Goal: Task Accomplishment & Management: Manage account settings

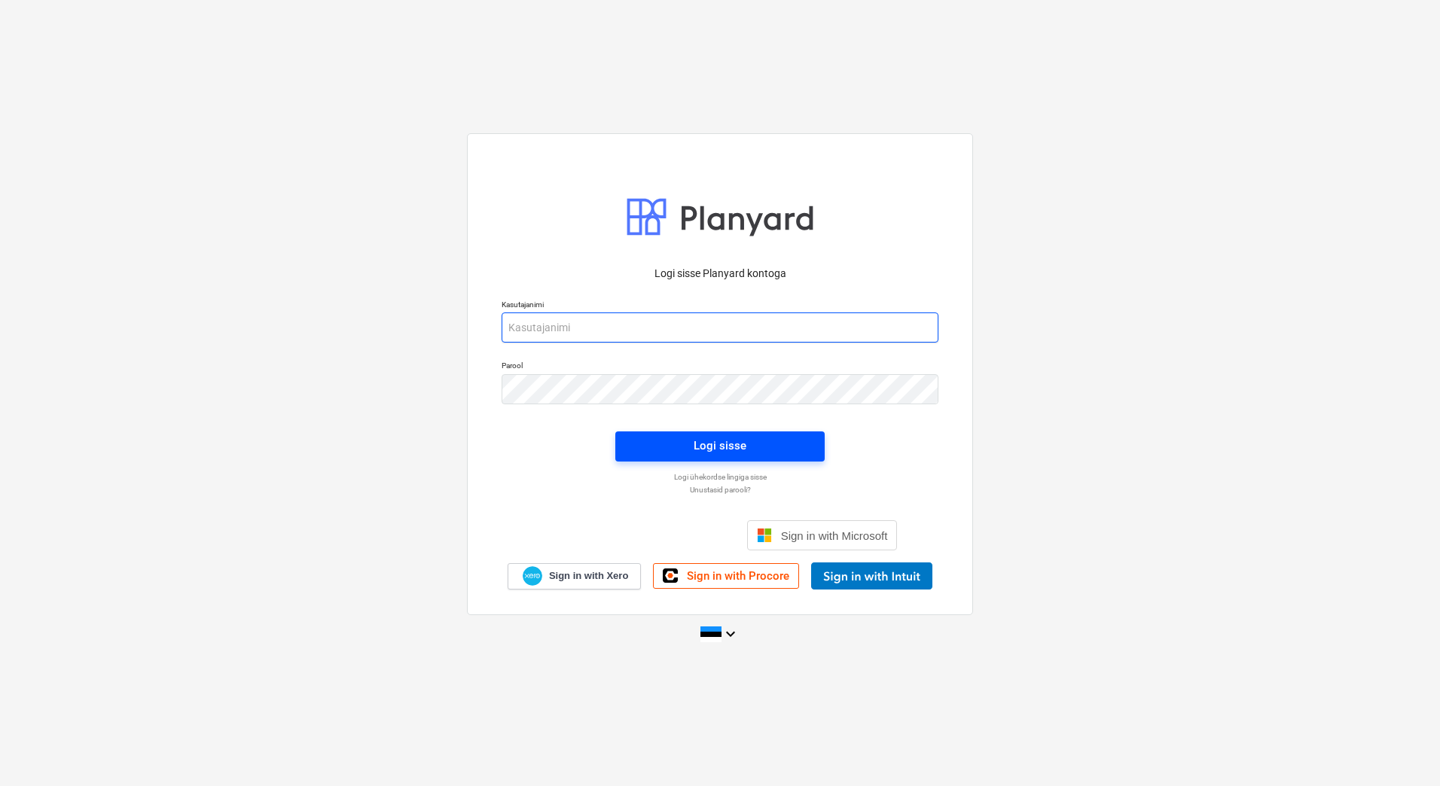
type input "[EMAIL_ADDRESS][PERSON_NAME][DOMAIN_NAME]"
click at [690, 453] on span "Logi sisse" at bounding box center [719, 446] width 173 height 20
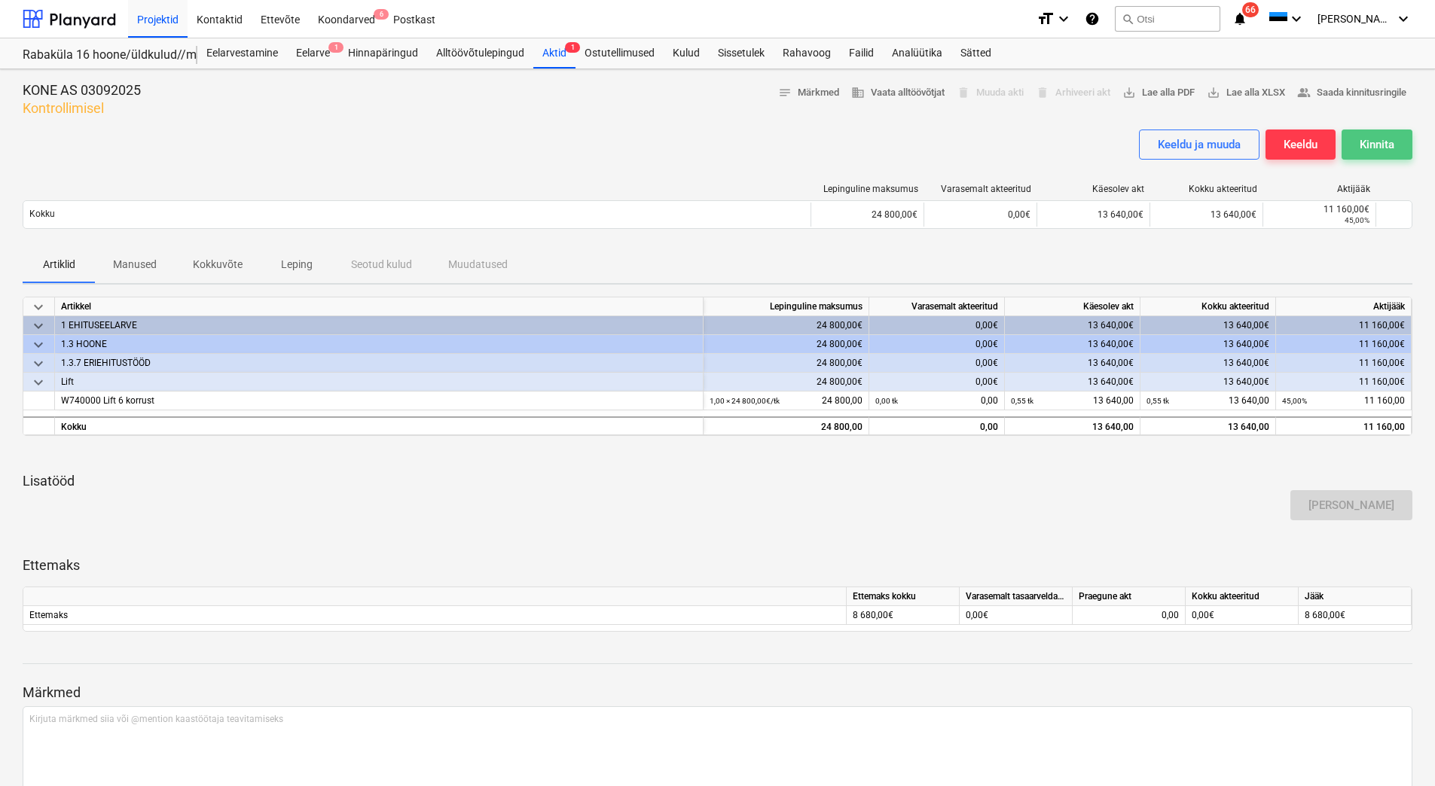
click at [1392, 139] on div "Kinnita" at bounding box center [1377, 145] width 35 height 20
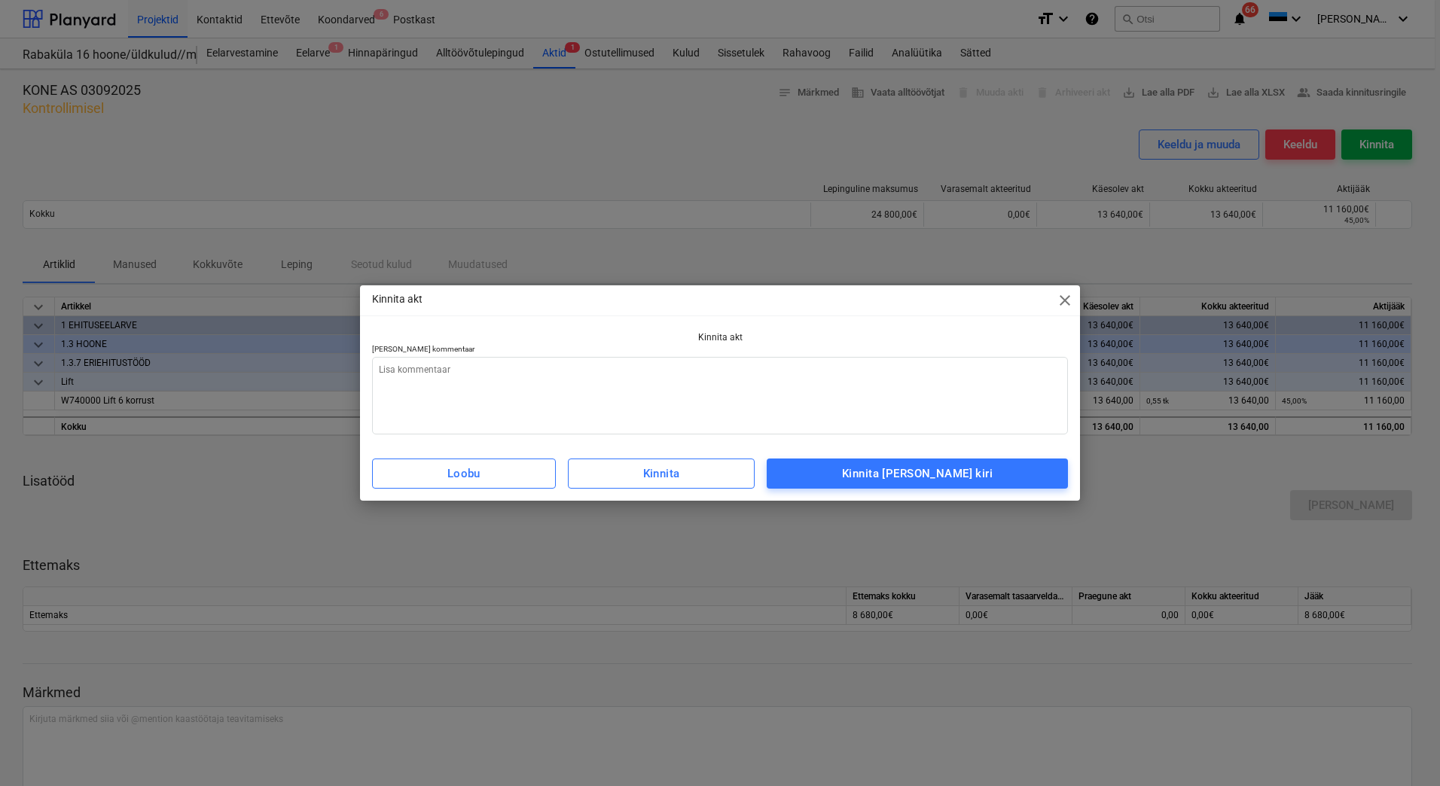
type textarea "x"
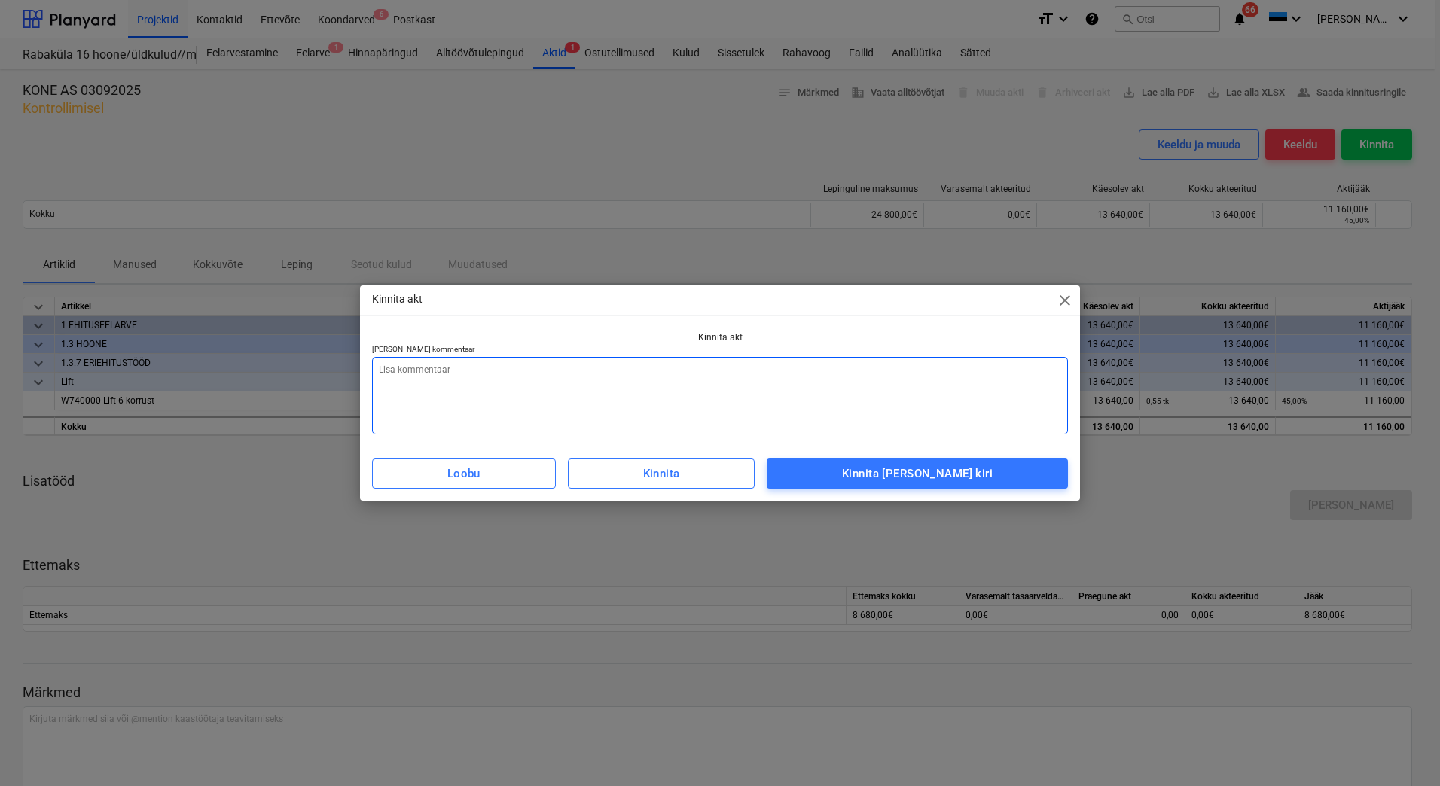
click at [853, 405] on textarea at bounding box center [720, 396] width 696 height 78
type textarea "L"
type textarea "x"
type textarea "Li"
type textarea "x"
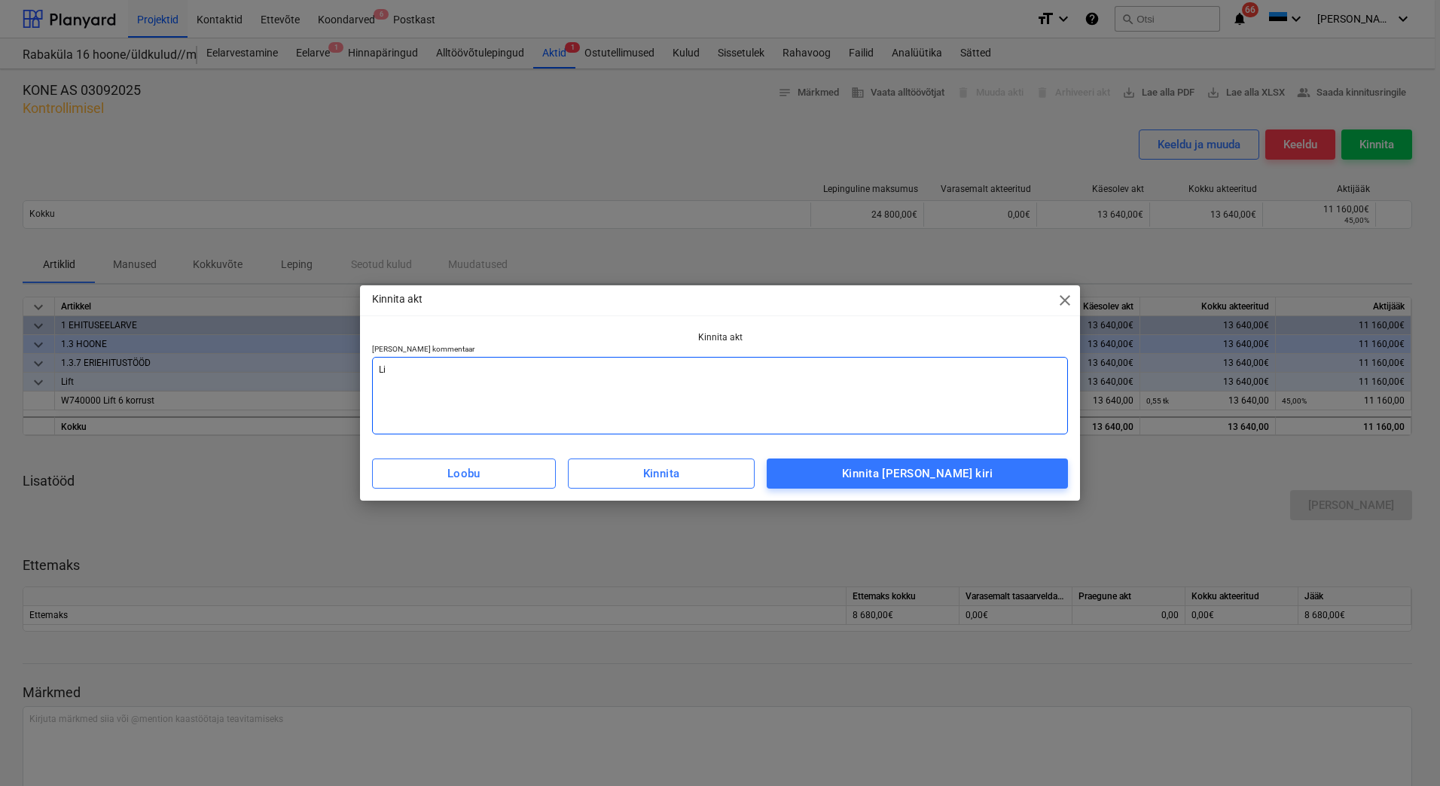
type textarea "Lis"
type textarea "x"
type textarea "Lisa"
type textarea "x"
type textarea "Lisad"
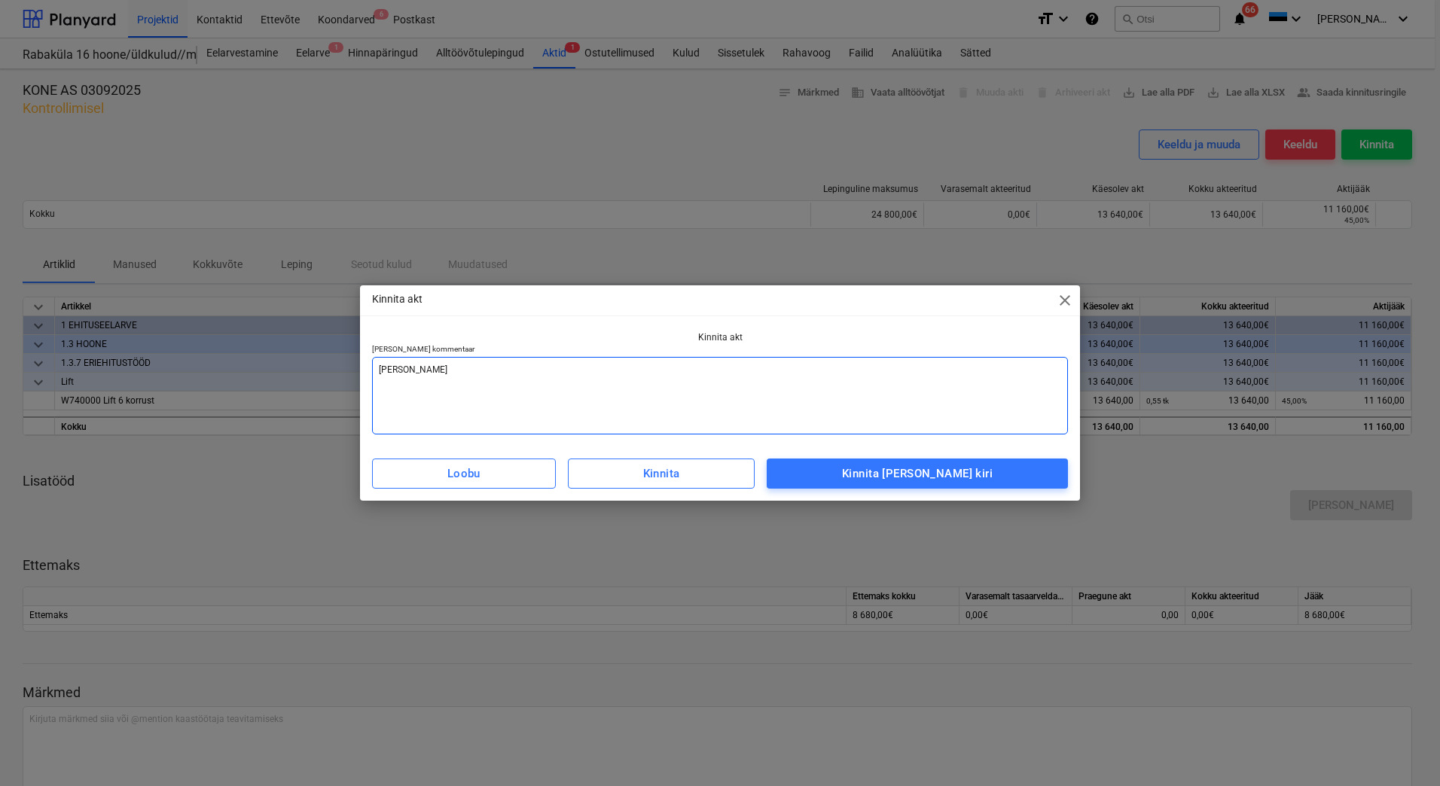
type textarea "x"
type textarea "Lisada"
type textarea "x"
type textarea "Lisada"
type textarea "x"
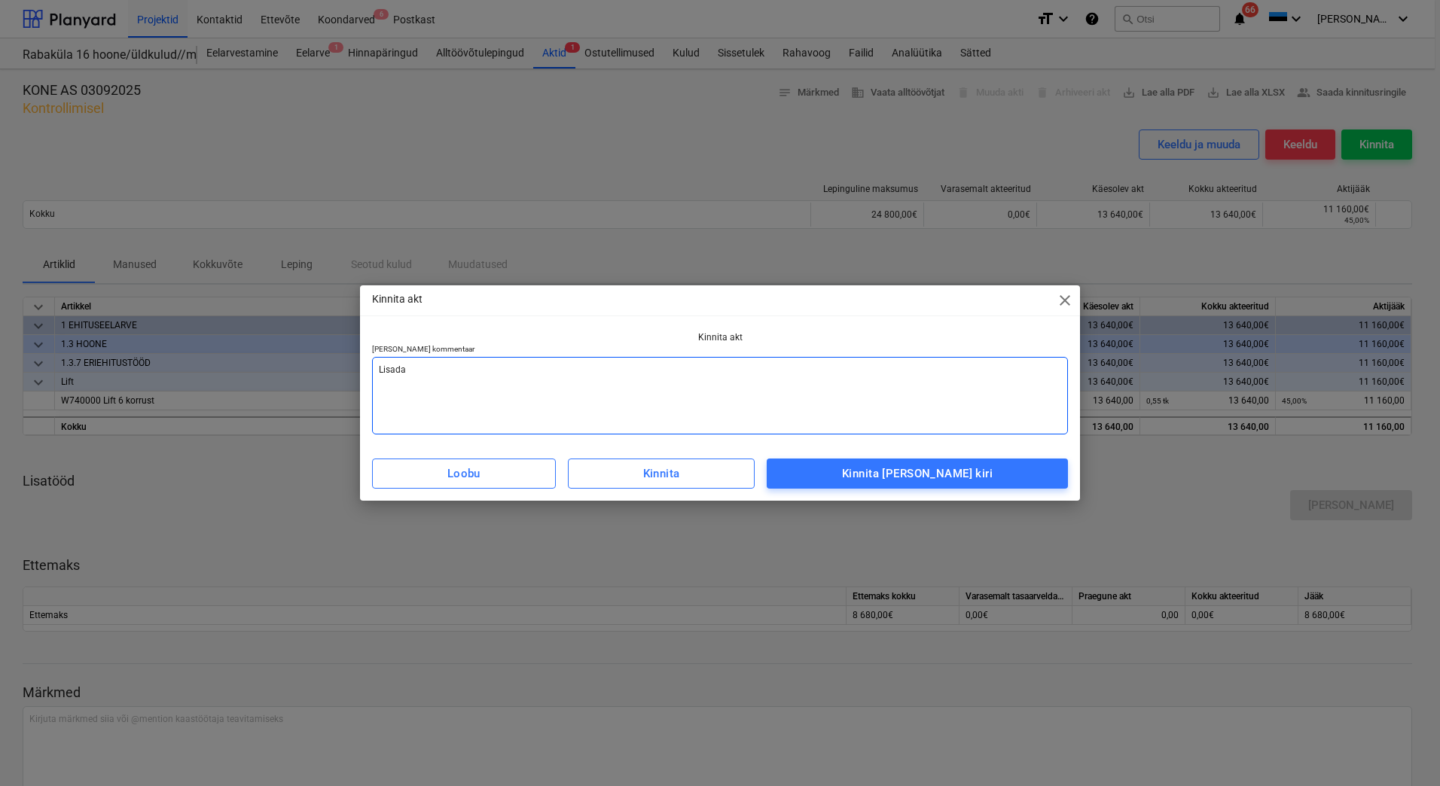
type textarea "Lisada a"
type textarea "x"
type textarea "Lisada ar"
type textarea "x"
type textarea "Lisada arv"
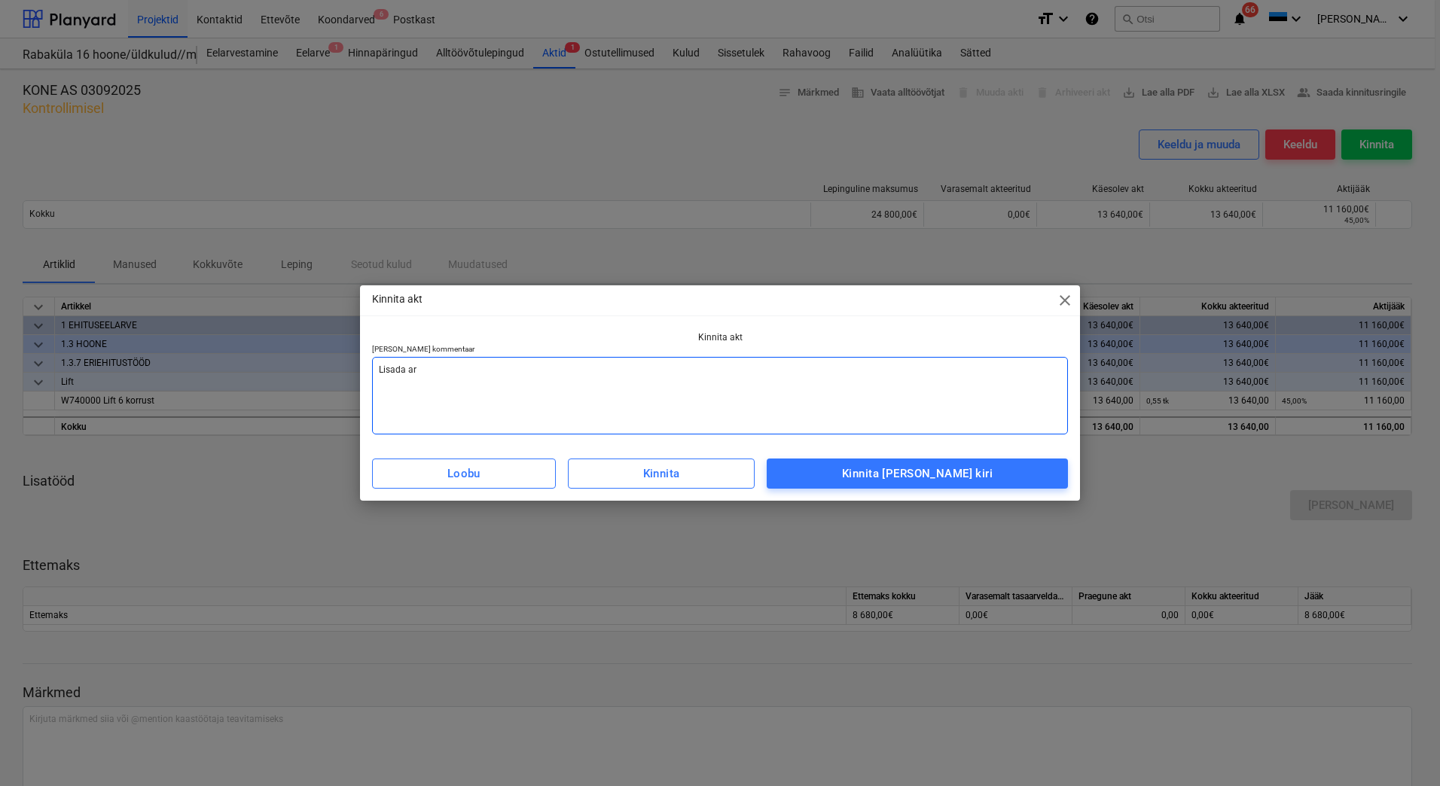
type textarea "x"
type textarea "Lisada arve"
type textarea "x"
type textarea "Lisada arves"
type textarea "x"
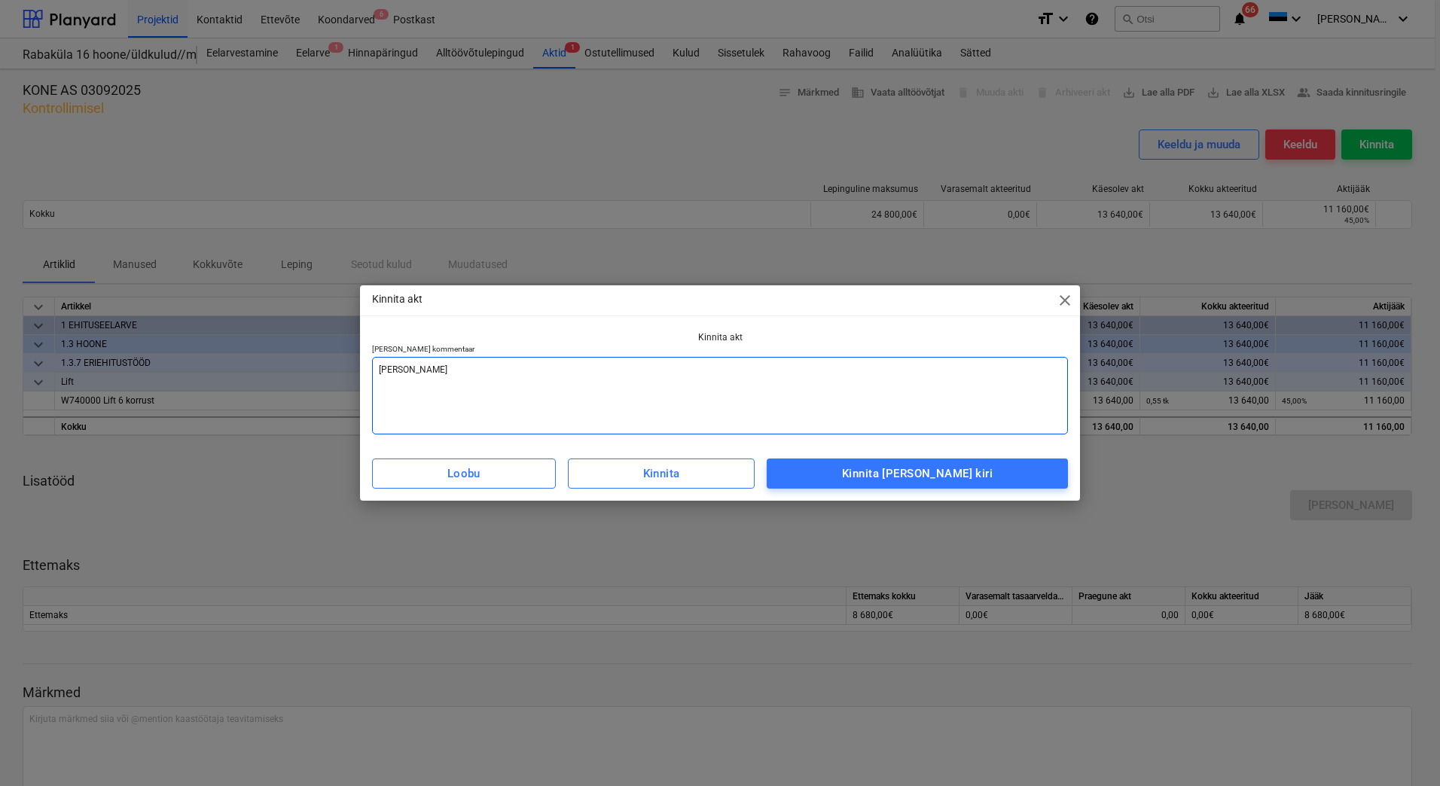
type textarea "Lisada arves"
type textarea "x"
type textarea "Lisada arves v"
type textarea "x"
type textarea "Lisada arves va"
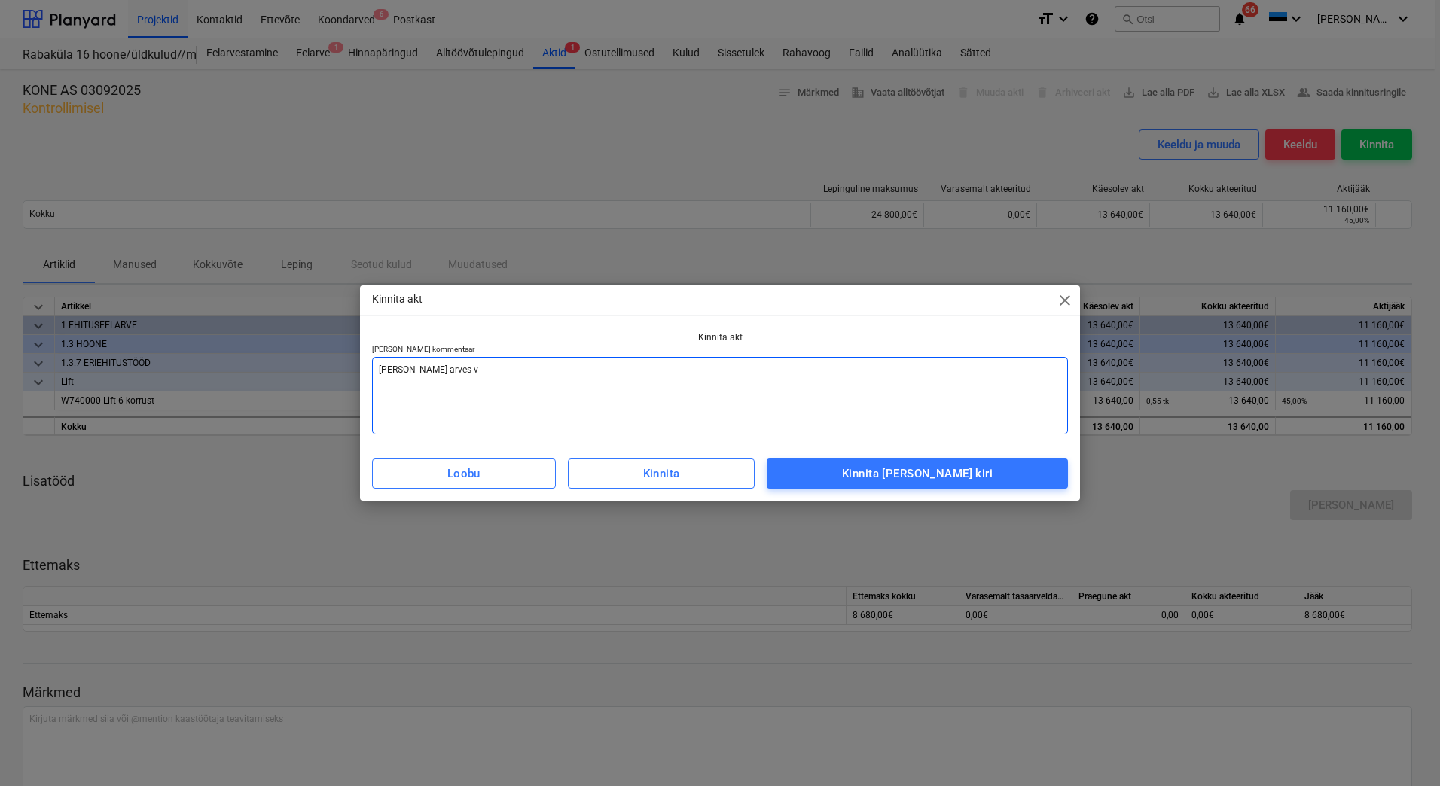
type textarea "x"
type textarea "Lisada arves vas"
type textarea "x"
type textarea "Lisada arves vast"
type textarea "x"
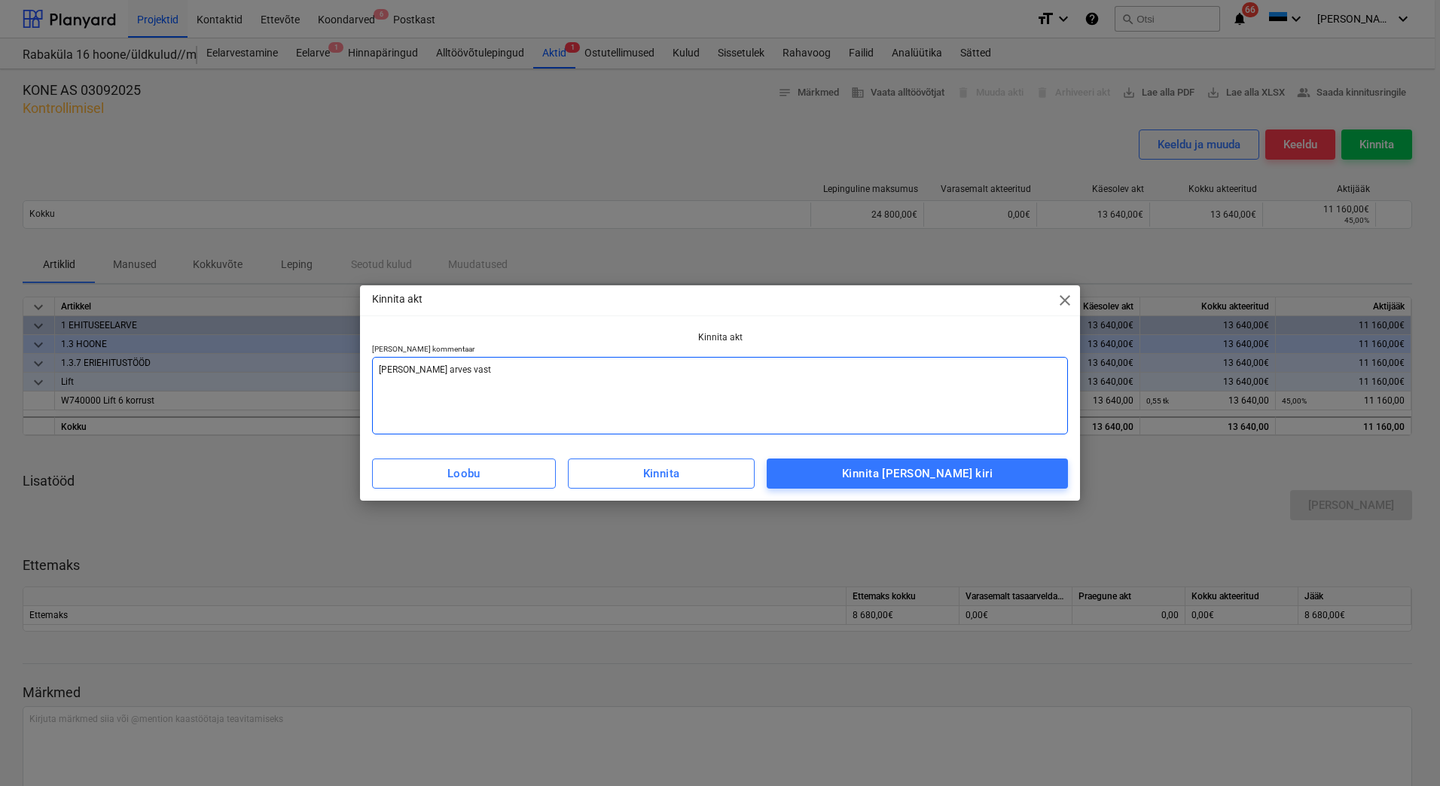
type textarea "Lisada arves vasta"
type textarea "x"
type textarea "Lisada arves vastav"
type textarea "x"
type textarea "Lisada arves vastava"
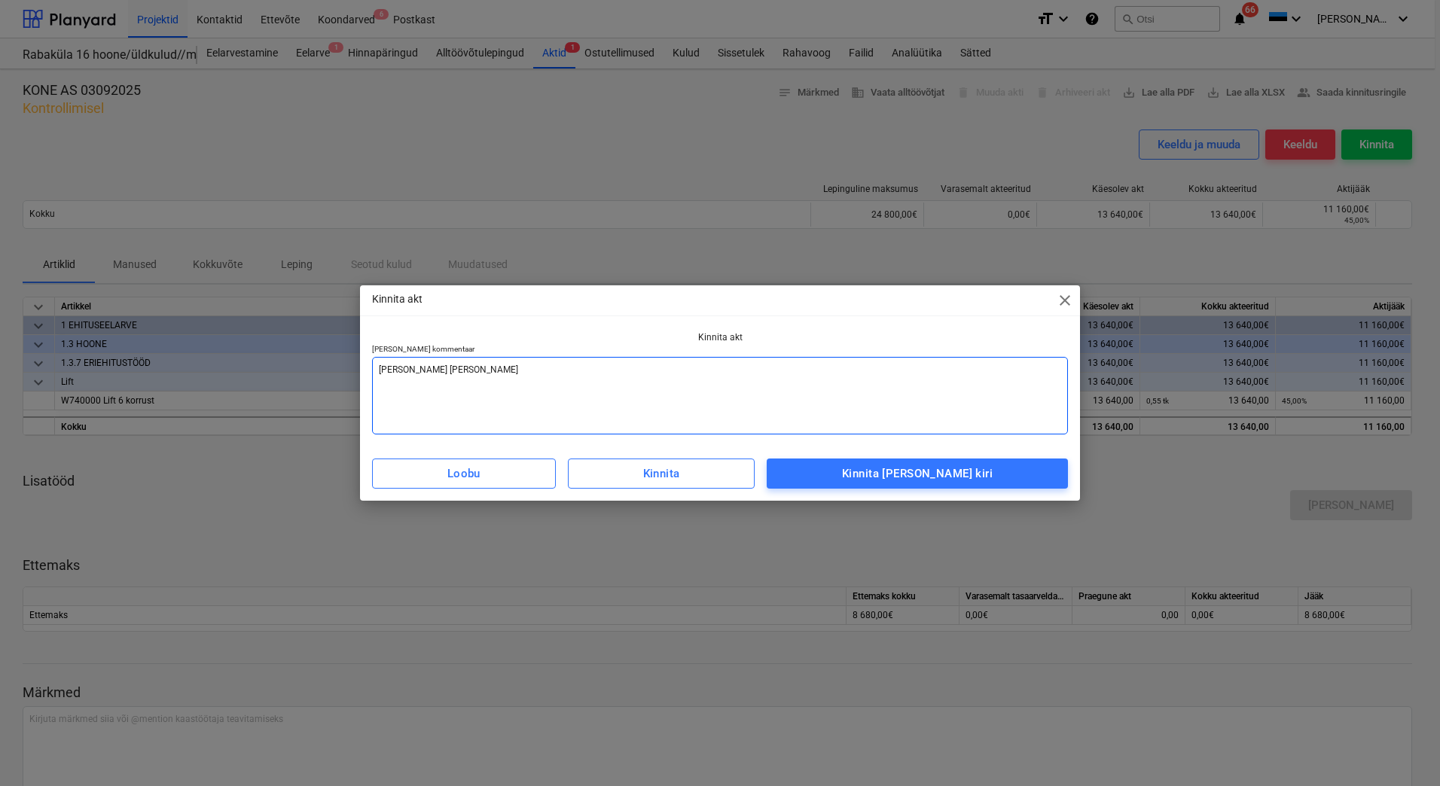
type textarea "x"
type textarea "Lisada arves vastaval"
type textarea "x"
type textarea "Lisada arves vastavaly"
type textarea "x"
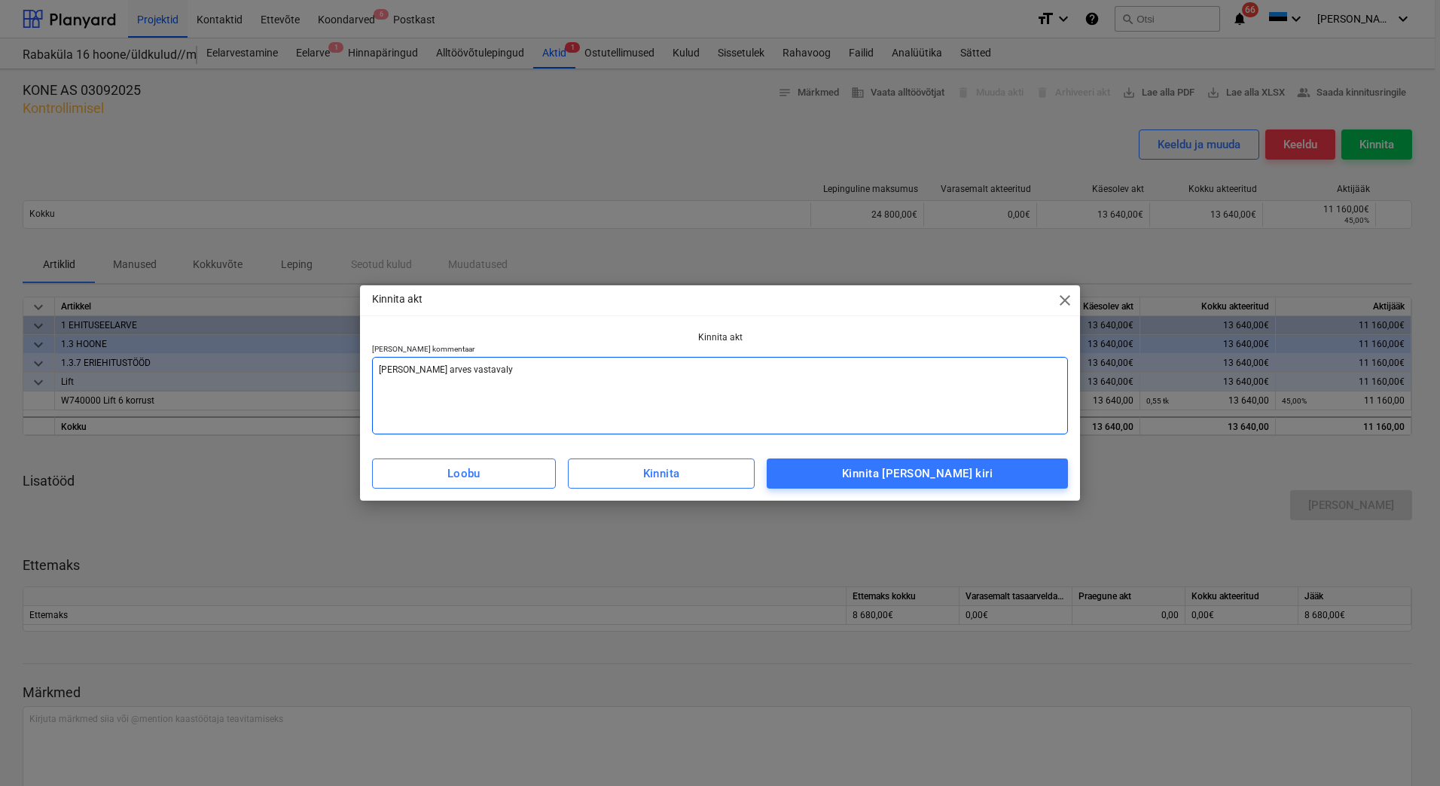
type textarea "Lisada arves vastaval"
type textarea "x"
type textarea "Lisada arves vastavalt"
type textarea "x"
type textarea "Lisada arves vastavalt"
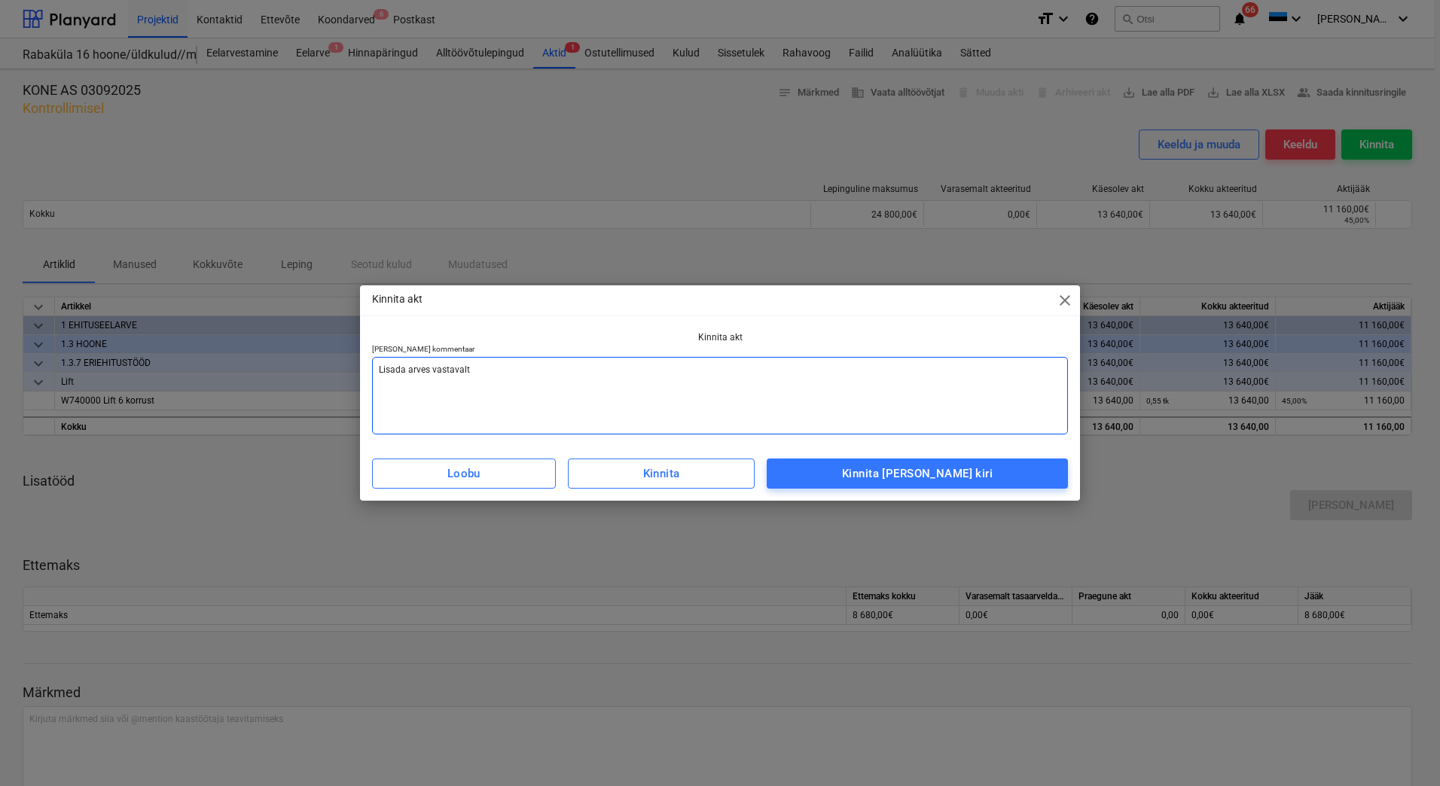
type textarea "x"
type textarea "Lisada arves vastavalt a"
type textarea "x"
type textarea "Lisada arves vastavalt ak"
type textarea "x"
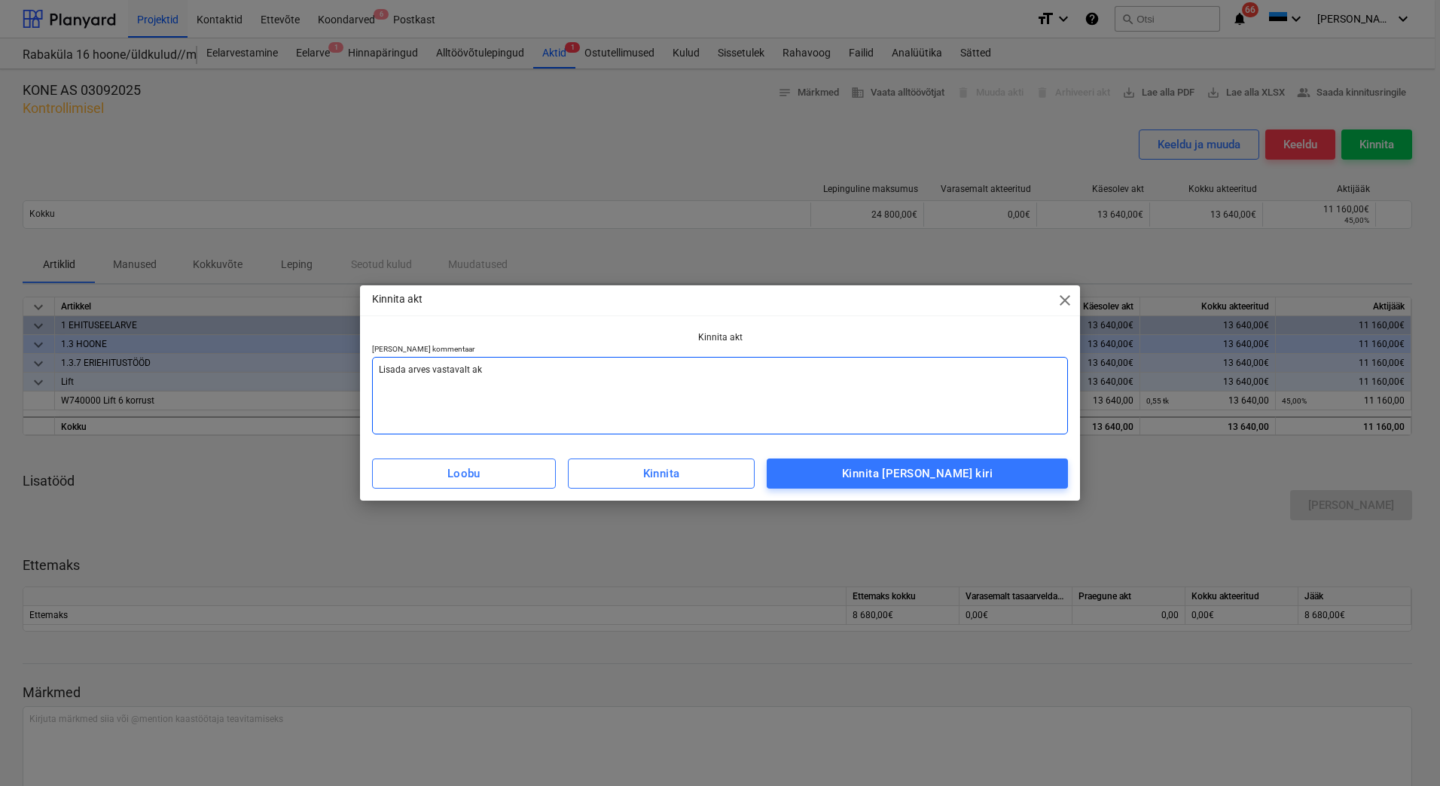
type textarea "Lisada arves vastavalt akt"
type textarea "x"
type textarea "Lisada arves vastavalt akti"
type textarea "x"
type textarea "Lisada arves vastavalt aktil"
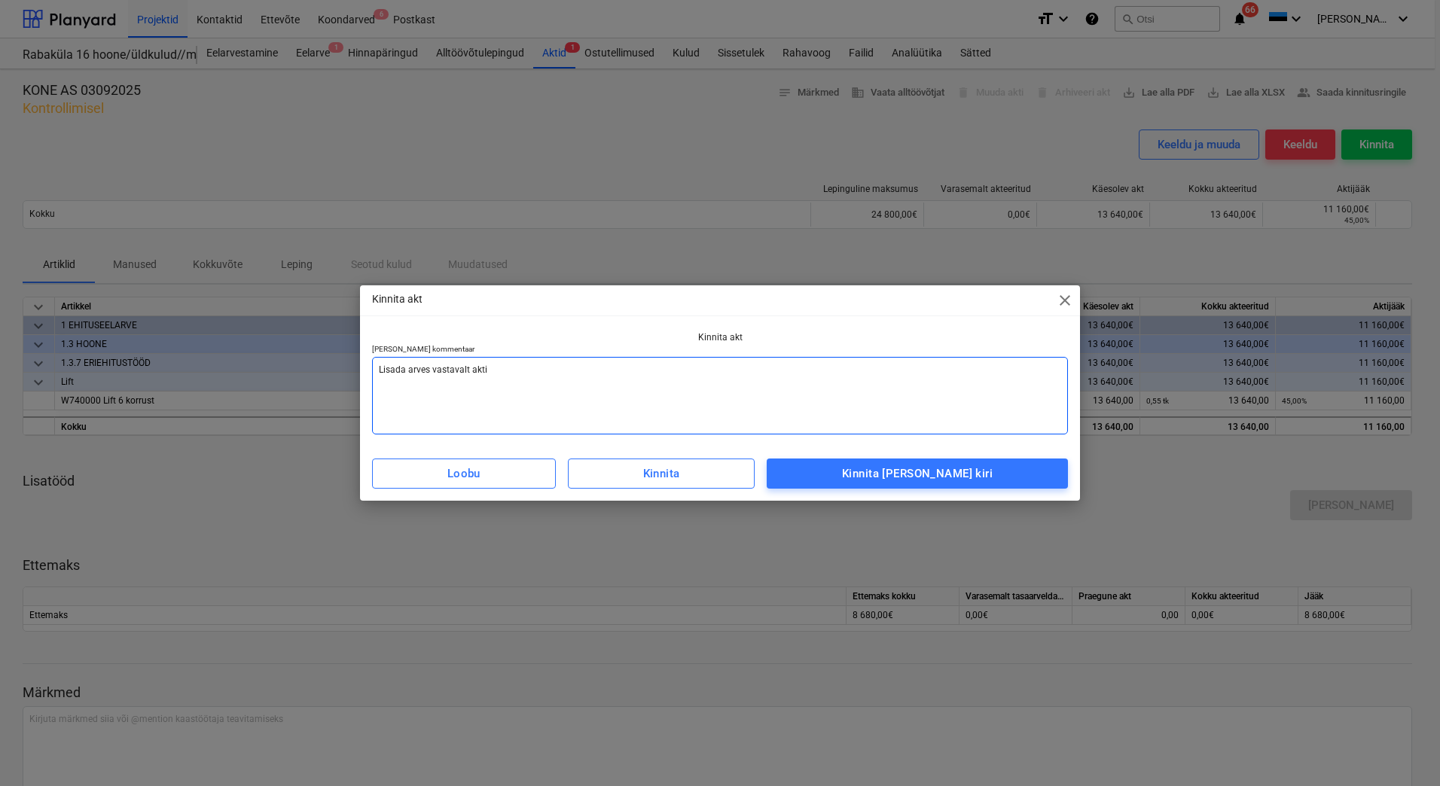
type textarea "x"
type textarea "Lisada arves vastavalt aktile"
type textarea "x"
type textarea "Lisada arves vastavalt aktile."
type textarea "x"
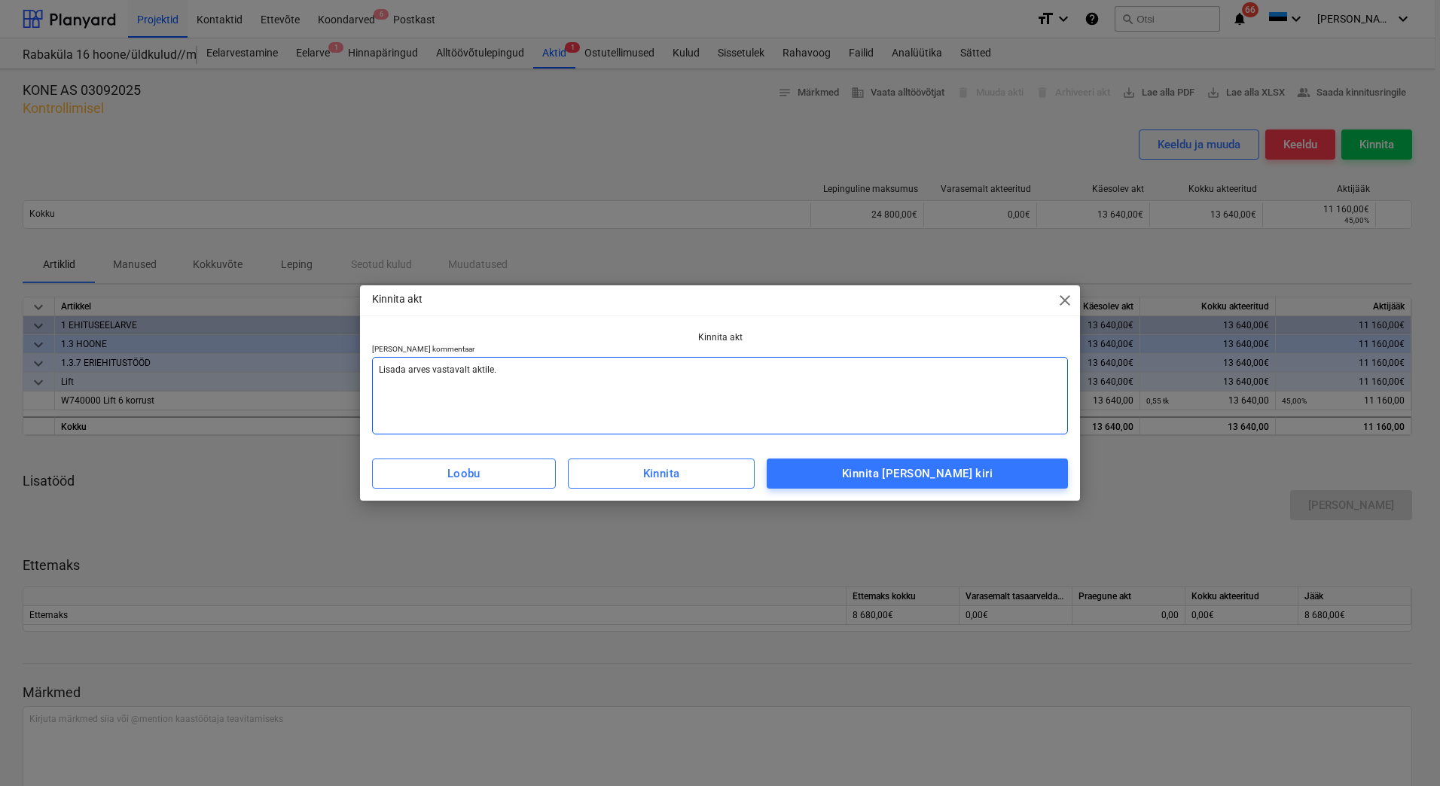
type textarea "Lisada arves vastavalt aktile."
type textarea "x"
type textarea "Lisada arves vastavalt aktile. A"
type textarea "x"
type textarea "Lisada arves vastavalt aktile. Ar"
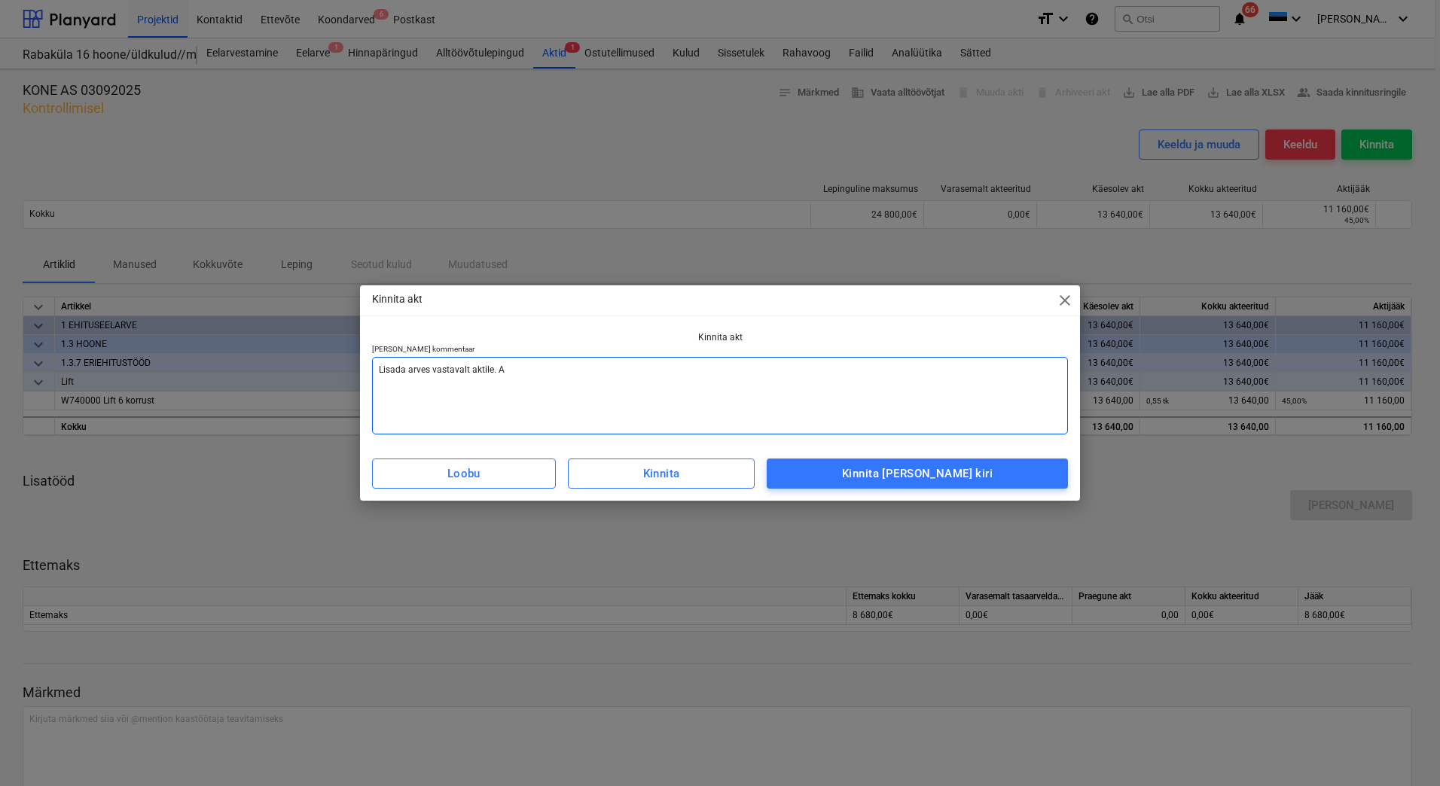
type textarea "x"
type textarea "Lisada arves vastavalt aktile. Arv"
type textarea "x"
type textarea "Lisada arves vastavalt aktile. Arve"
type textarea "x"
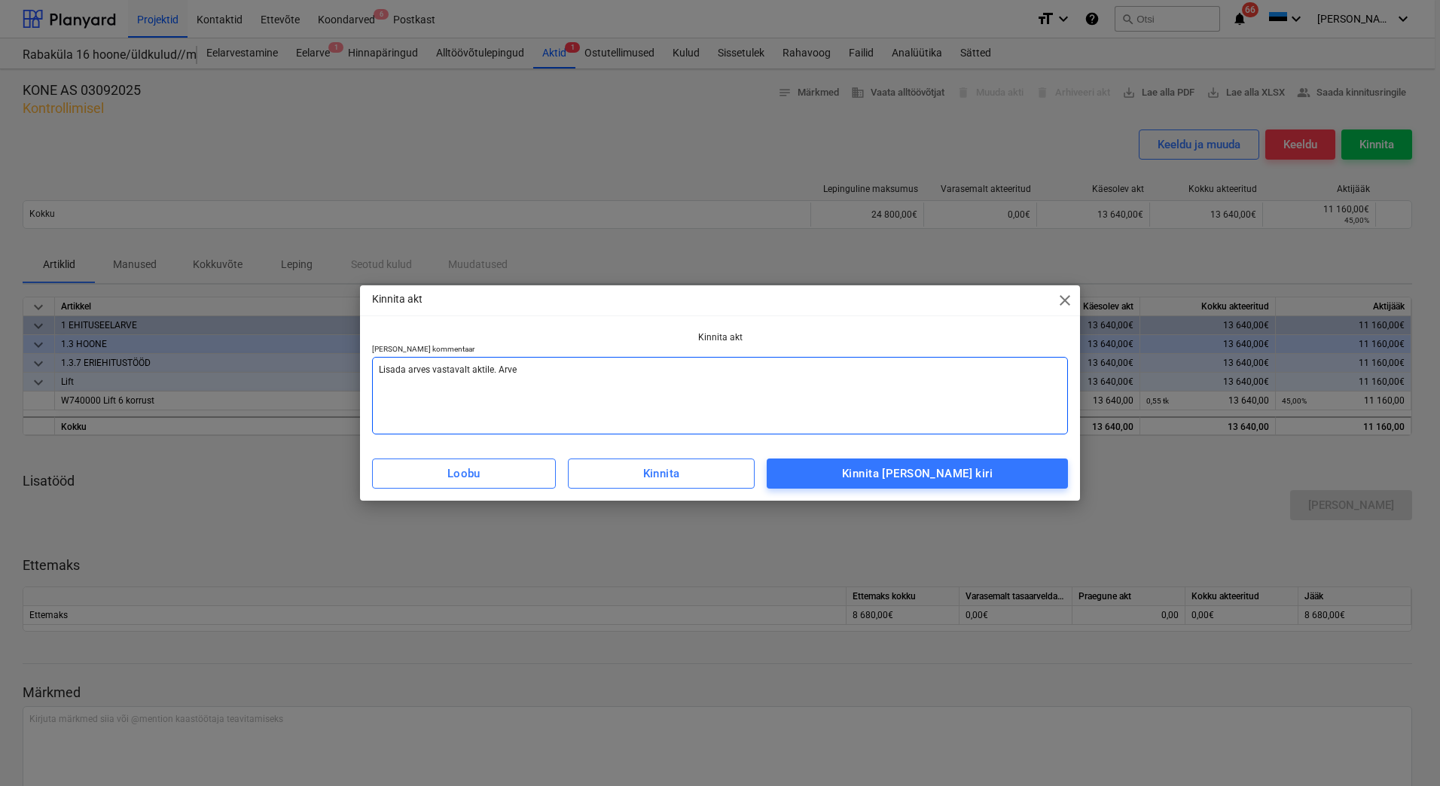
type textarea "Lisada arves vastavalt aktile. Arves"
type textarea "x"
type textarea "Lisada arves vastavalt aktile. Arvest"
type textarea "x"
type textarea "Lisada arves vastavalt aktile. Arvesta"
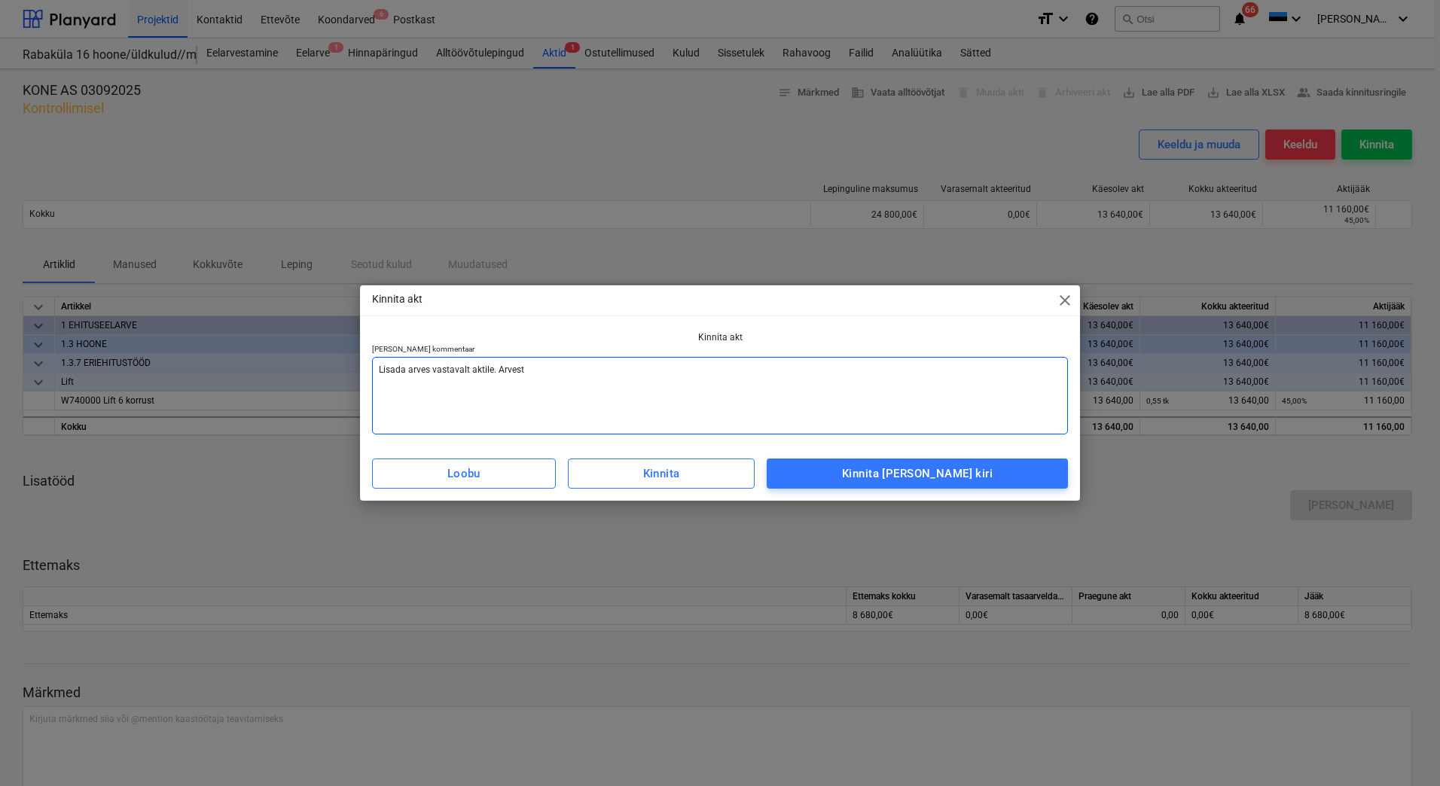
type textarea "x"
type textarea "Lisada arves vastavalt aktile. Arvestad"
type textarea "x"
type textarea "Lisada arves vastavalt aktile. Arvestada"
type textarea "x"
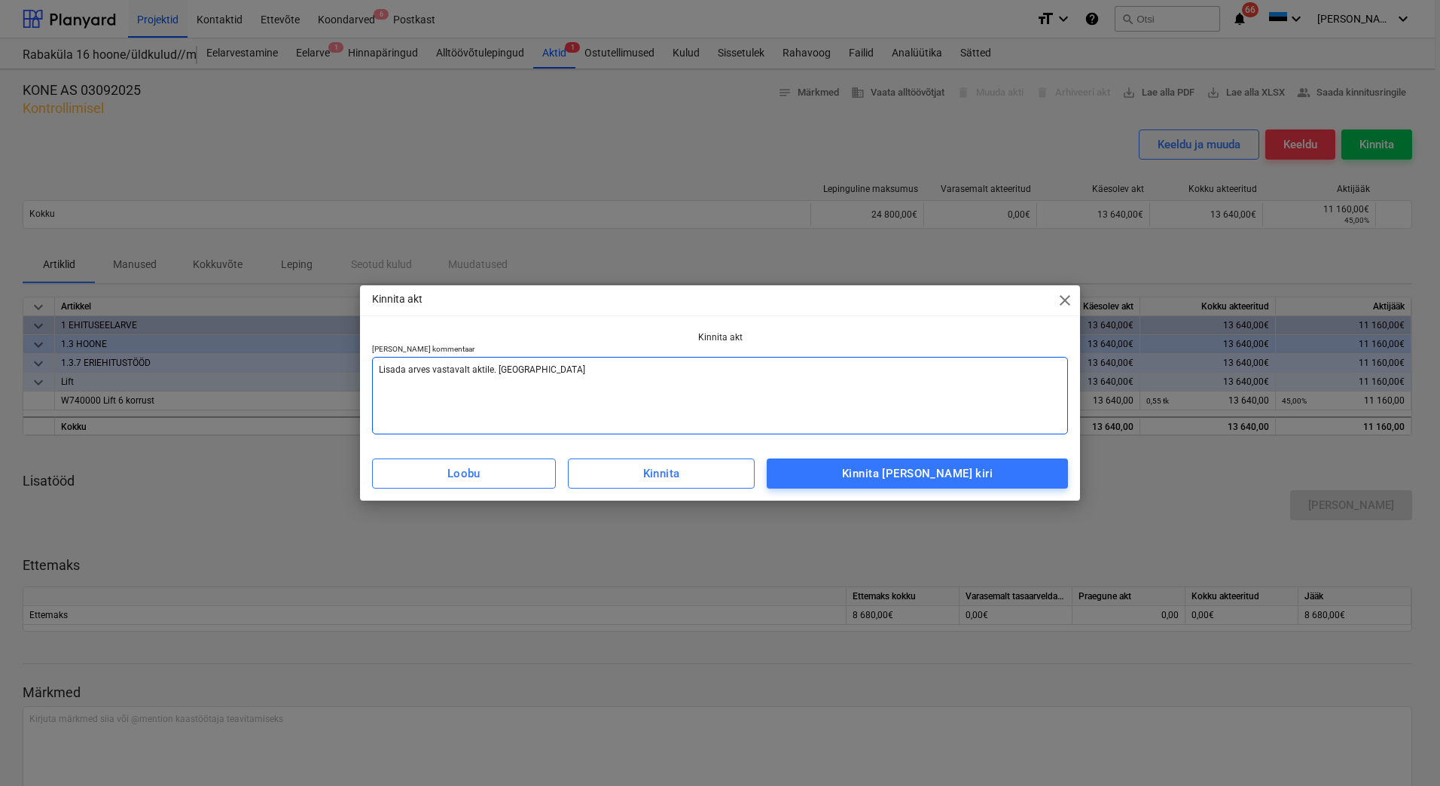
type textarea "Lisada arves vastavalt aktile. Arvestada"
type textarea "x"
type textarea "Lisada arves vastavalt aktile. Arvestada k"
type textarea "x"
type textarea "Lisada arves vastavalt aktile. Arvestada ka"
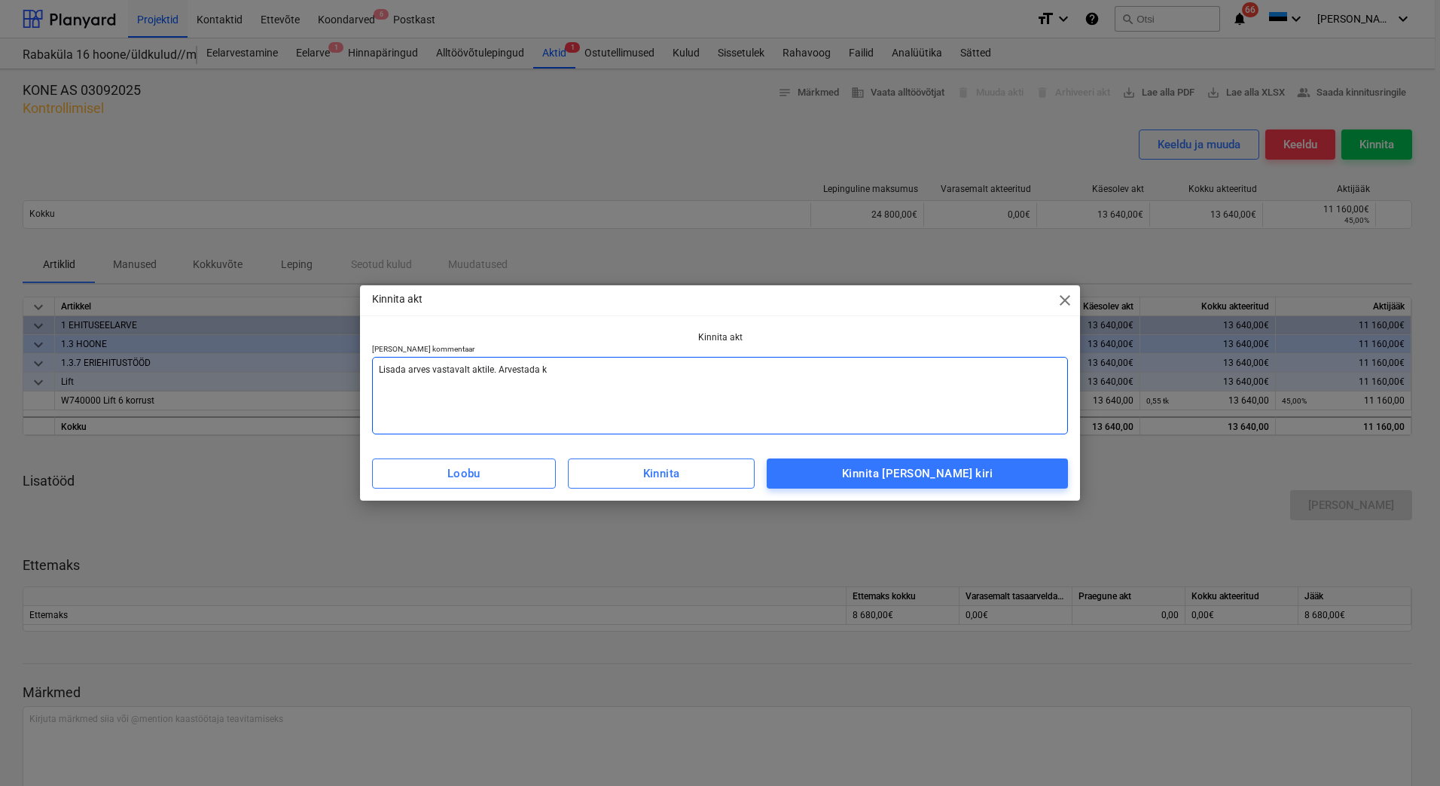
type textarea "x"
type textarea "Lisada arves vastavalt aktile. Arvestada ka"
type textarea "x"
type textarea "Lisada arves vastavalt aktile. Arvestada ka e"
type textarea "x"
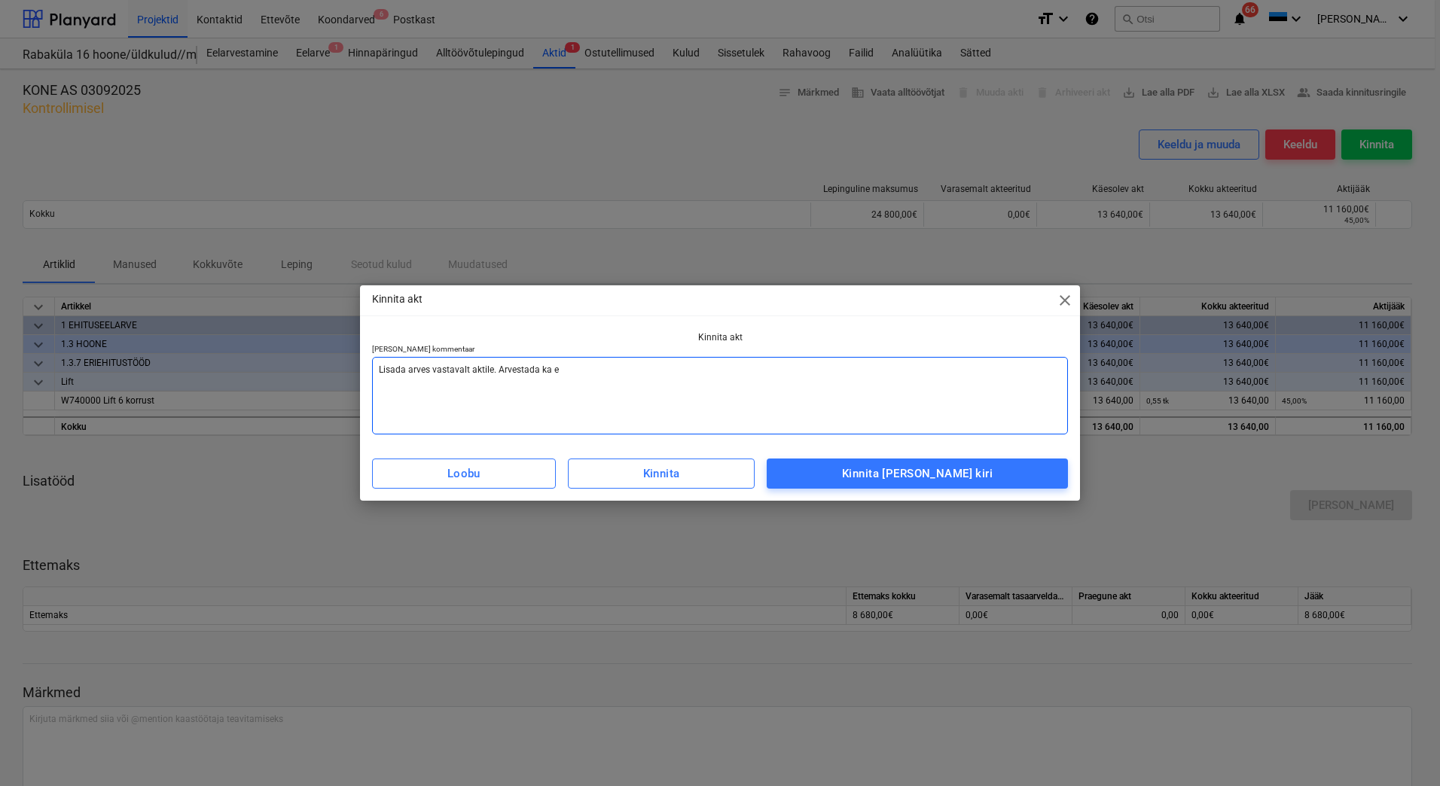
type textarea "Lisada arves vastavalt aktile. Arvestada ka et"
type textarea "x"
type textarea "Lisada arves vastavalt aktile. Arvestada ka ett"
type textarea "x"
type textarea "Lisada arves vastavalt aktile. Arvestada ka ette"
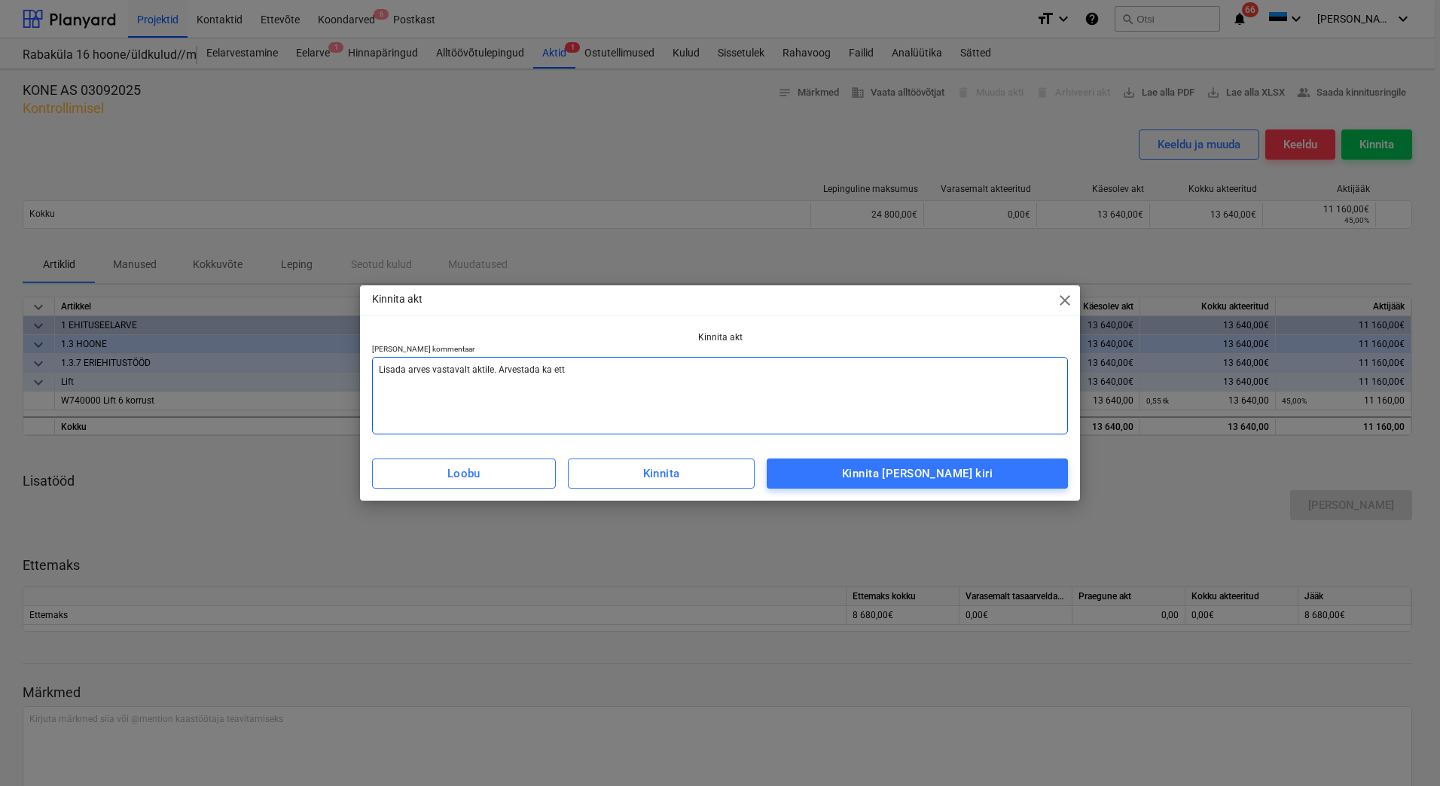
type textarea "x"
type textarea "Lisada arves vastavalt aktile. Arvestada ka ettem"
type textarea "x"
type textarea "Lisada arves vastavalt aktile. Arvestada ka ettema"
type textarea "x"
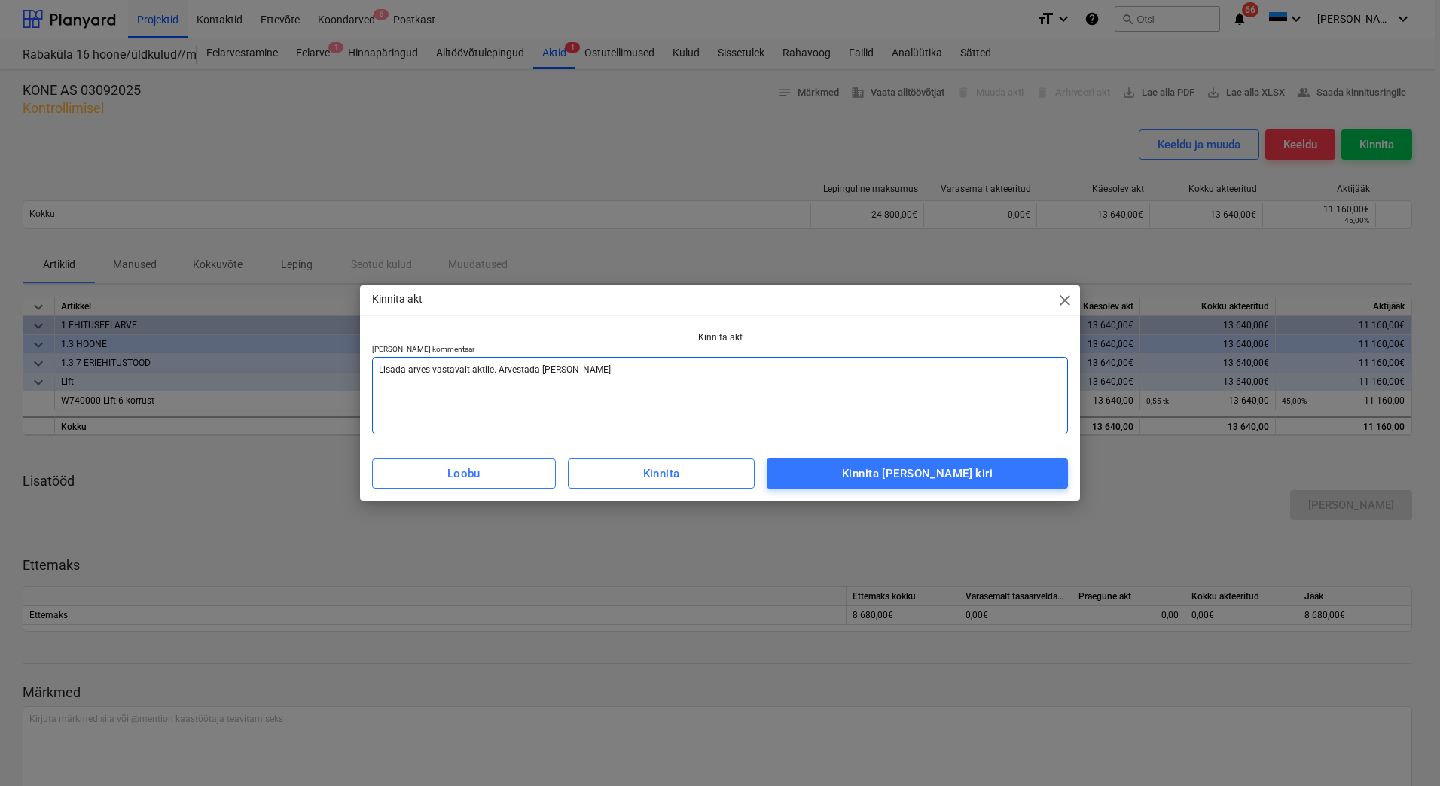
type textarea "Lisada arves vastavalt aktile. Arvestada ka ettemak"
type textarea "x"
type textarea "Lisada arves vastavalt aktile. Arvestada ka ettemaks"
type textarea "x"
type textarea "Lisada arves vastavalt aktile. Arvestada ka ettemaksu"
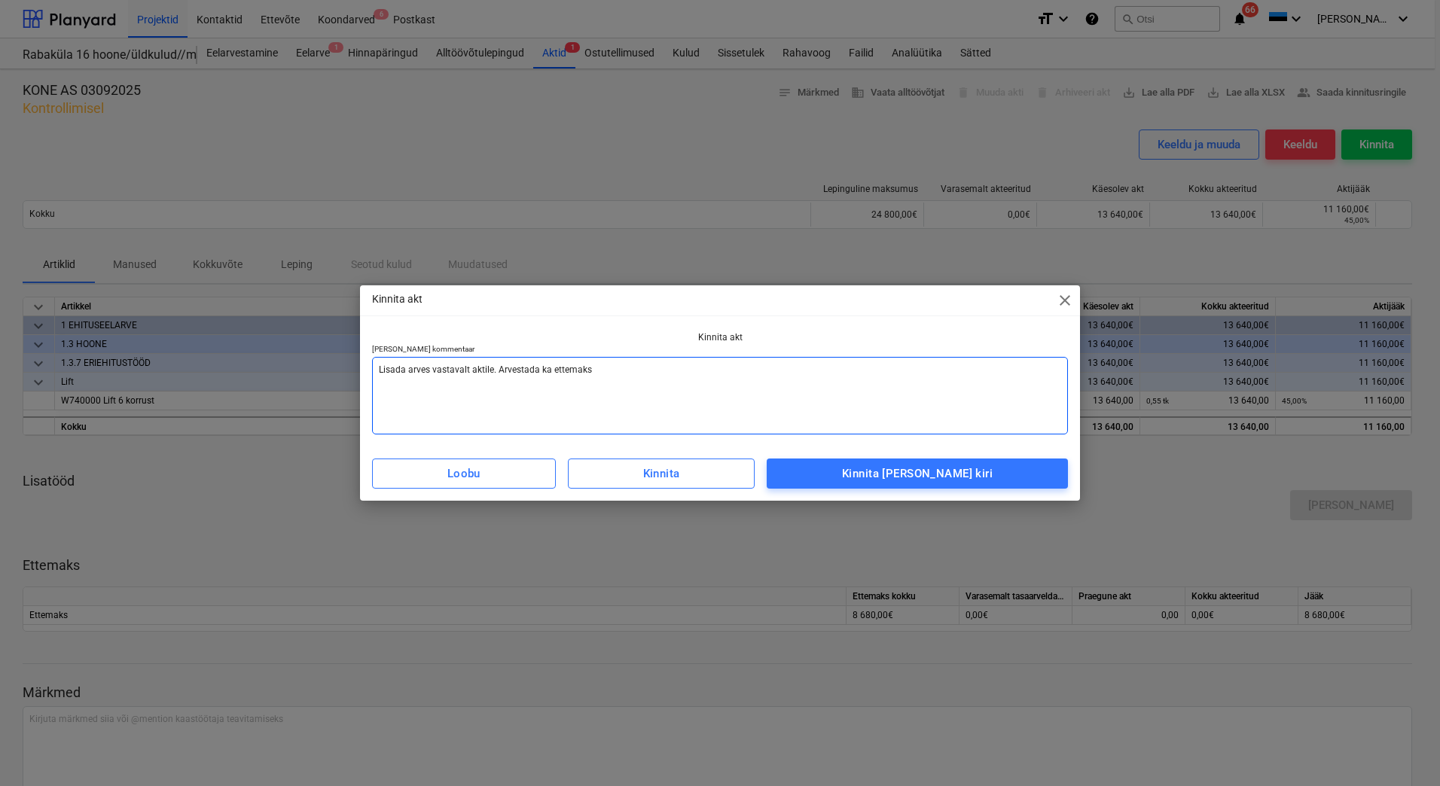
type textarea "x"
type textarea "Lisada arves vastavalt aktile. Arvestada ka ettemaks"
type textarea "x"
type textarea "Lisada arves vastavalt aktile. Arvestada ka ettemak"
type textarea "x"
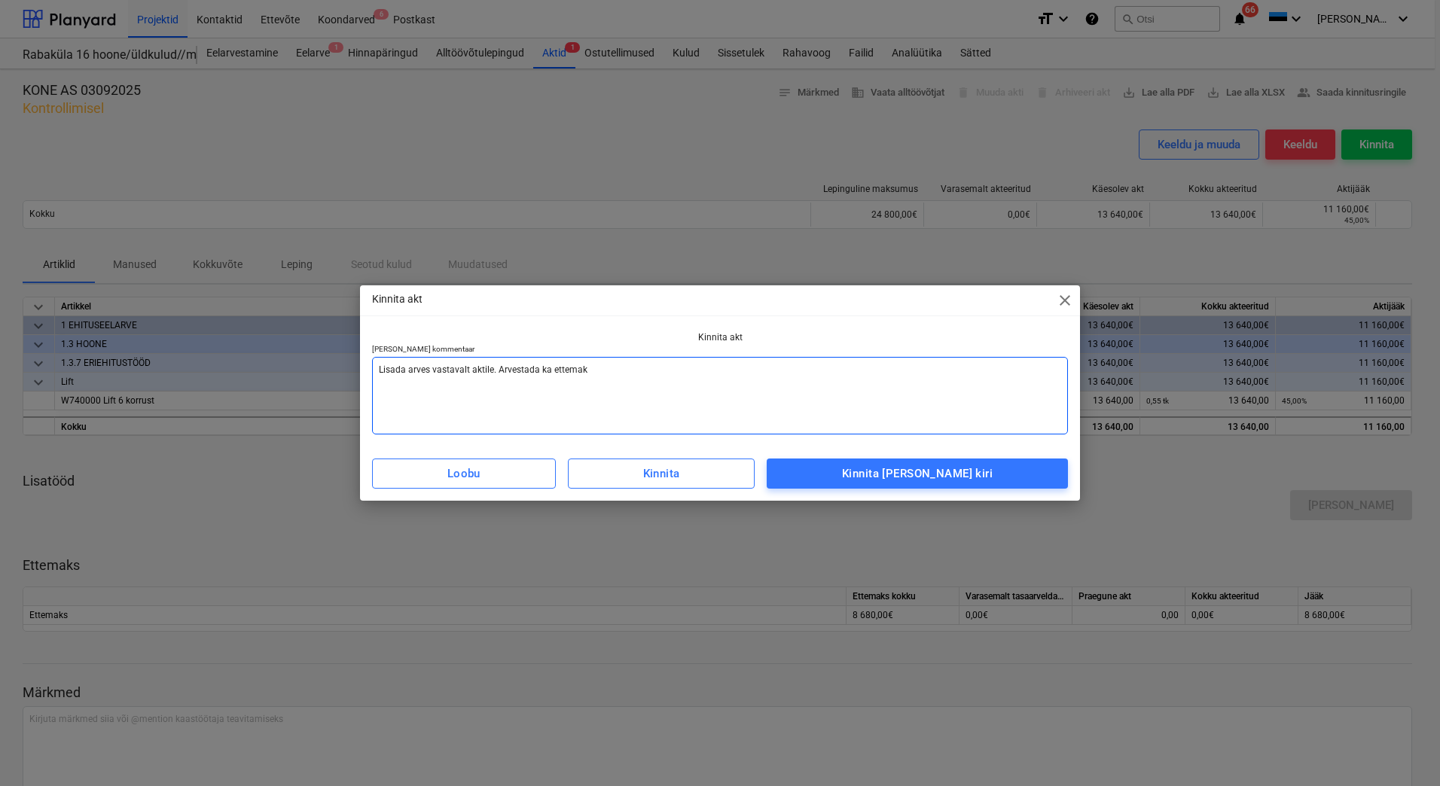
type textarea "Lisada arves vastavalt aktile. Arvestada ka ettema"
type textarea "x"
type textarea "Lisada arves vastavalt aktile. Arvestada ka ettem"
type textarea "x"
type textarea "Lisada arves vastavalt aktile. Arvestada ka ette"
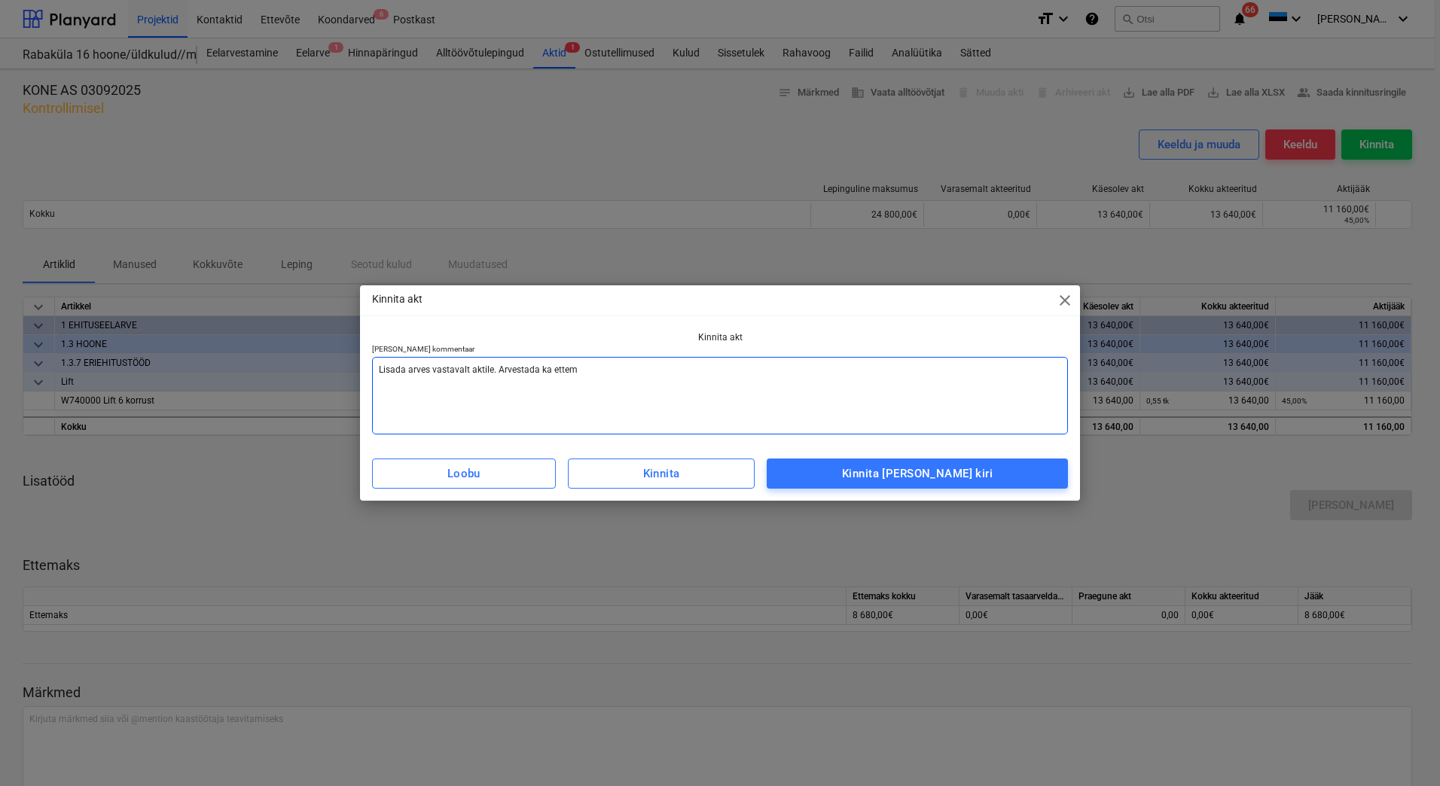
type textarea "x"
type textarea "Lisada arves vastavalt aktile. Arvestada ka ett"
type textarea "x"
type textarea "Lisada arves vastavalt aktile. Arvestada ka et"
type textarea "x"
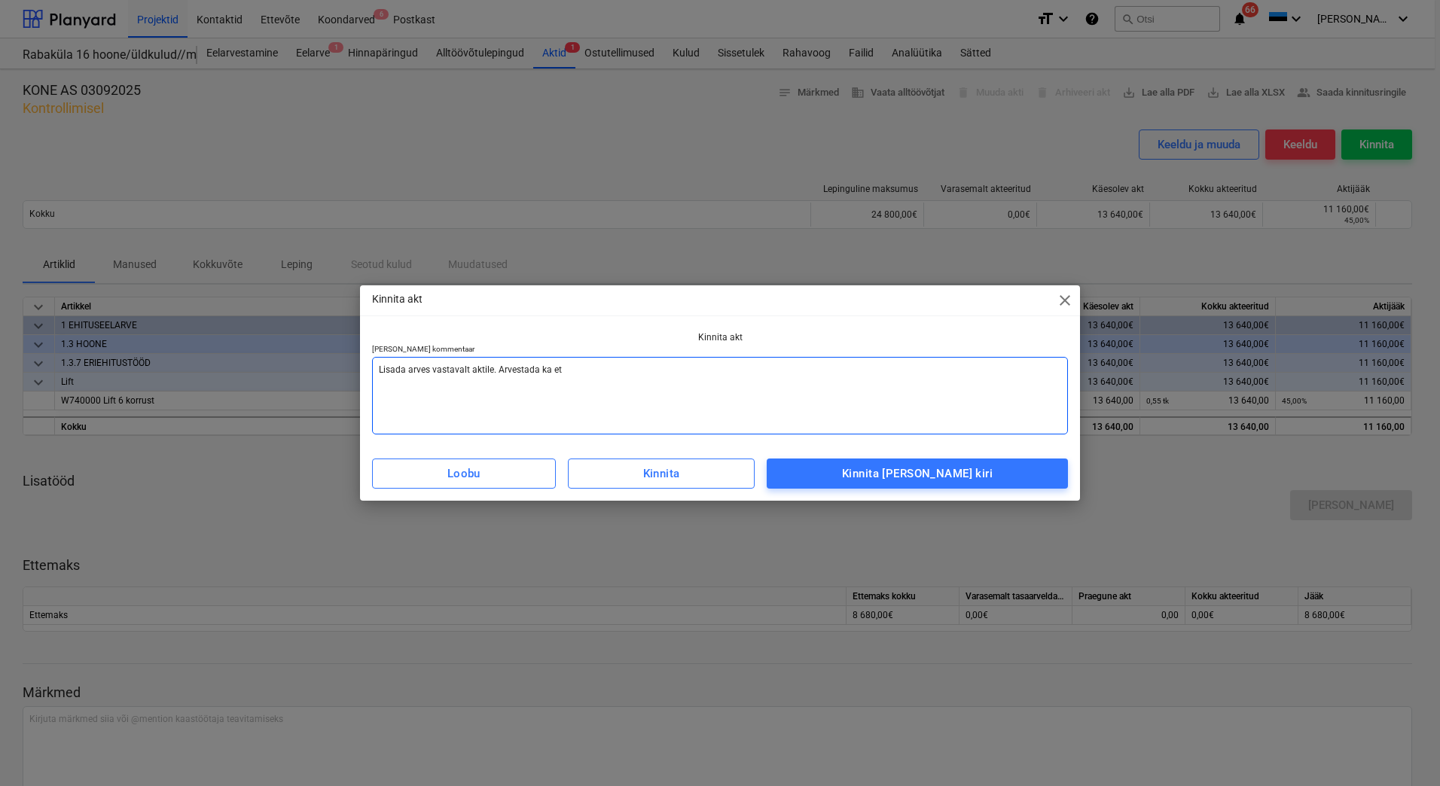
type textarea "Lisada arves vastavalt aktile. Arvestada ka e"
type textarea "x"
type textarea "Lisada arves vastavalt aktile. Arvestada ka"
type textarea "x"
type textarea "Lisada arves vastavalt aktile. Arvestada ka"
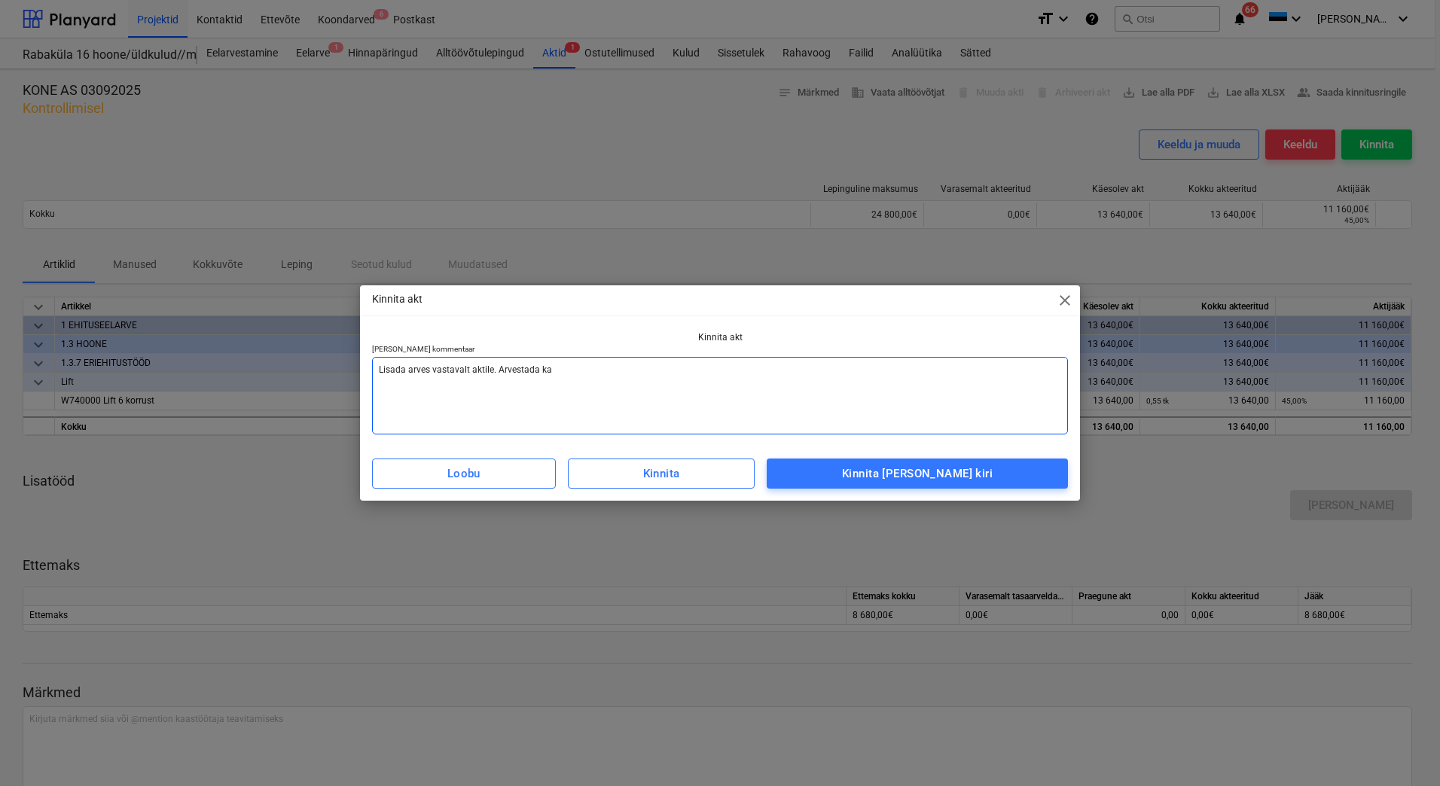
type textarea "x"
type textarea "Lisada arves vastavalt aktile. Arvestada k"
type textarea "x"
type textarea "Lisada arves vastavalt aktile. Arvestada ka"
type textarea "x"
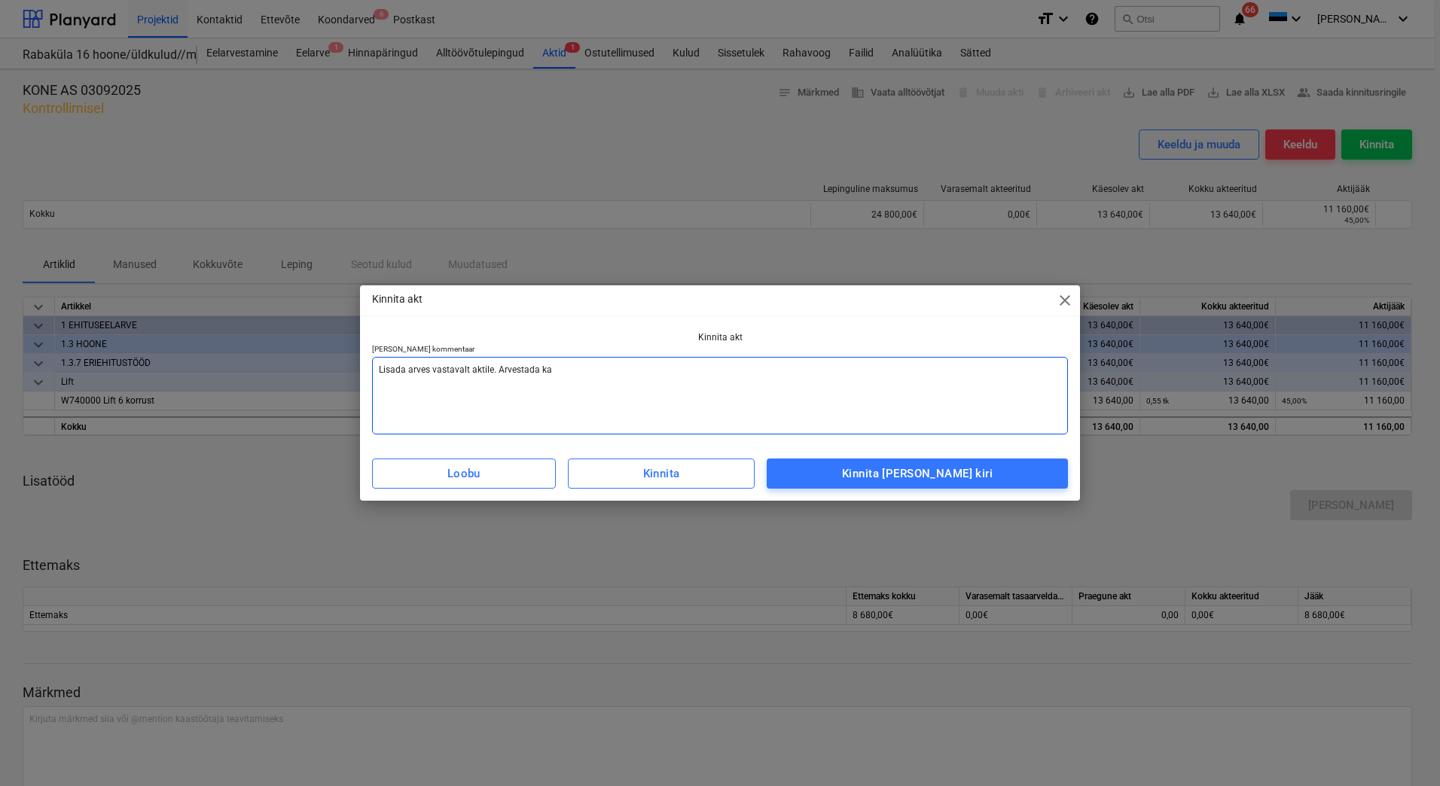
type textarea "Lisada arves vastavalt aktile. Arvestada ka"
type textarea "x"
type textarea "Lisada arves vastavalt aktile. Arvestada ka e"
type textarea "x"
type textarea "Lisada arves vastavalt aktile. Arvestada ka et"
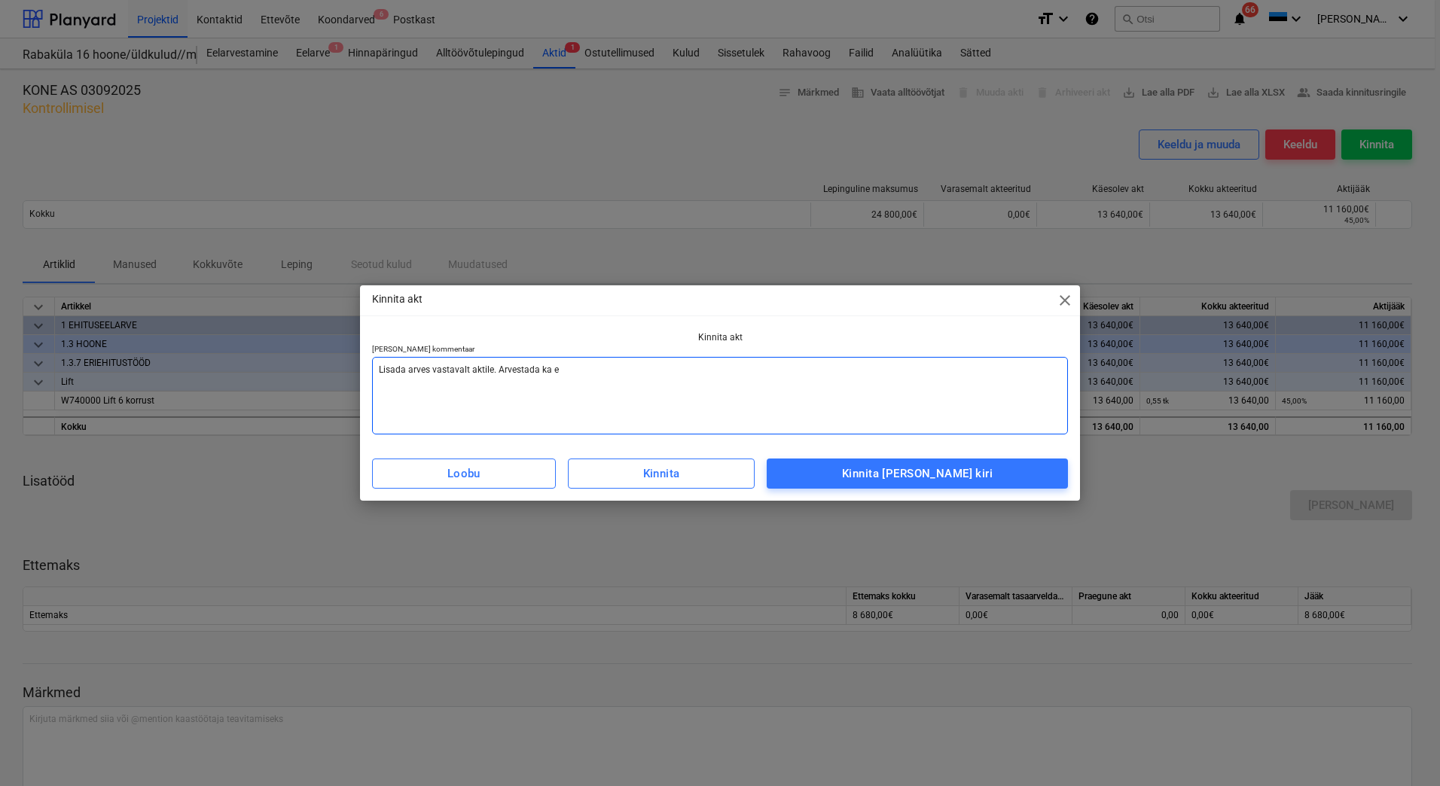
type textarea "x"
type textarea "Lisada arves vastavalt aktile. Arvestada ka ett"
type textarea "x"
type textarea "Lisada arves vastavalt aktile. Arvestada ka ette"
type textarea "x"
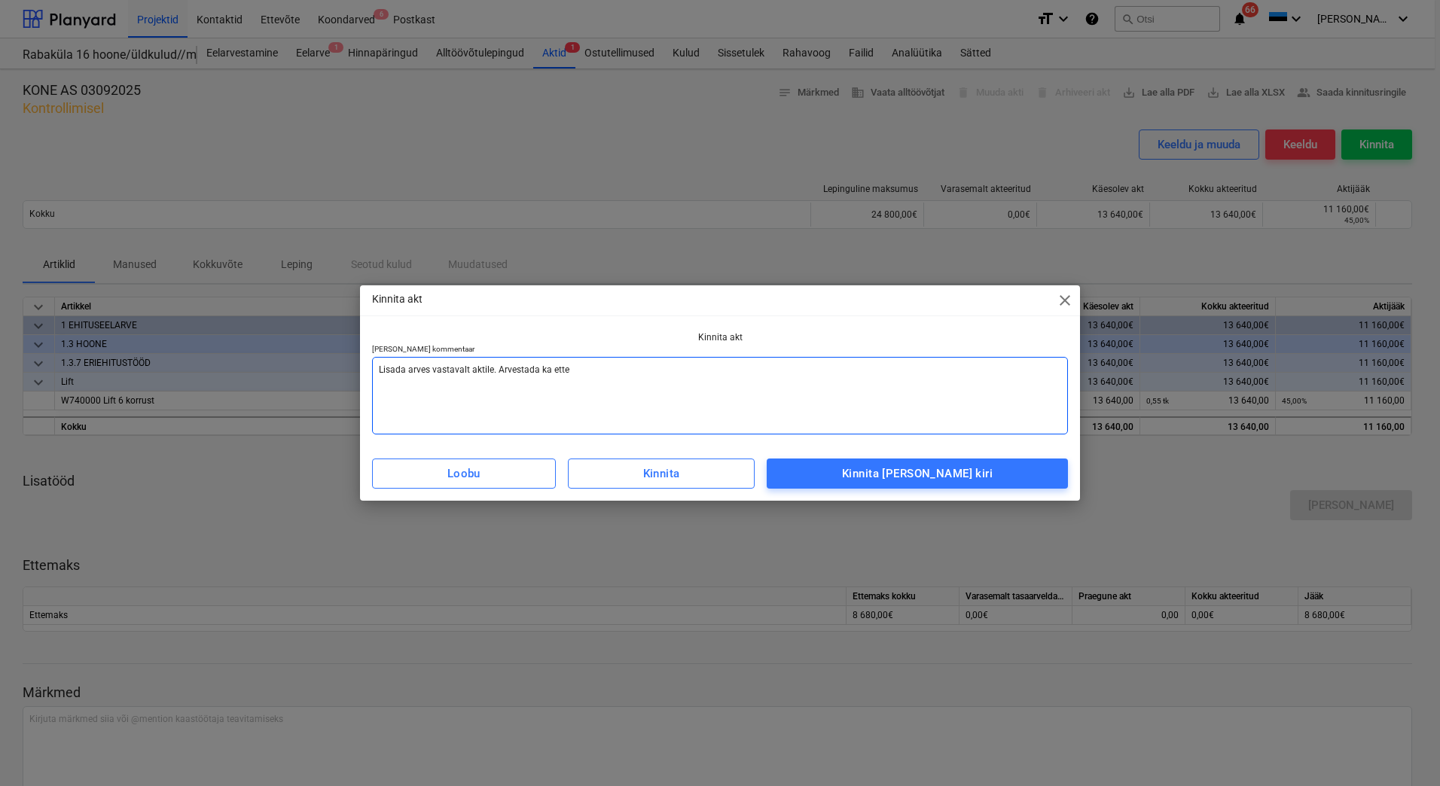
type textarea "Lisada arves vastavalt aktile. Arvestada ka ettem"
type textarea "x"
type textarea "Lisada arves vastavalt aktile. Arvestada ka ettema"
type textarea "x"
type textarea "Lisada arves vastavalt aktile. Arvestada ka ettemak"
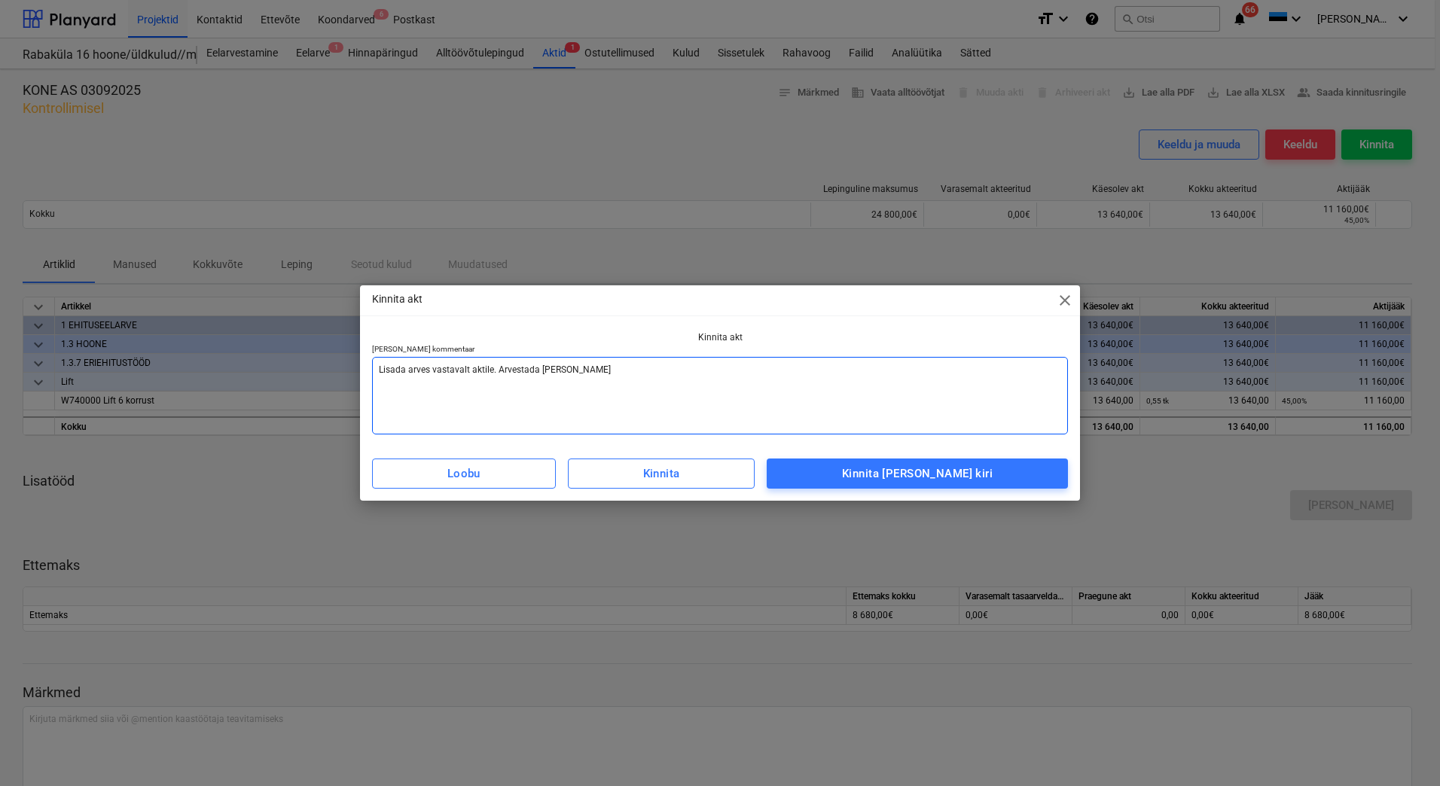
type textarea "x"
type textarea "Lisada arves vastavalt aktile. Arvestada ka ettemaks"
type textarea "x"
type textarea "Lisada arves vastavalt aktile. Arvestada ka ettemaksu"
type textarea "x"
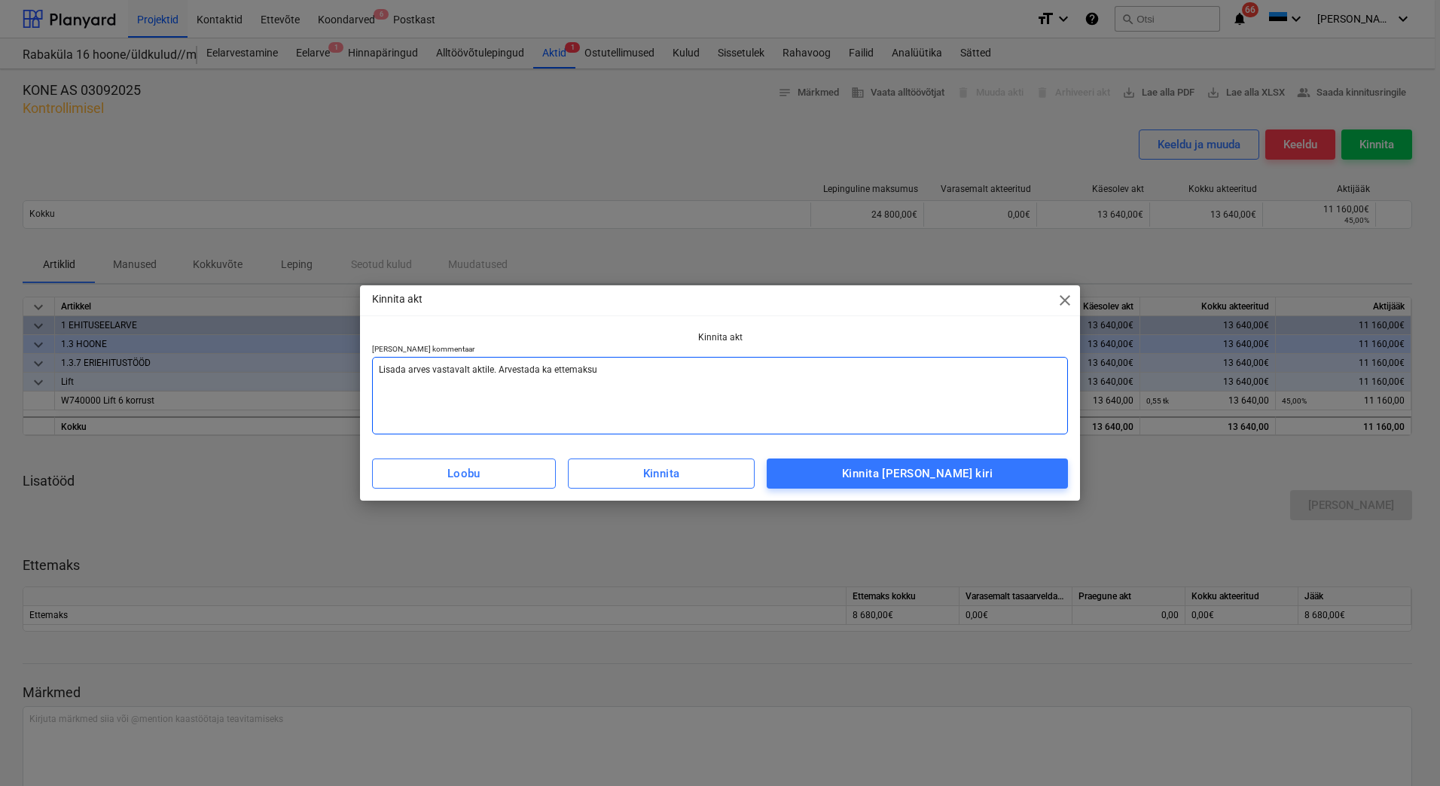
type textarea "Lisada arves vastavalt aktile. Arvestada ka ettemaksu"
type textarea "x"
type textarea "Lisada arves vastavalt aktile. Arvestada ka ettemaksu o"
type textarea "x"
type textarea "Lisada arves vastavalt aktile. Arvestada ka ettemaksu os"
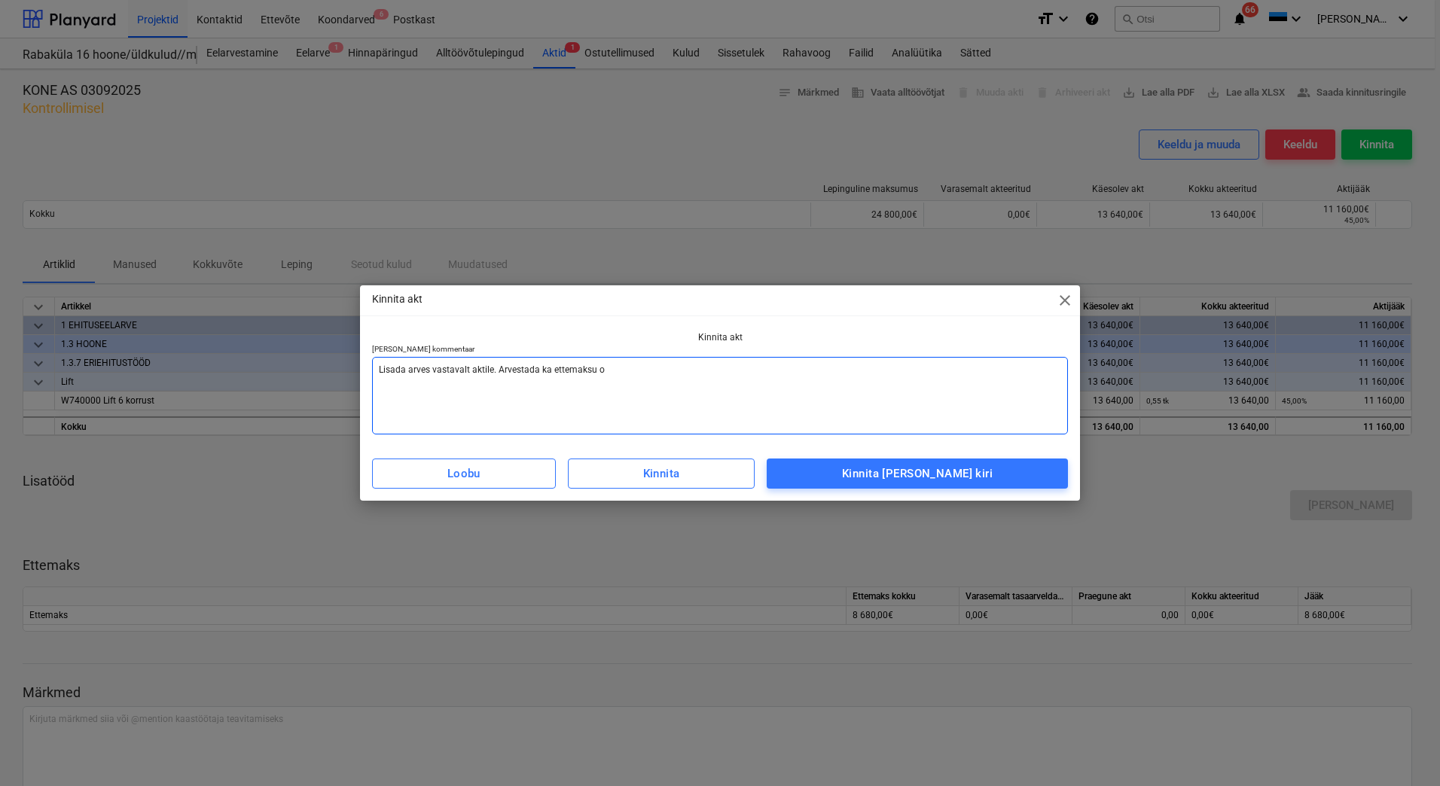
type textarea "x"
type textarea "Lisada arves vastavalt aktile. Arvestada ka ettemaksu osa"
type textarea "x"
type textarea "Lisada arves vastavalt aktile. Arvestada ka ettemaksu osa."
type textarea "x"
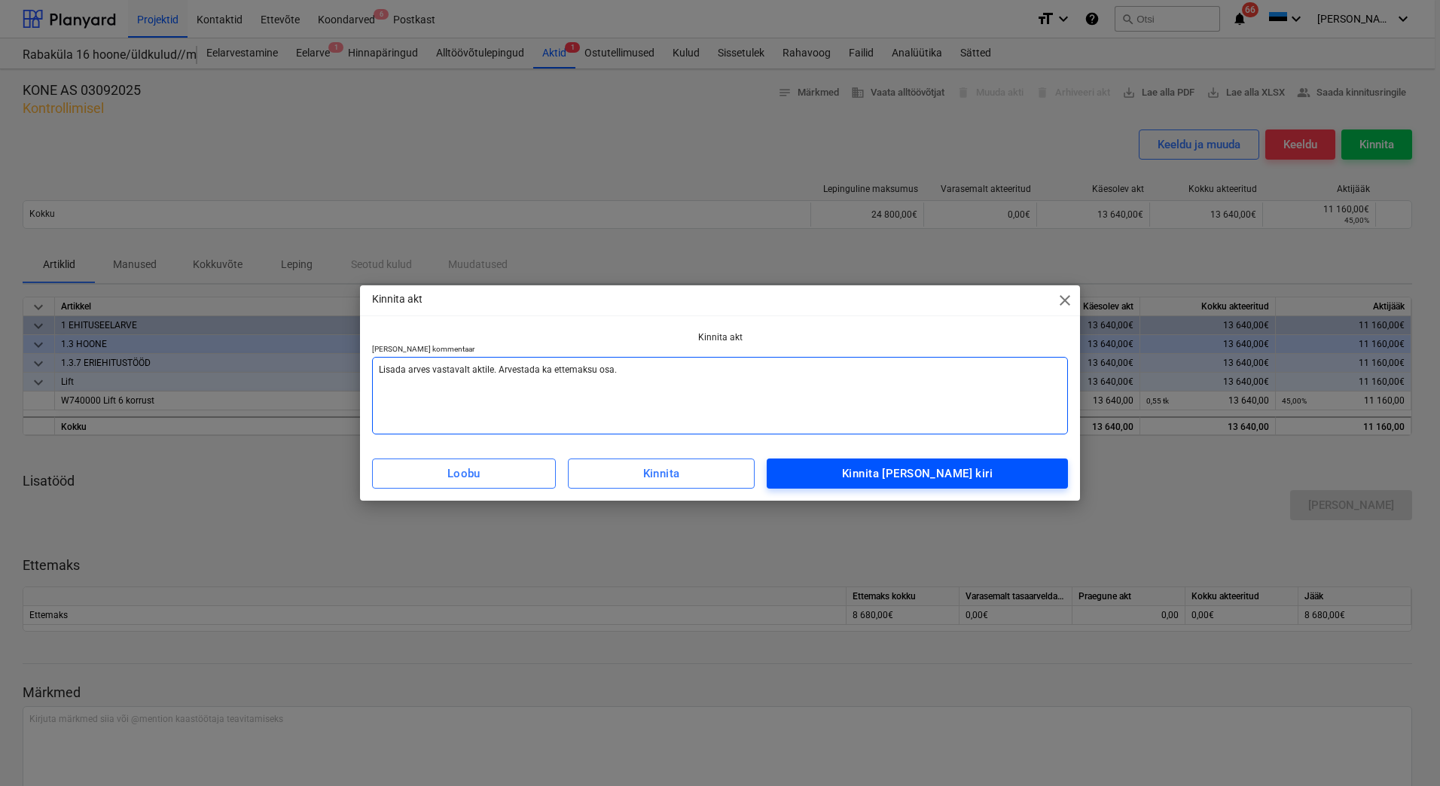
type textarea "Lisada arves vastavalt aktile. Arvestada ka ettemaksu osa."
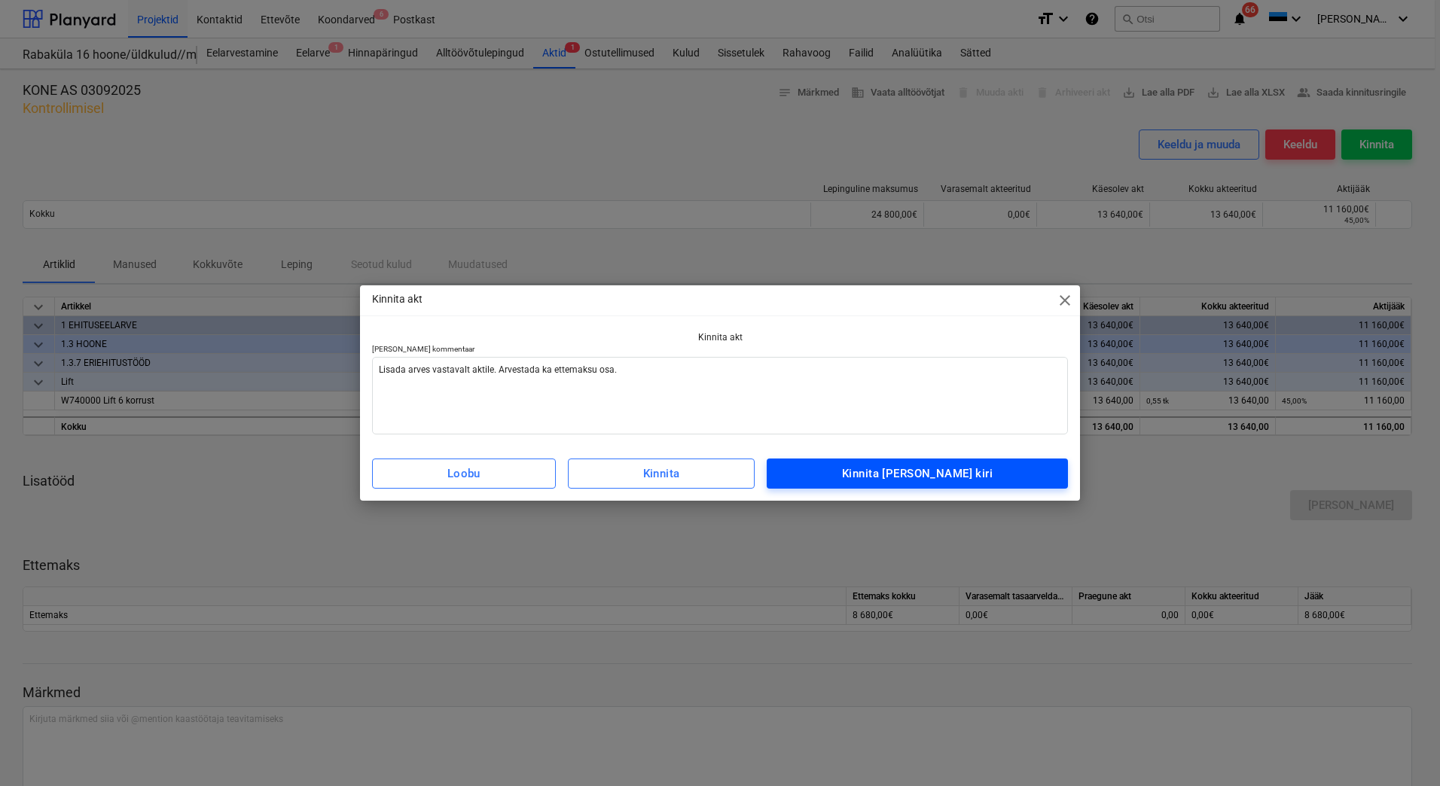
click at [958, 476] on div "Kinnita ja saada kiri" at bounding box center [917, 474] width 151 height 20
type textarea "x"
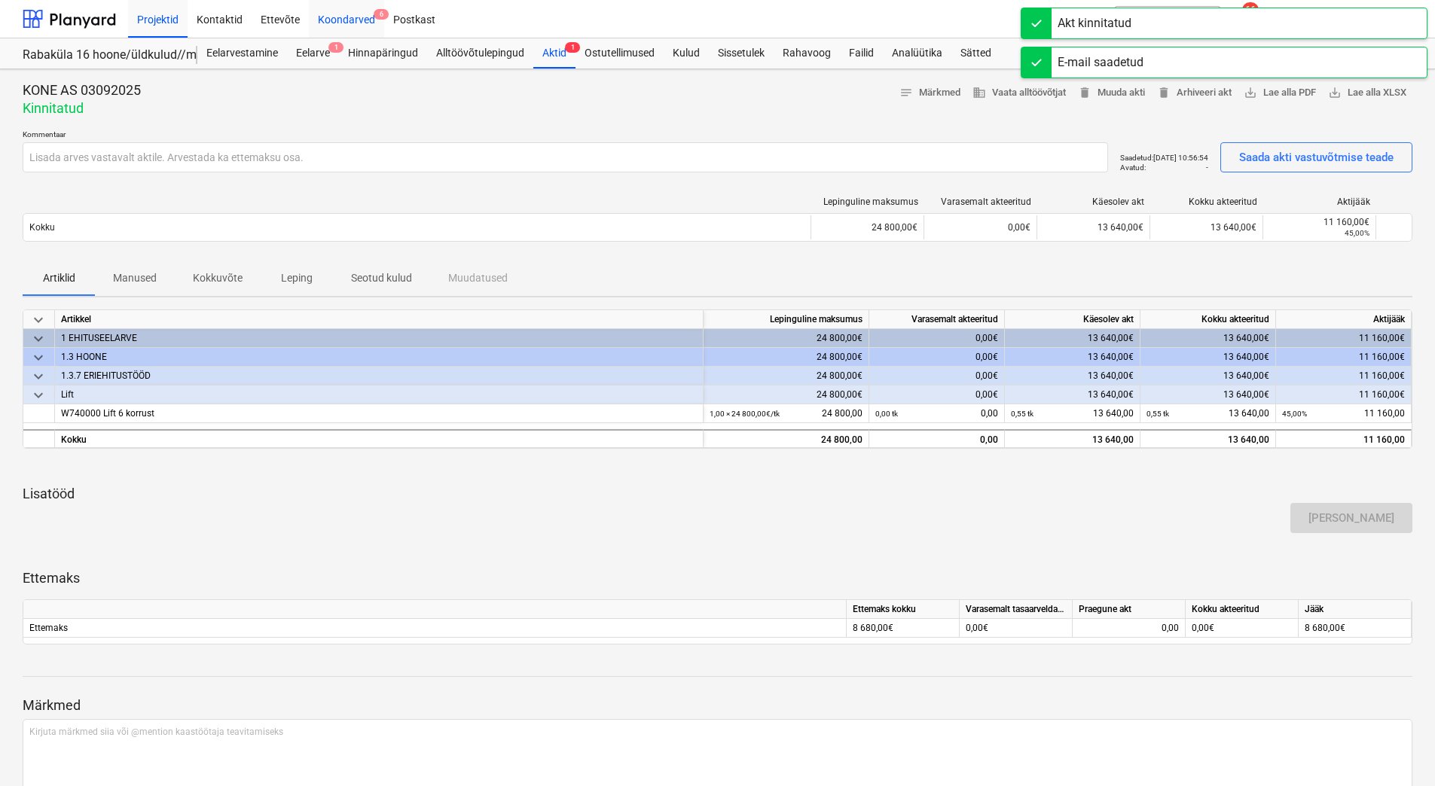
click at [365, 20] on div "Koondarved 6" at bounding box center [346, 18] width 75 height 38
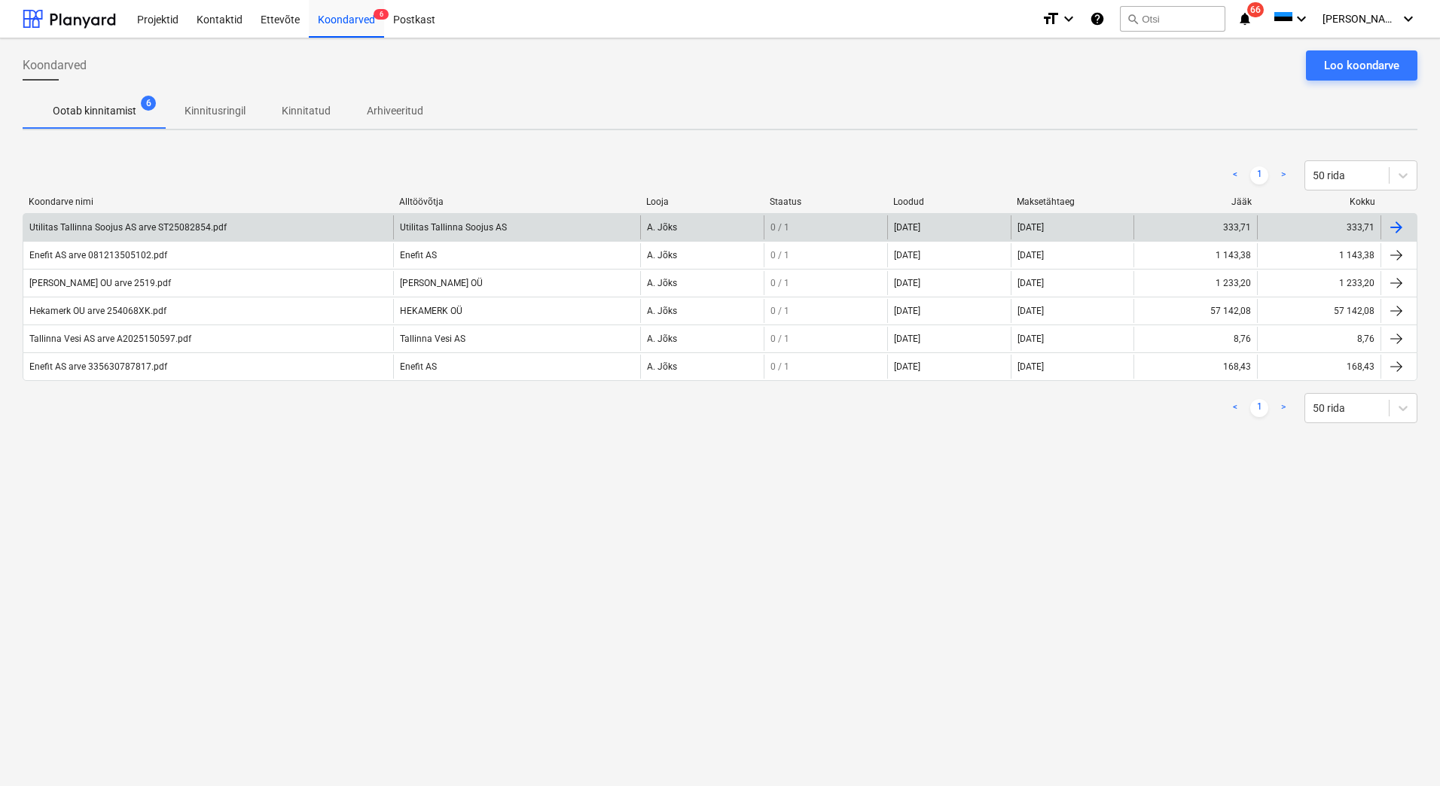
click at [258, 225] on div "Utilitas Tallinna Soojus AS arve ST25082854.pdf" at bounding box center [208, 227] width 370 height 24
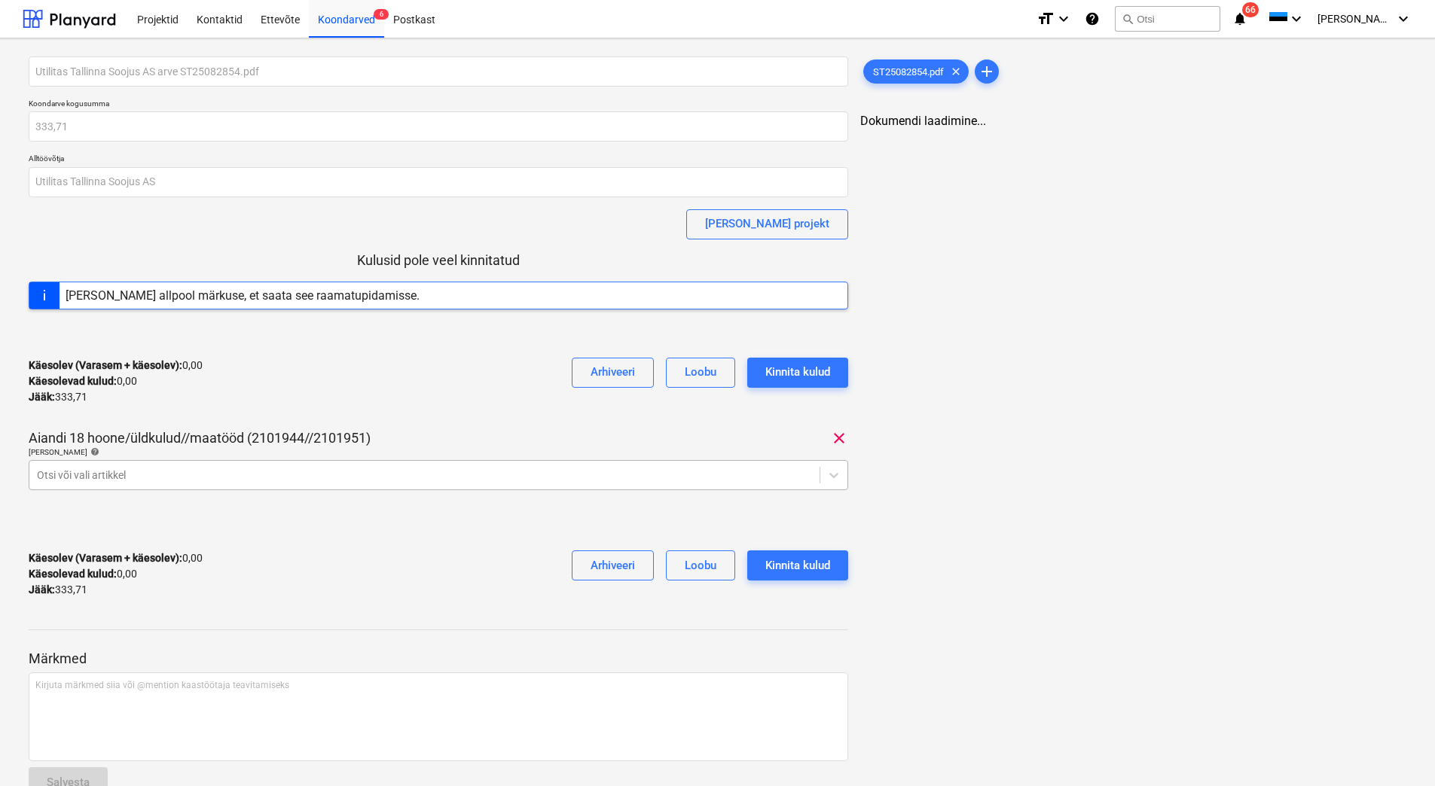
click at [254, 473] on div at bounding box center [424, 475] width 775 height 15
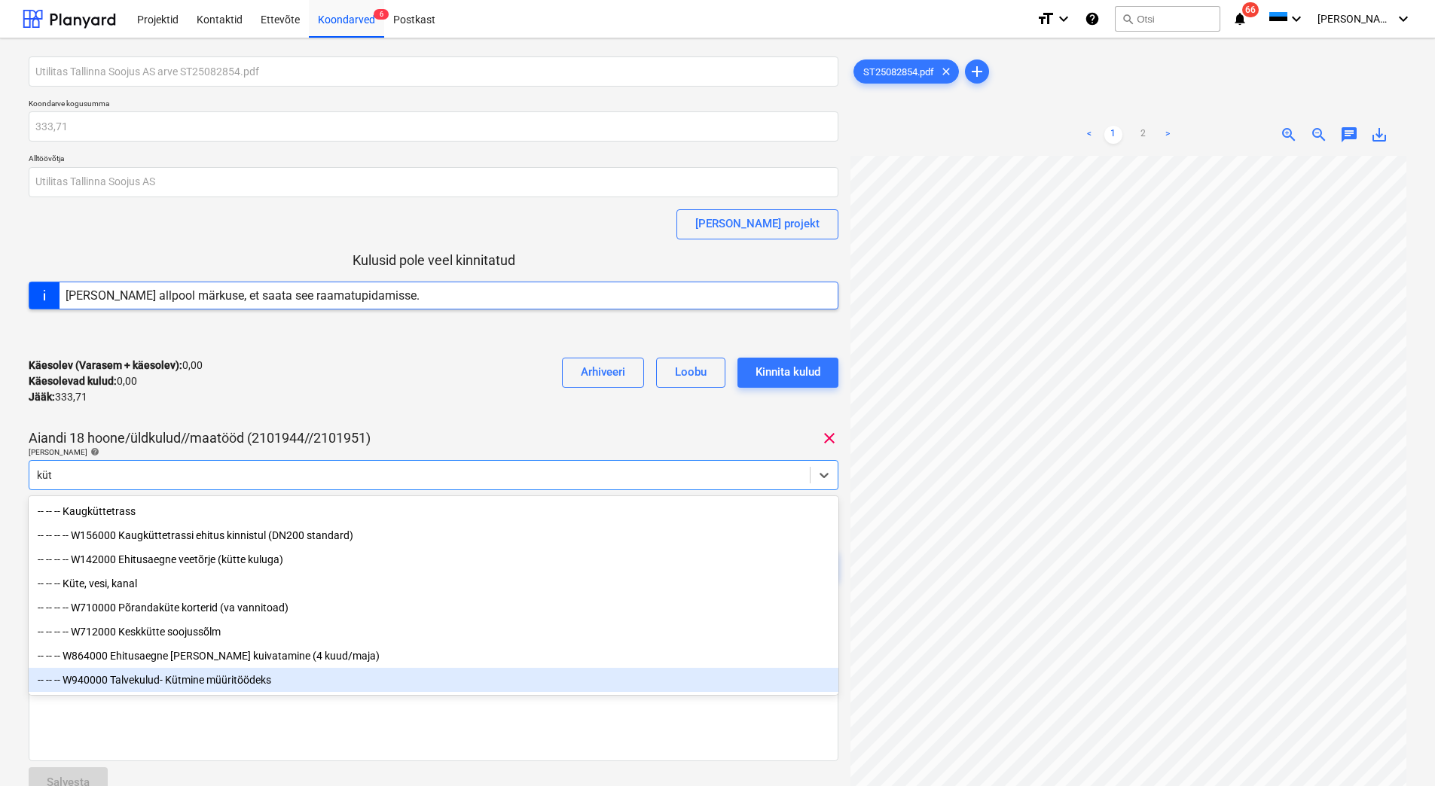
type input "küte"
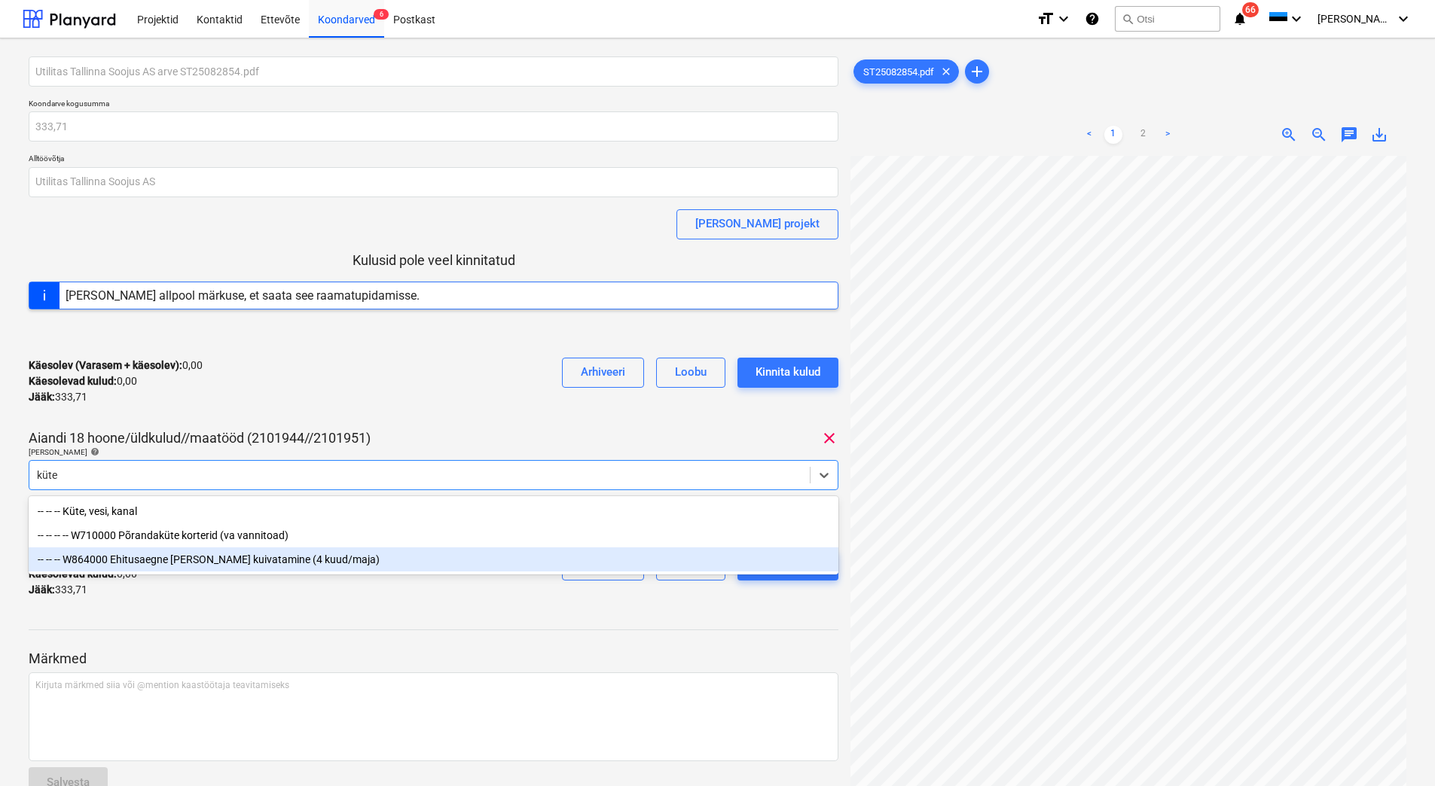
click at [285, 560] on div "-- -- -- W864000 Ehitusaegne küte ja kuivatamine (4 kuud/maja)" at bounding box center [434, 560] width 810 height 24
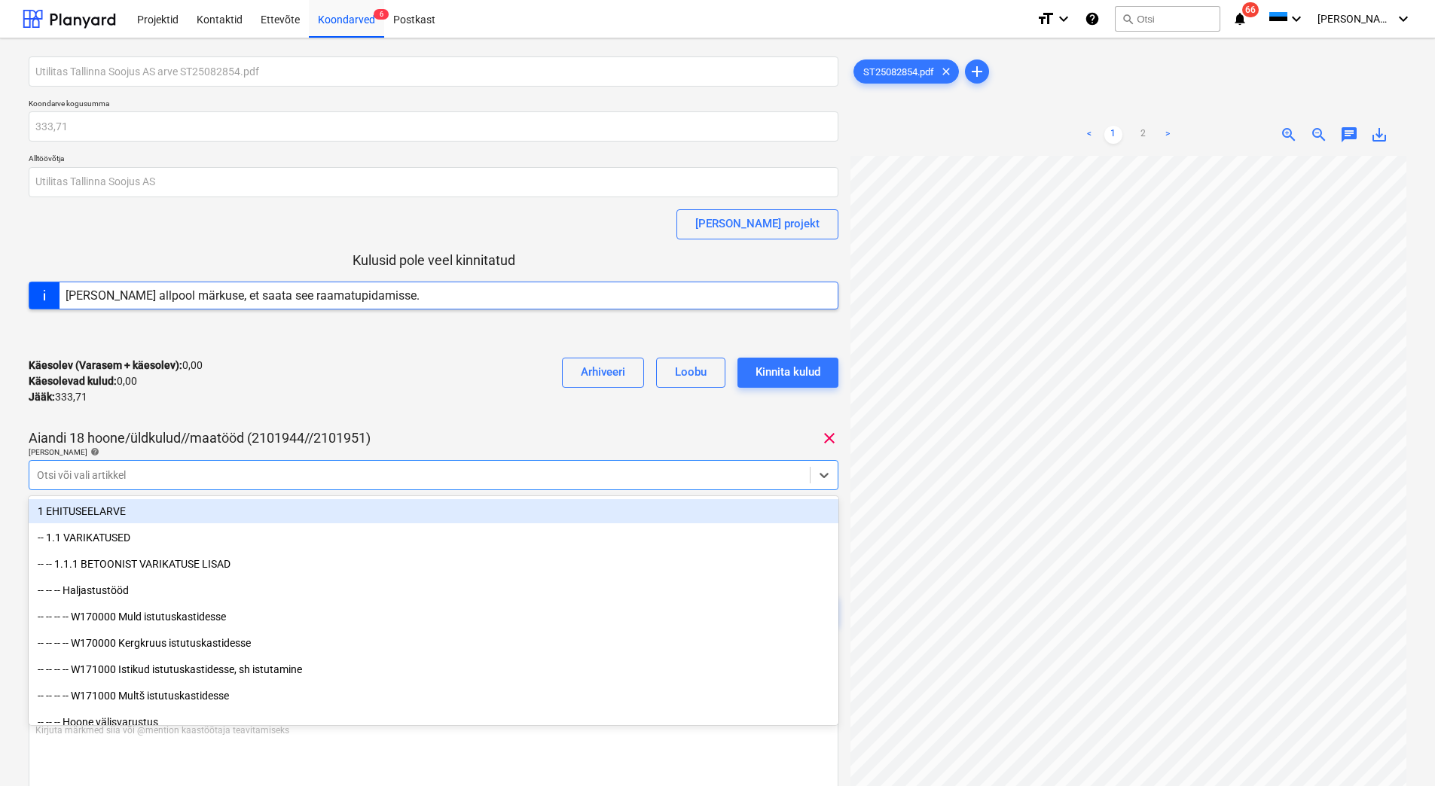
click at [466, 408] on div "Käesolev (Varasem + käesolev) : 0,00 Käesolevad kulud : 0,00 Jääk : 333,71 Arhi…" at bounding box center [434, 382] width 810 height 72
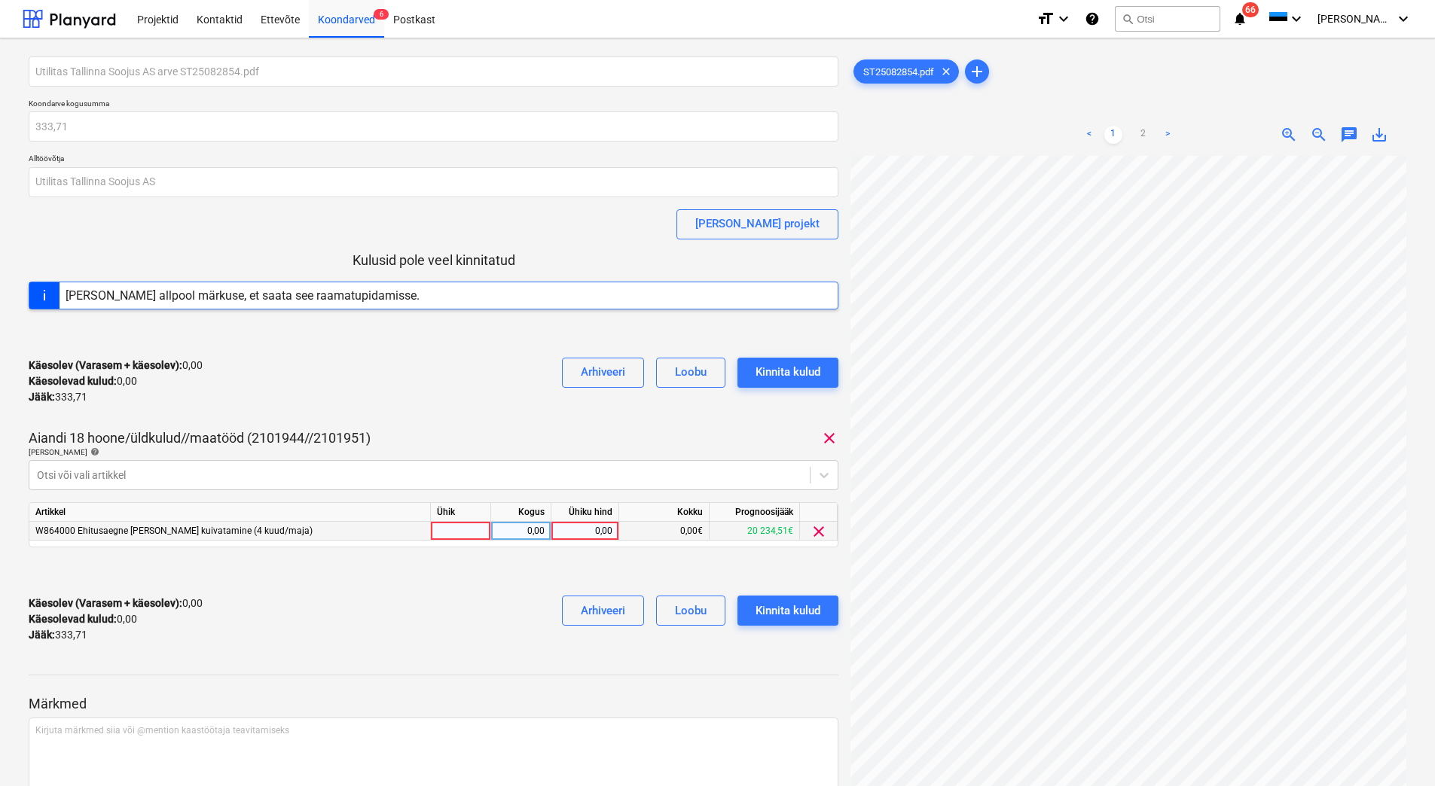
click at [590, 535] on div "0,00" at bounding box center [584, 531] width 55 height 19
type input "333,71"
click at [498, 580] on div at bounding box center [434, 572] width 810 height 24
click at [784, 604] on div "Kinnita kulud" at bounding box center [787, 611] width 65 height 20
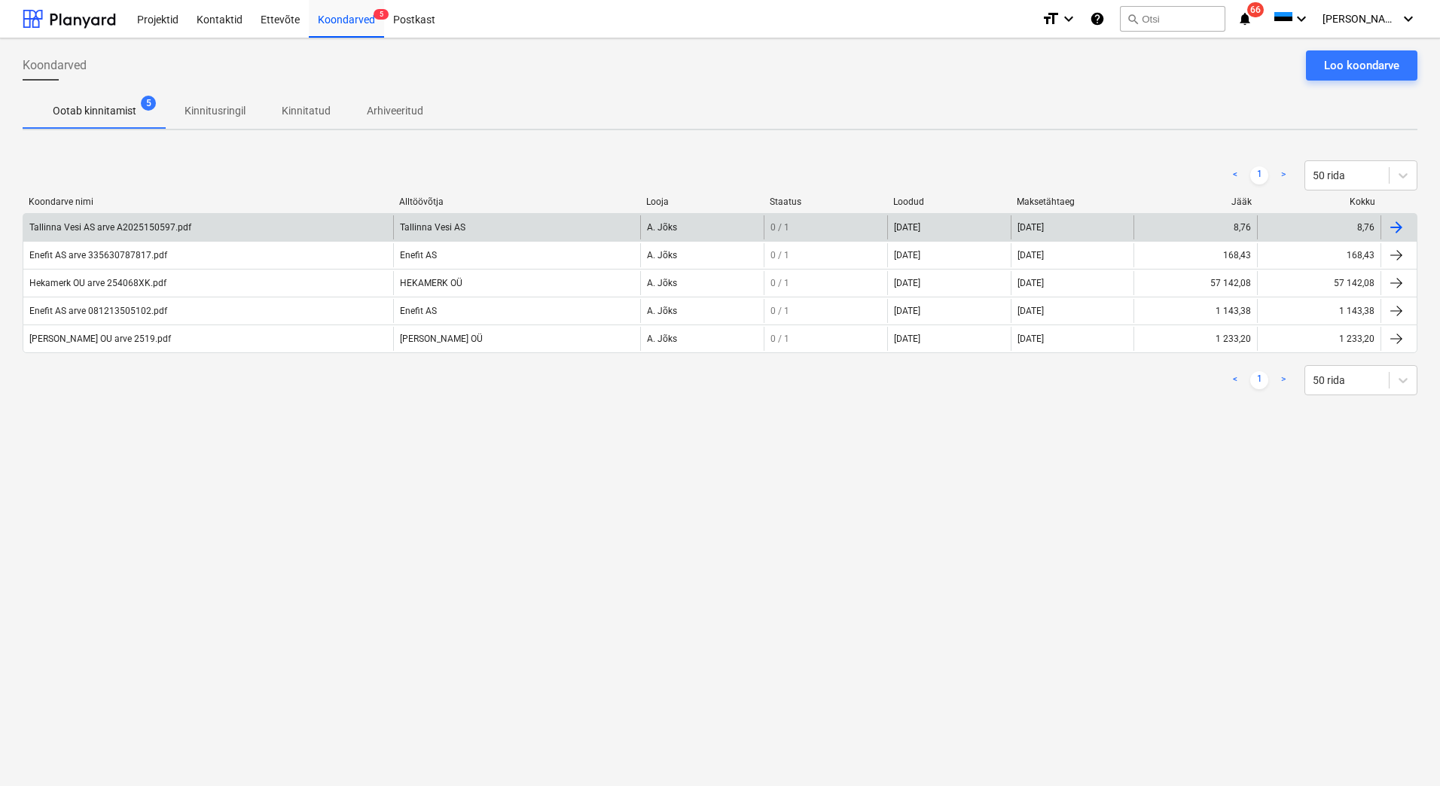
click at [227, 226] on div "Tallinna Vesi AS arve A2025150597.pdf" at bounding box center [208, 227] width 370 height 24
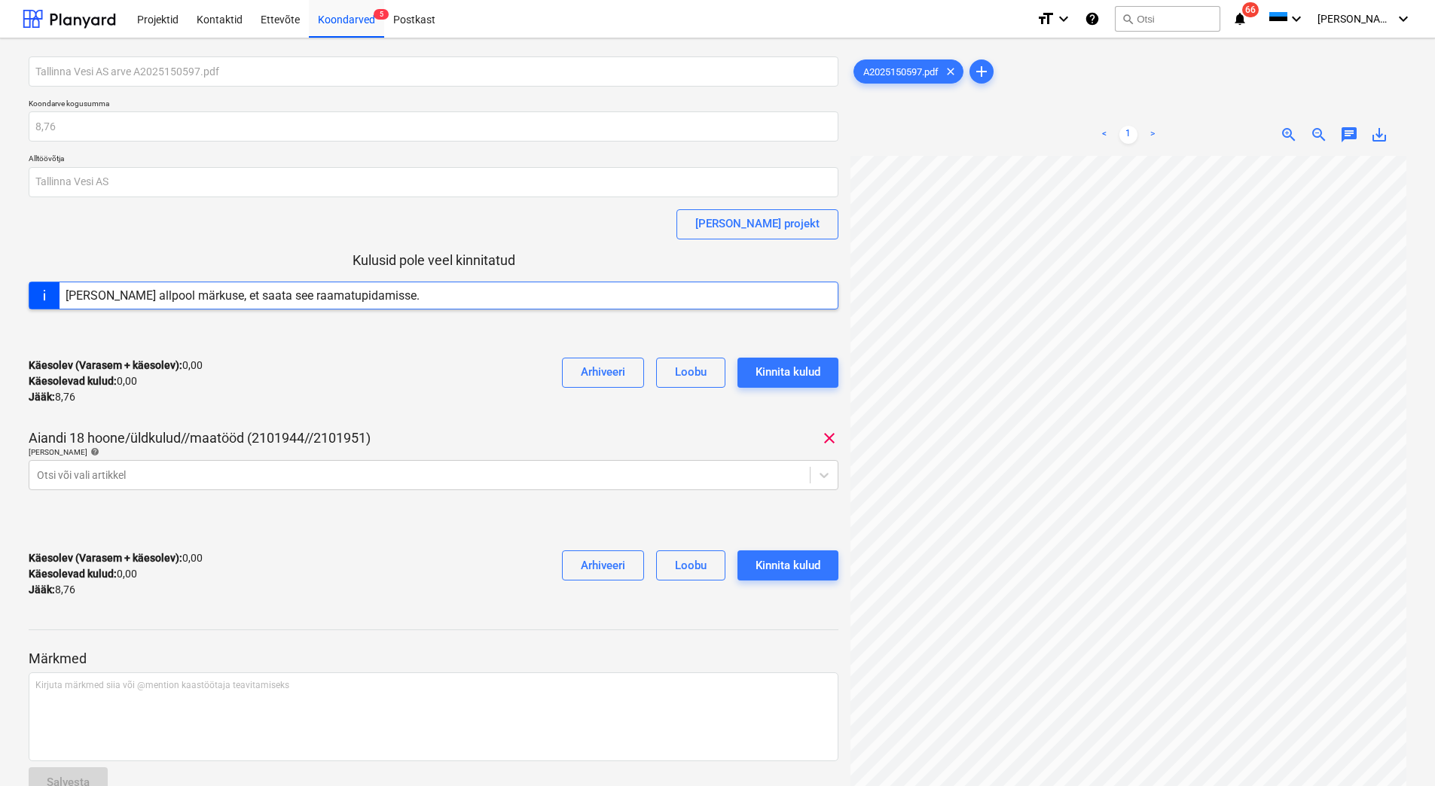
scroll to position [10, 125]
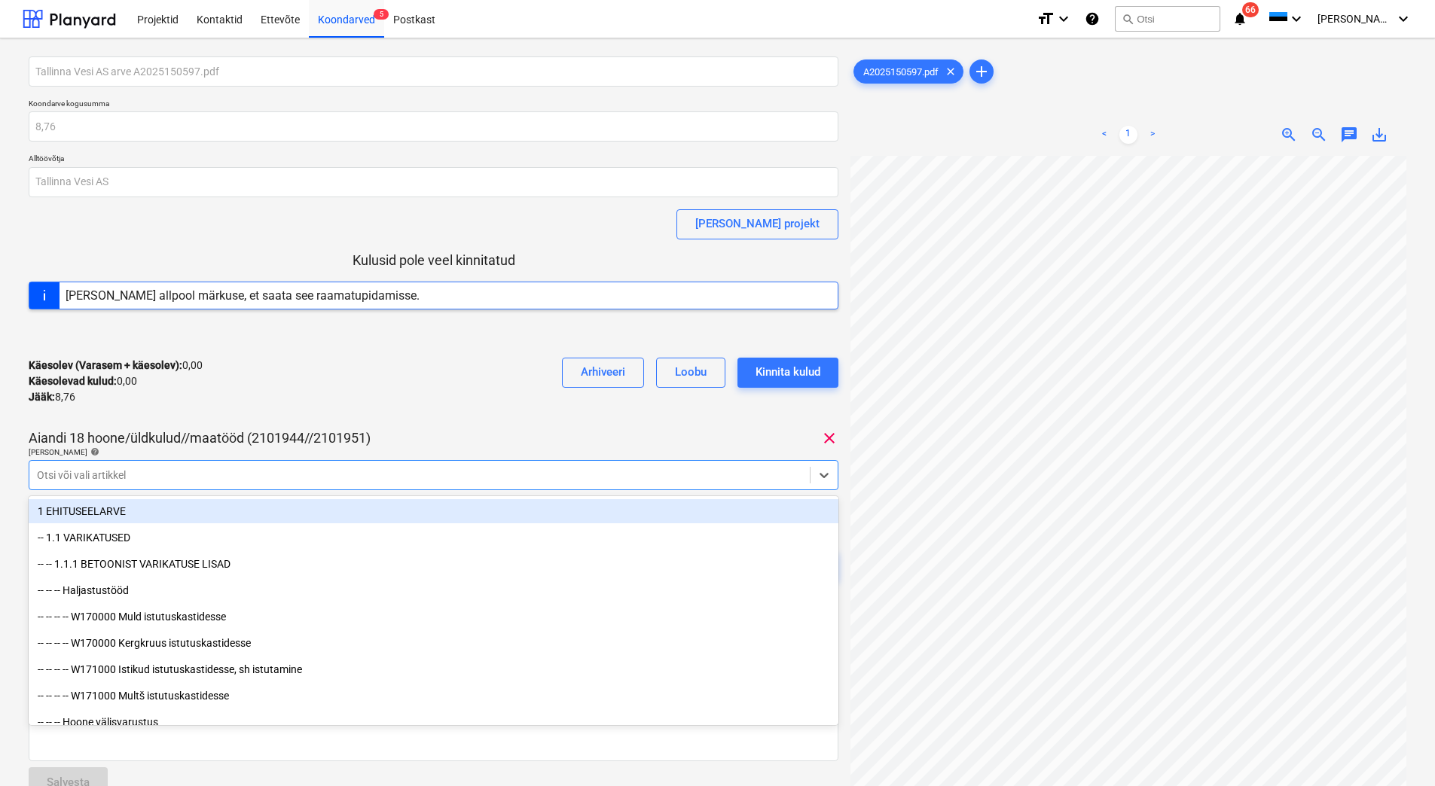
click at [238, 465] on div "Otsi või vali artikkel" at bounding box center [419, 475] width 780 height 21
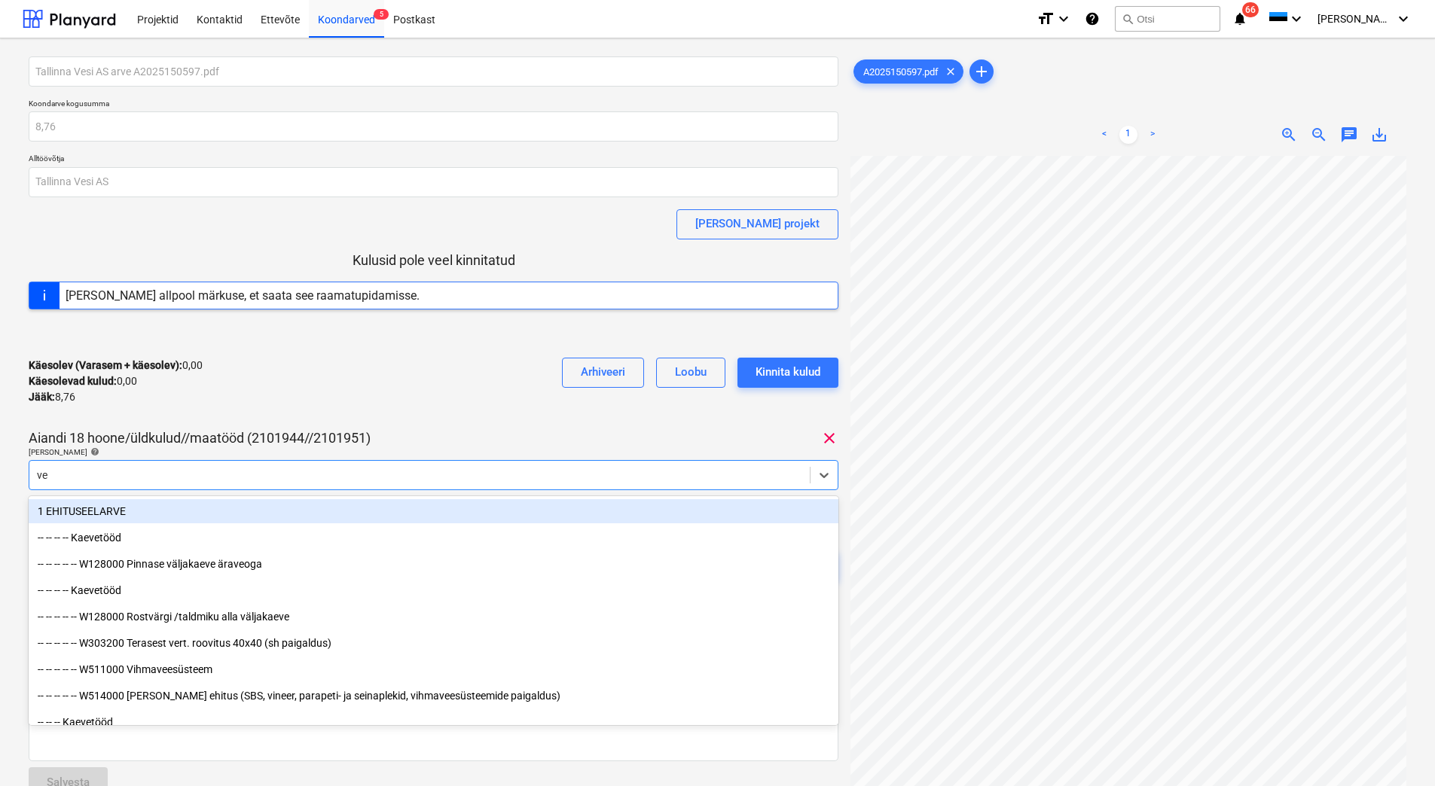
type input "vee"
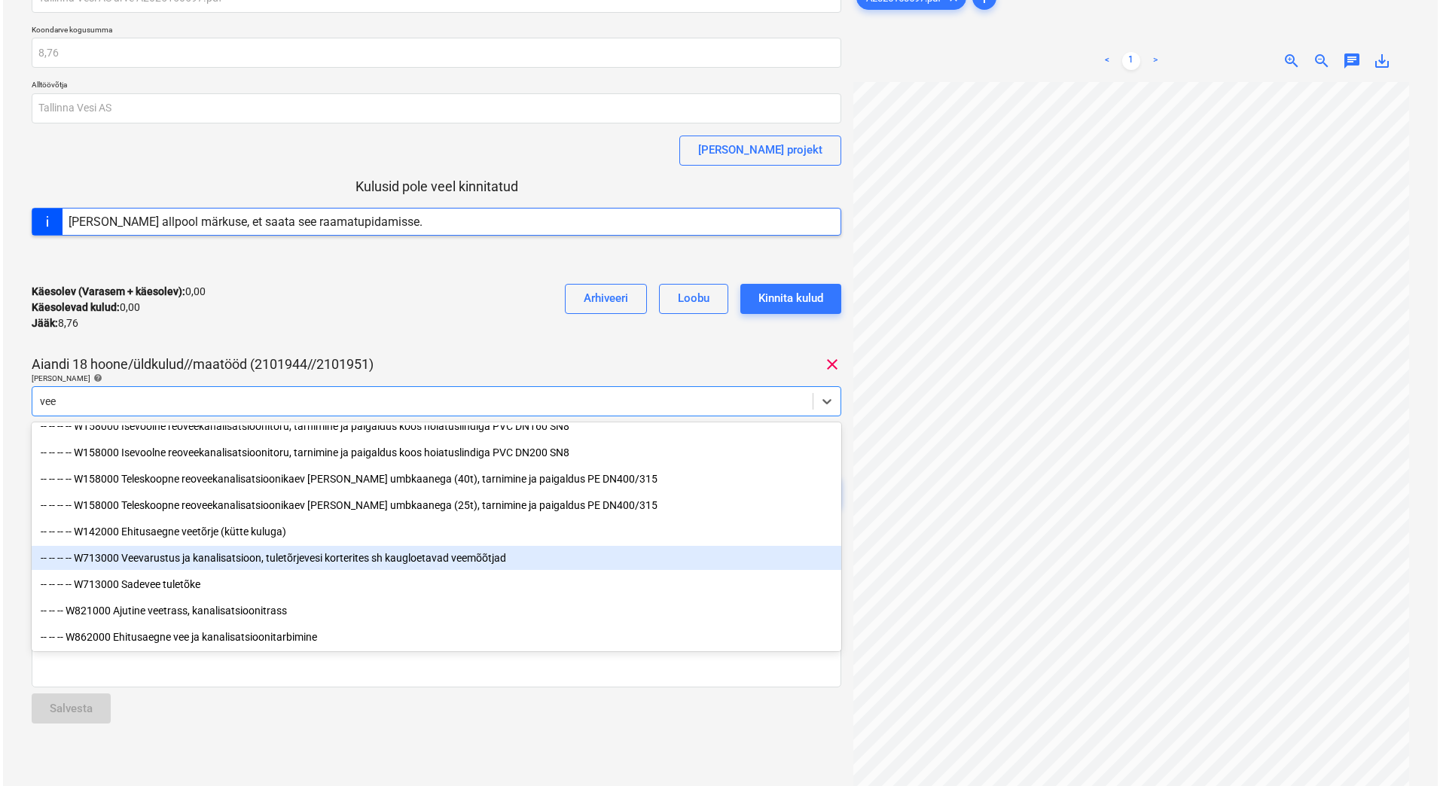
scroll to position [132, 0]
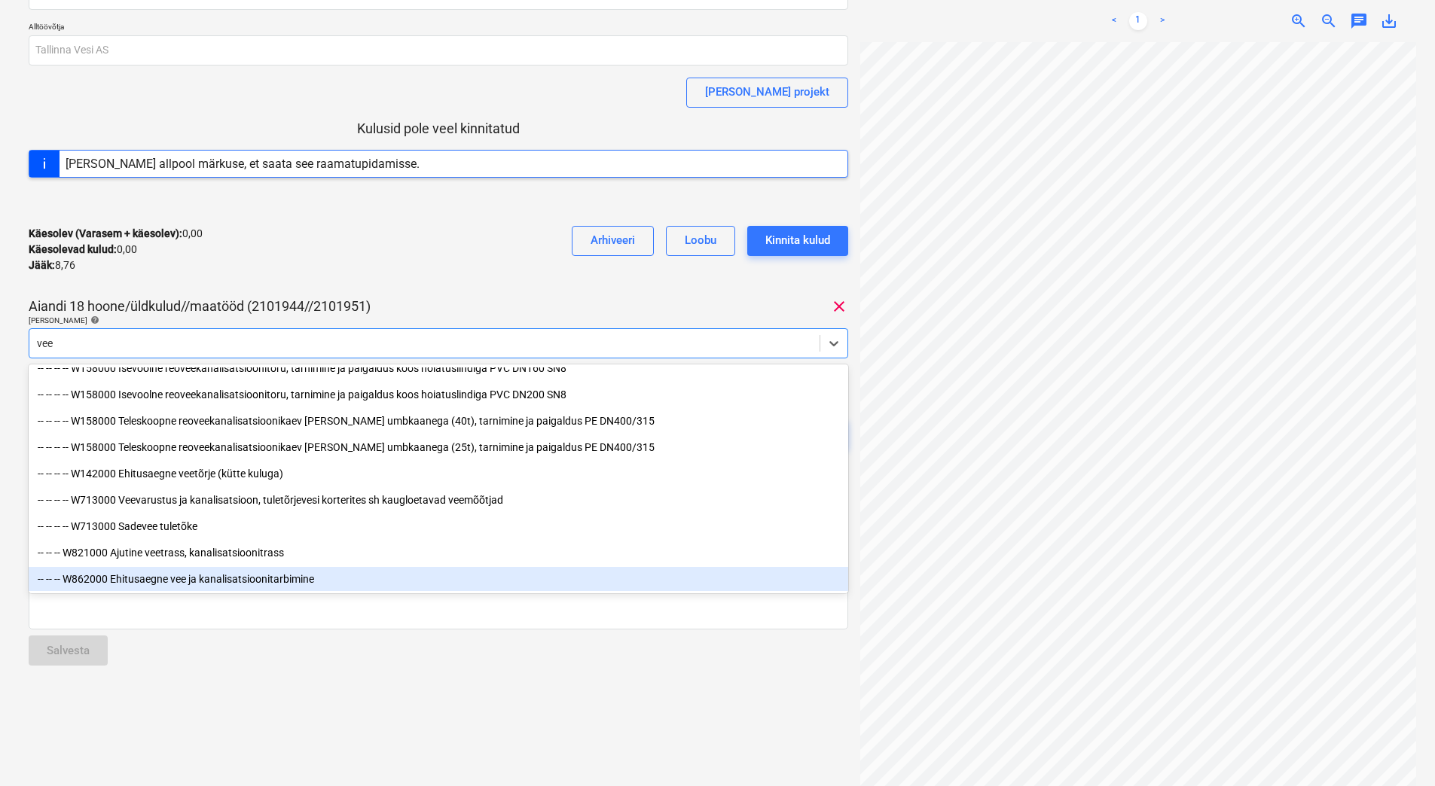
click at [179, 581] on div "-- -- -- W862000 Ehitusaegne vee ja kanalisatsioonitarbimine" at bounding box center [439, 579] width 820 height 24
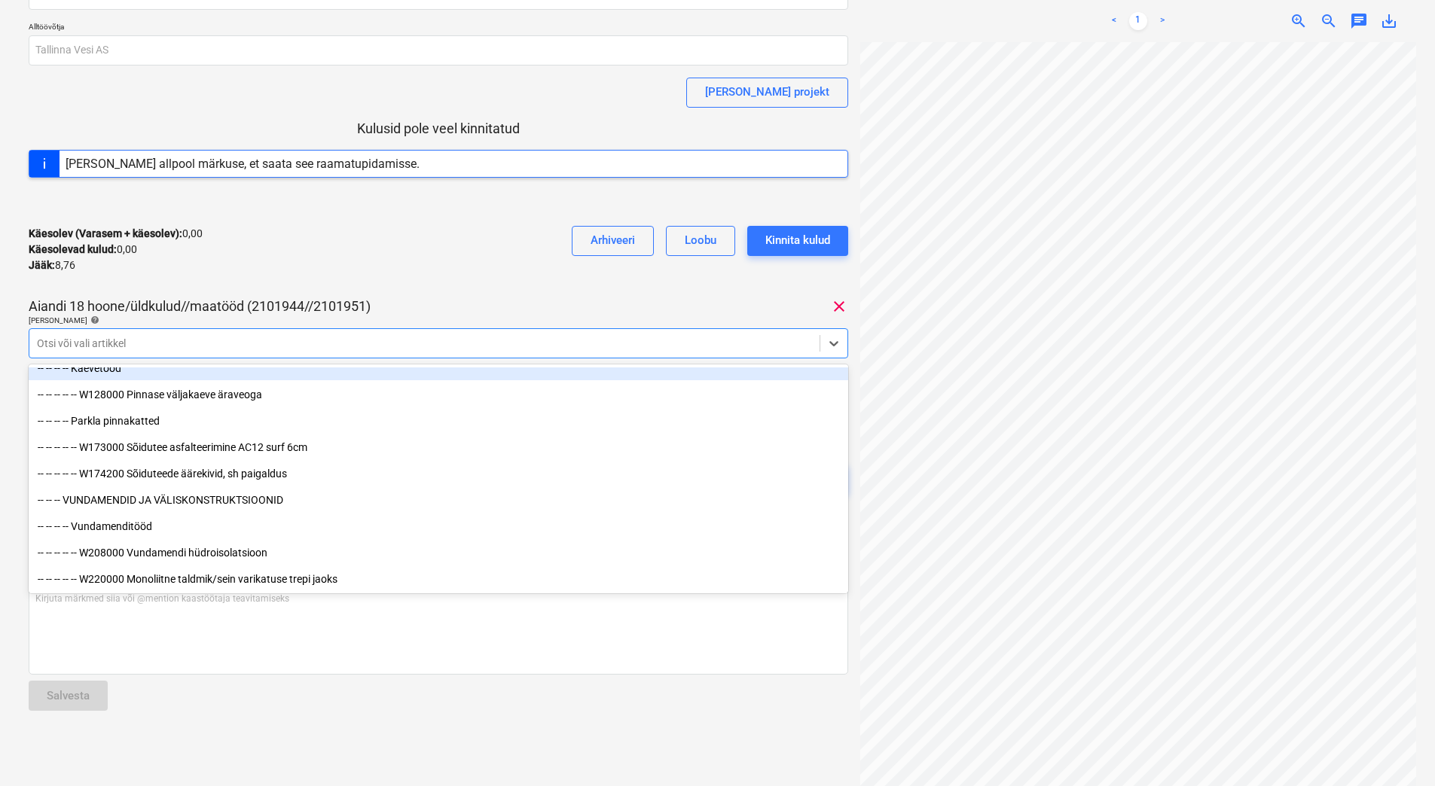
click at [398, 273] on div "Käesolev (Varasem + käesolev) : 0,00 Käesolevad kulud : 0,00 Jääk : 8,76 Arhive…" at bounding box center [439, 250] width 820 height 72
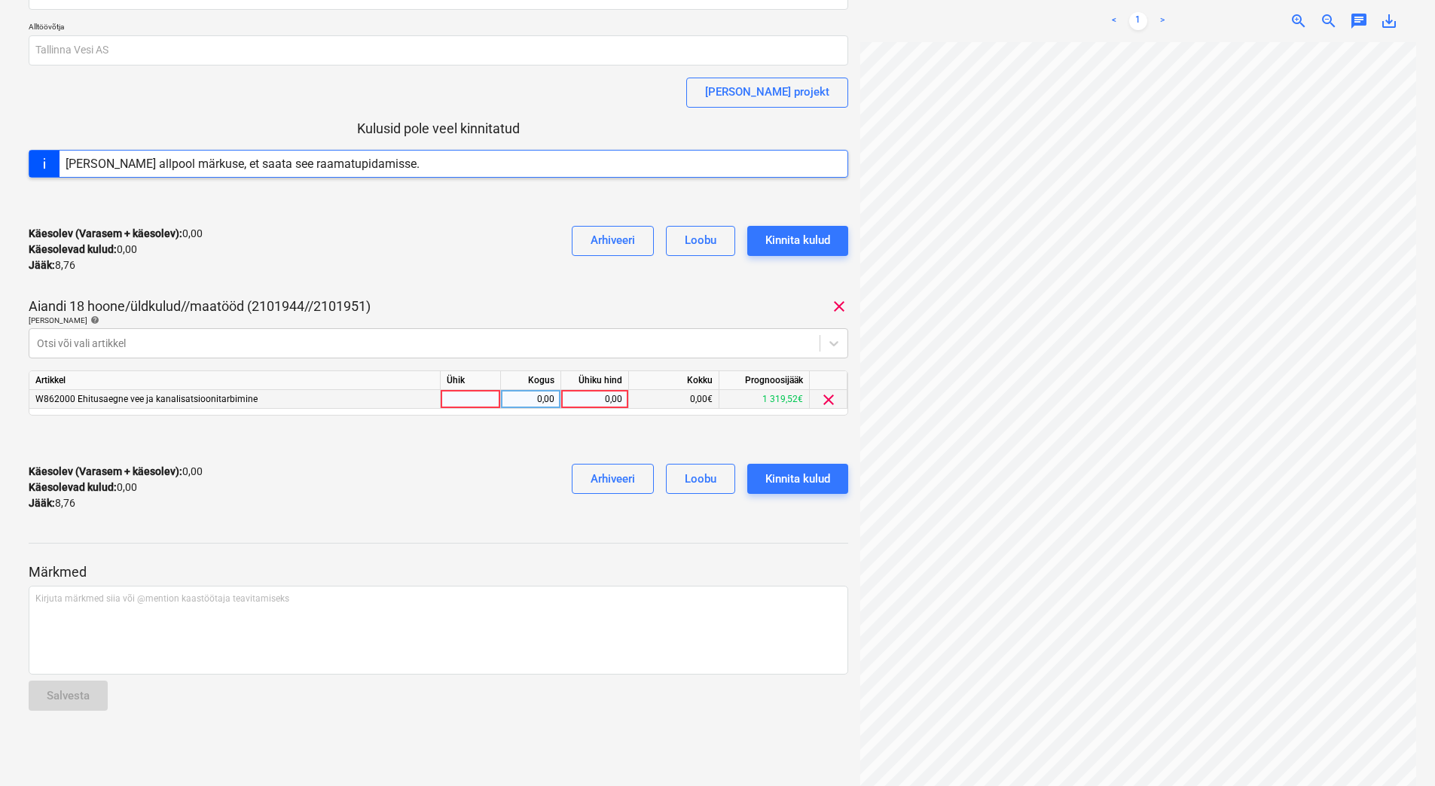
click at [589, 395] on div "0,00" at bounding box center [594, 399] width 55 height 19
type input "8,76"
click at [481, 488] on div "Käesolev (Varasem + käesolev) : 8,76 Käesolevad kulud : 8,76 Jääk : 0,00 Arhive…" at bounding box center [439, 488] width 820 height 72
click at [815, 479] on div "Kinnita kulud" at bounding box center [797, 479] width 65 height 20
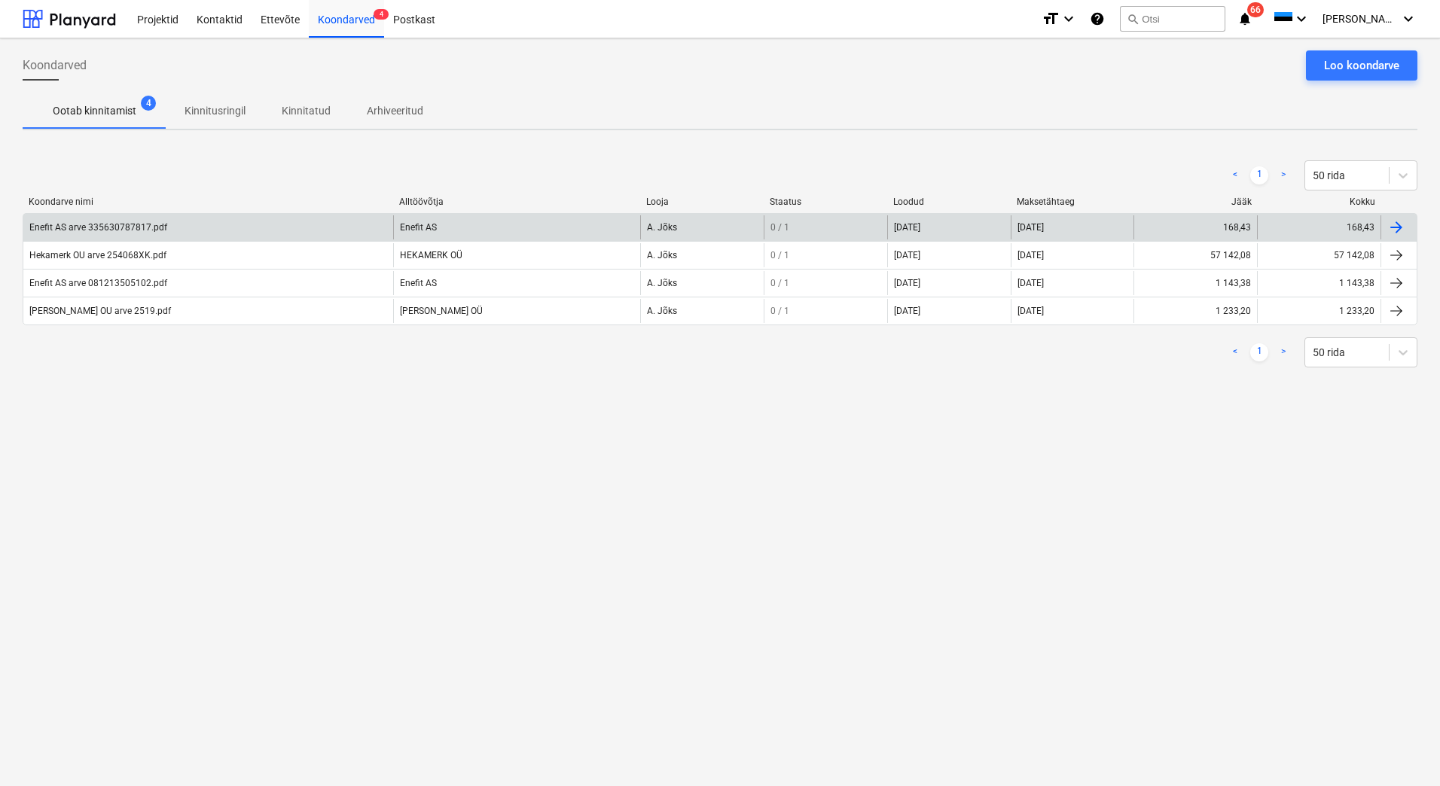
click at [130, 229] on div "Enefit AS arve 335630787817.pdf" at bounding box center [98, 227] width 138 height 11
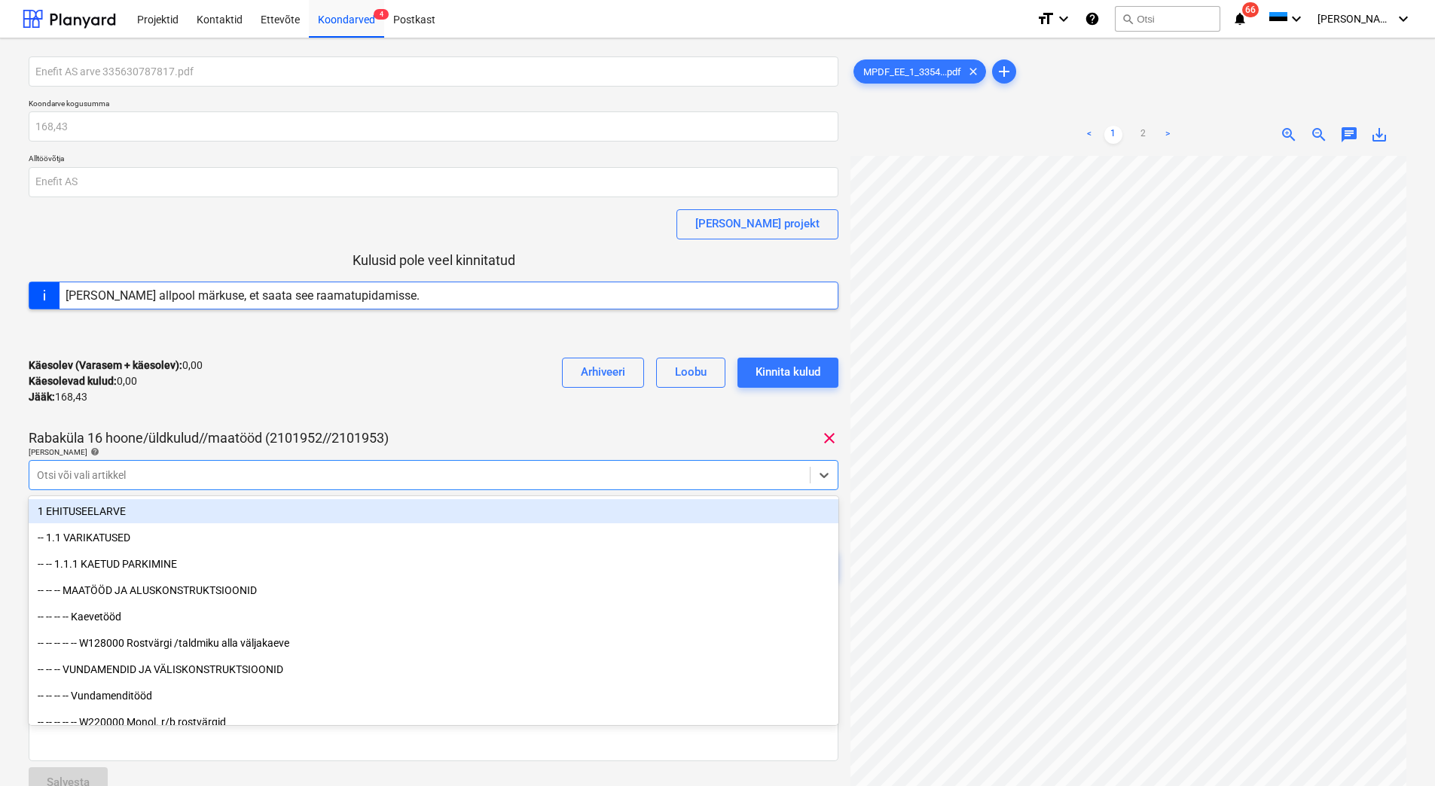
click at [218, 478] on div at bounding box center [419, 475] width 765 height 15
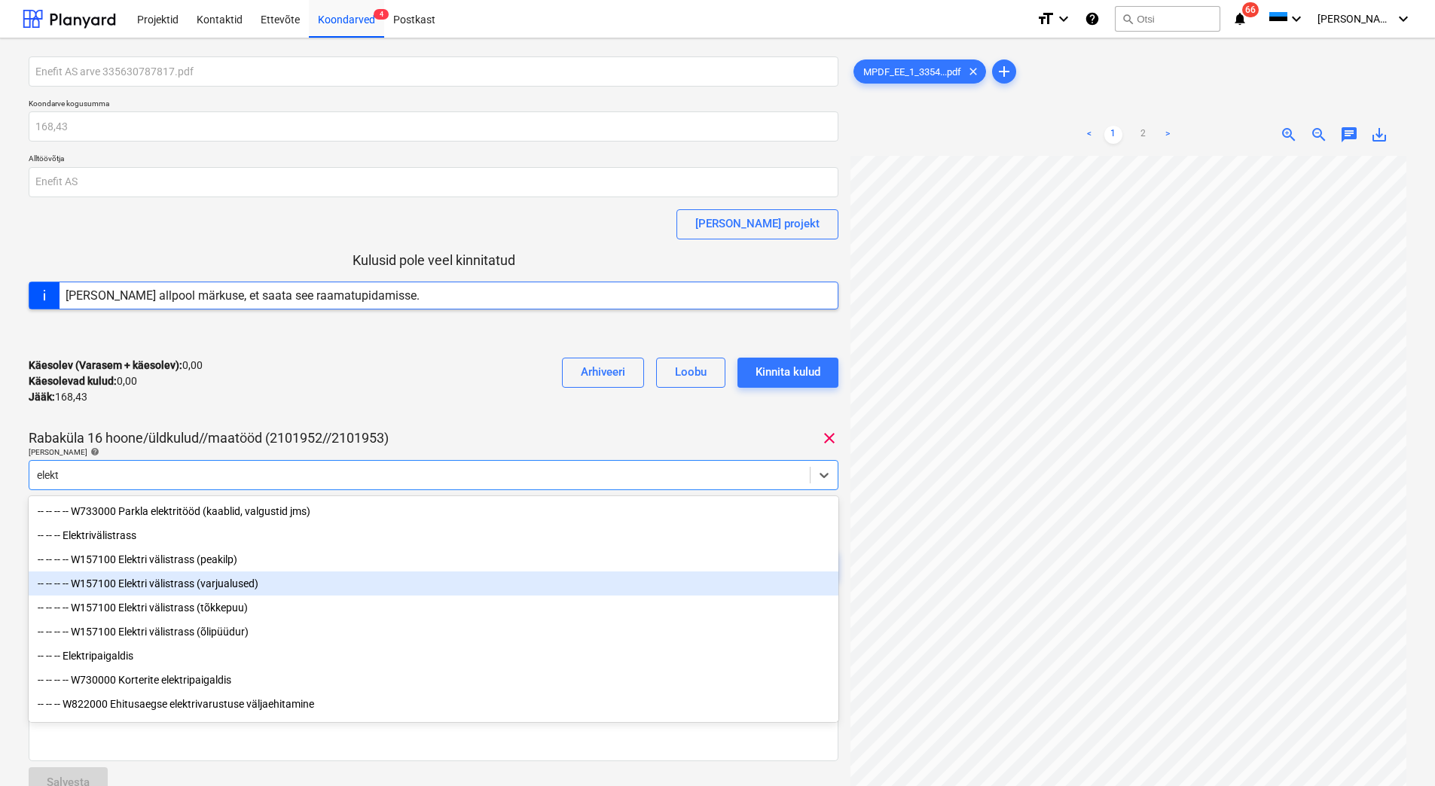
scroll to position [53, 0]
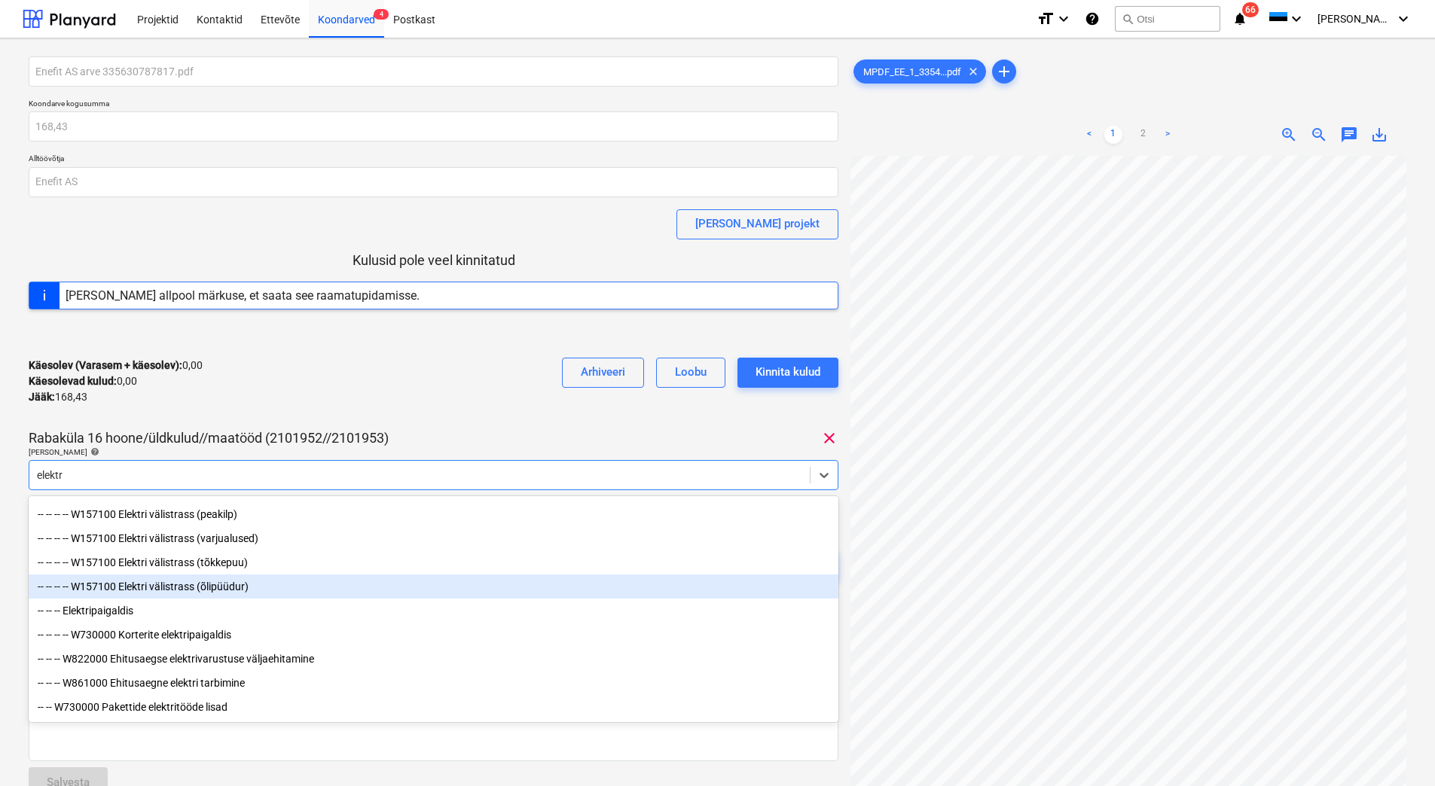
type input "elektri"
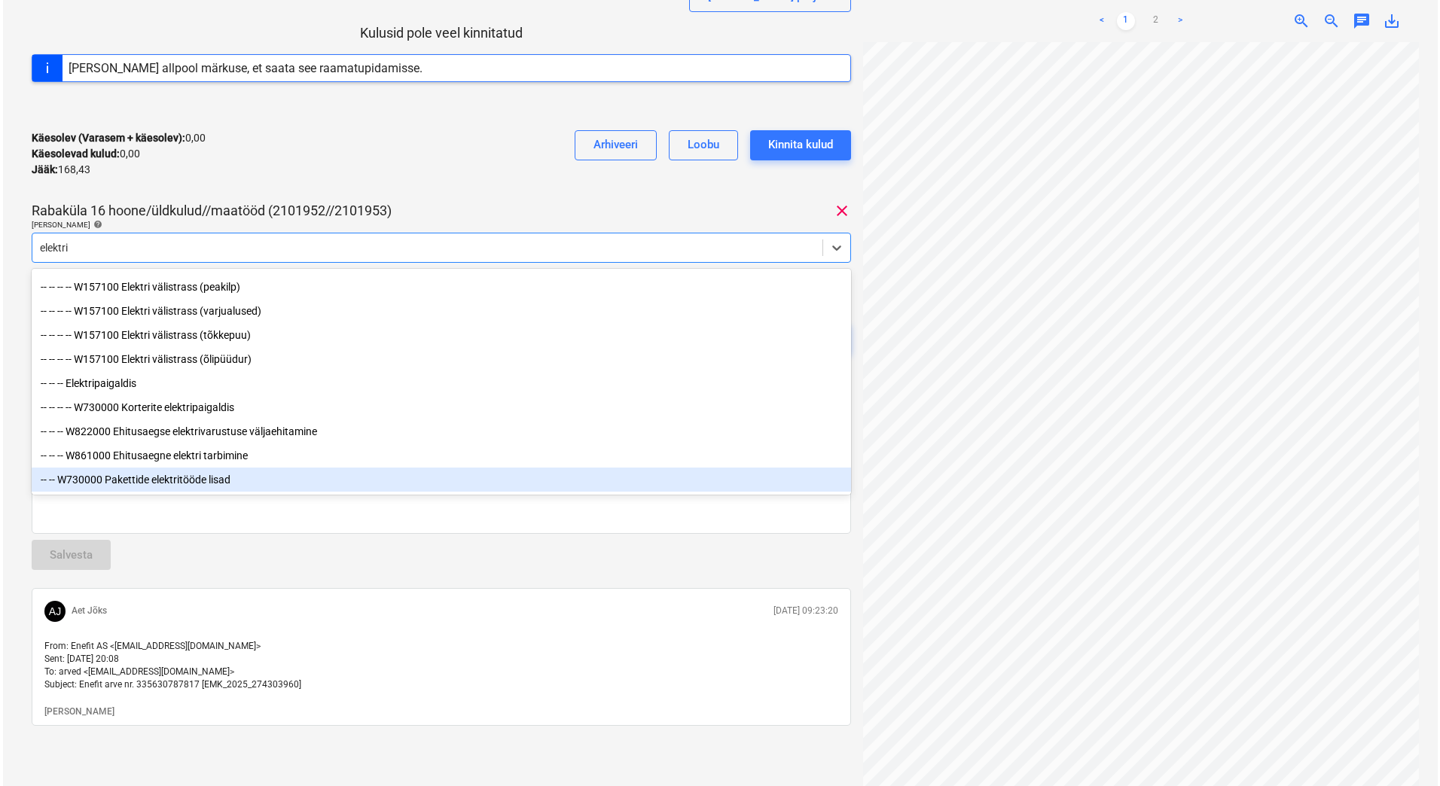
scroll to position [233, 0]
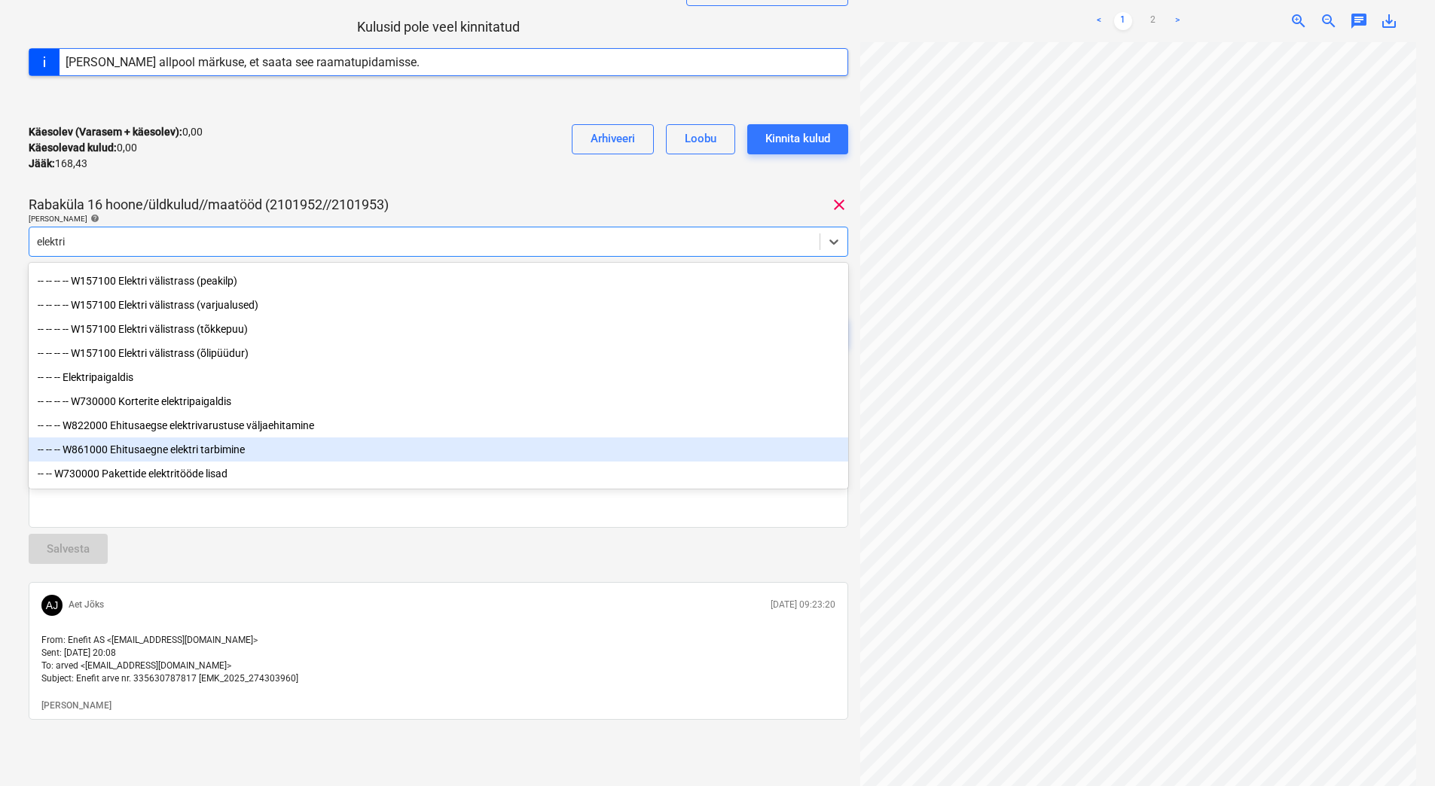
click at [227, 451] on div "-- -- -- W861000 Ehitusaegne elektri tarbimine" at bounding box center [439, 450] width 820 height 24
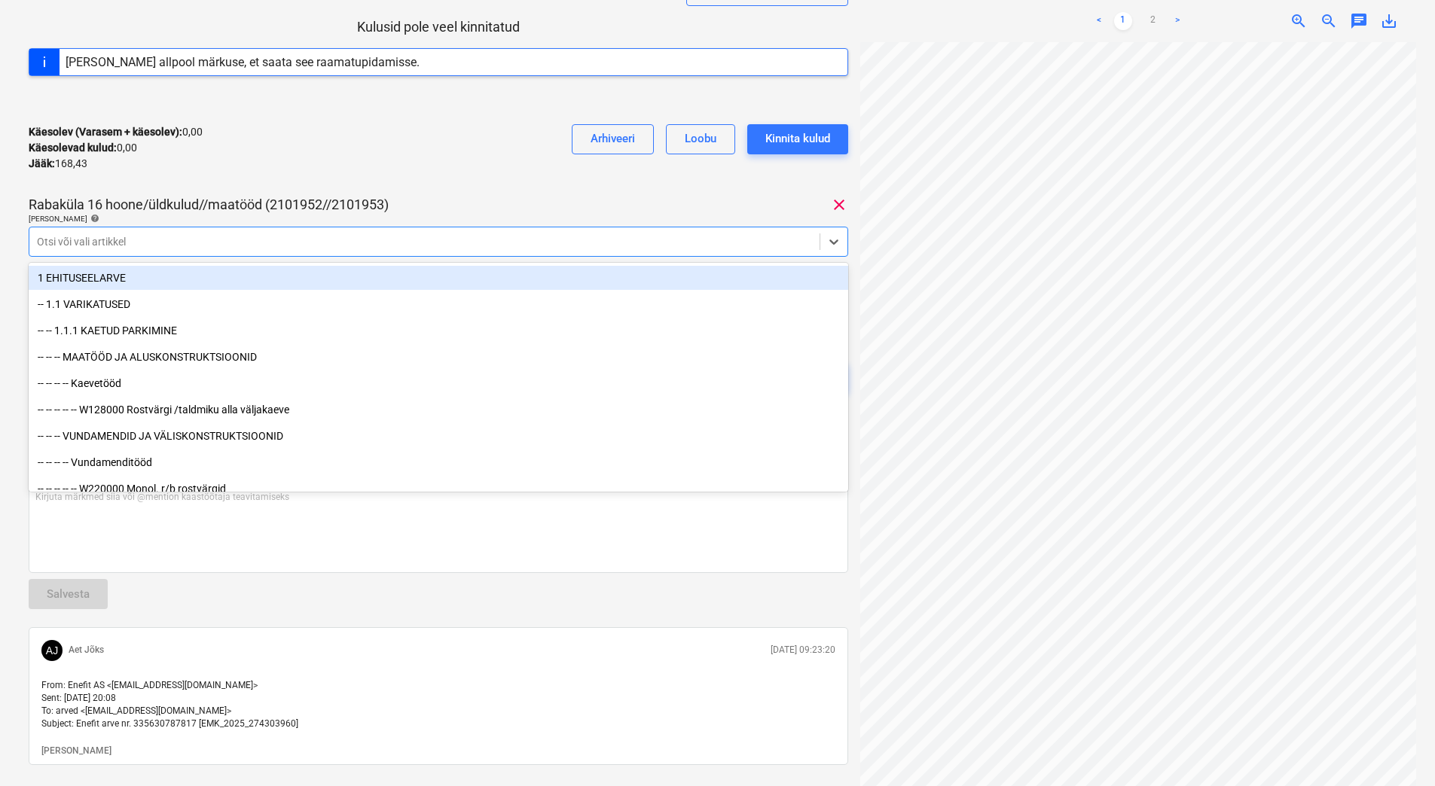
click at [337, 196] on p "Rabaküla 16 hoone/üldkulud//maatööd (2101952//2101953)" at bounding box center [209, 205] width 360 height 18
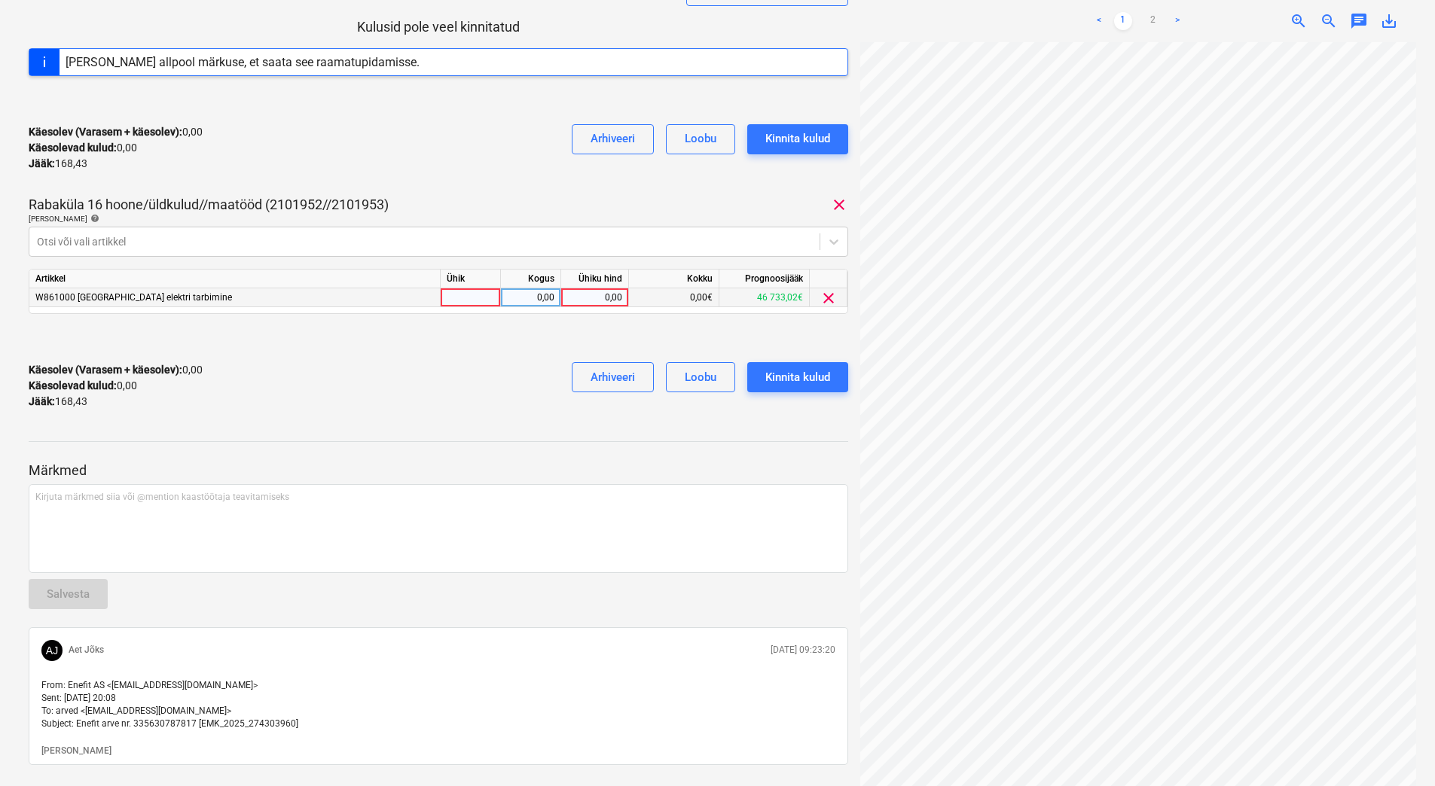
click at [584, 302] on div "0,00" at bounding box center [594, 297] width 55 height 19
type input "168,43"
click at [438, 365] on div "Käesolev (Varasem + käesolev) : 168,43 Käesolevad kulud : 168,43 Jääk : 0,00 Ar…" at bounding box center [439, 386] width 820 height 72
click at [814, 378] on div "Kinnita kulud" at bounding box center [797, 378] width 65 height 20
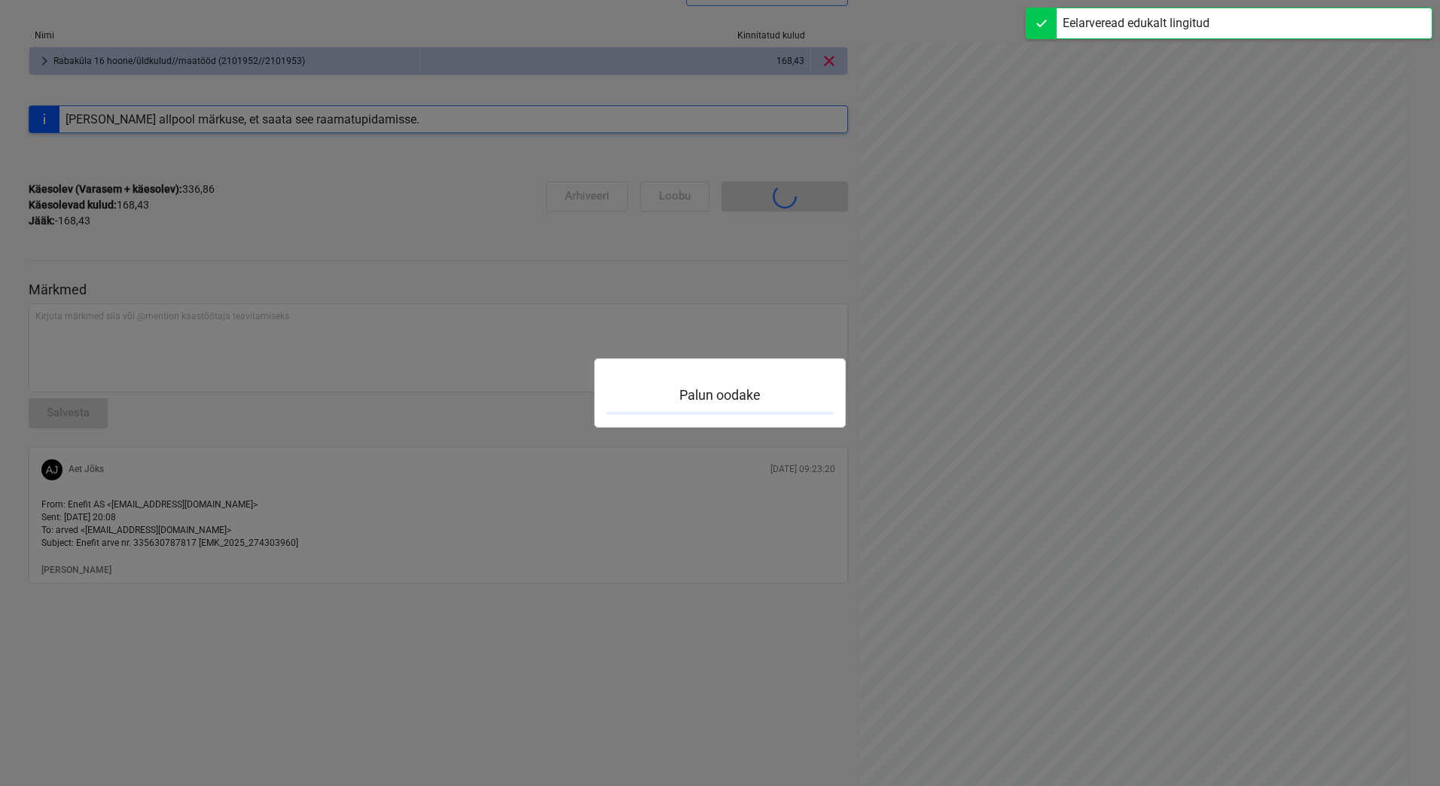
scroll to position [132, 0]
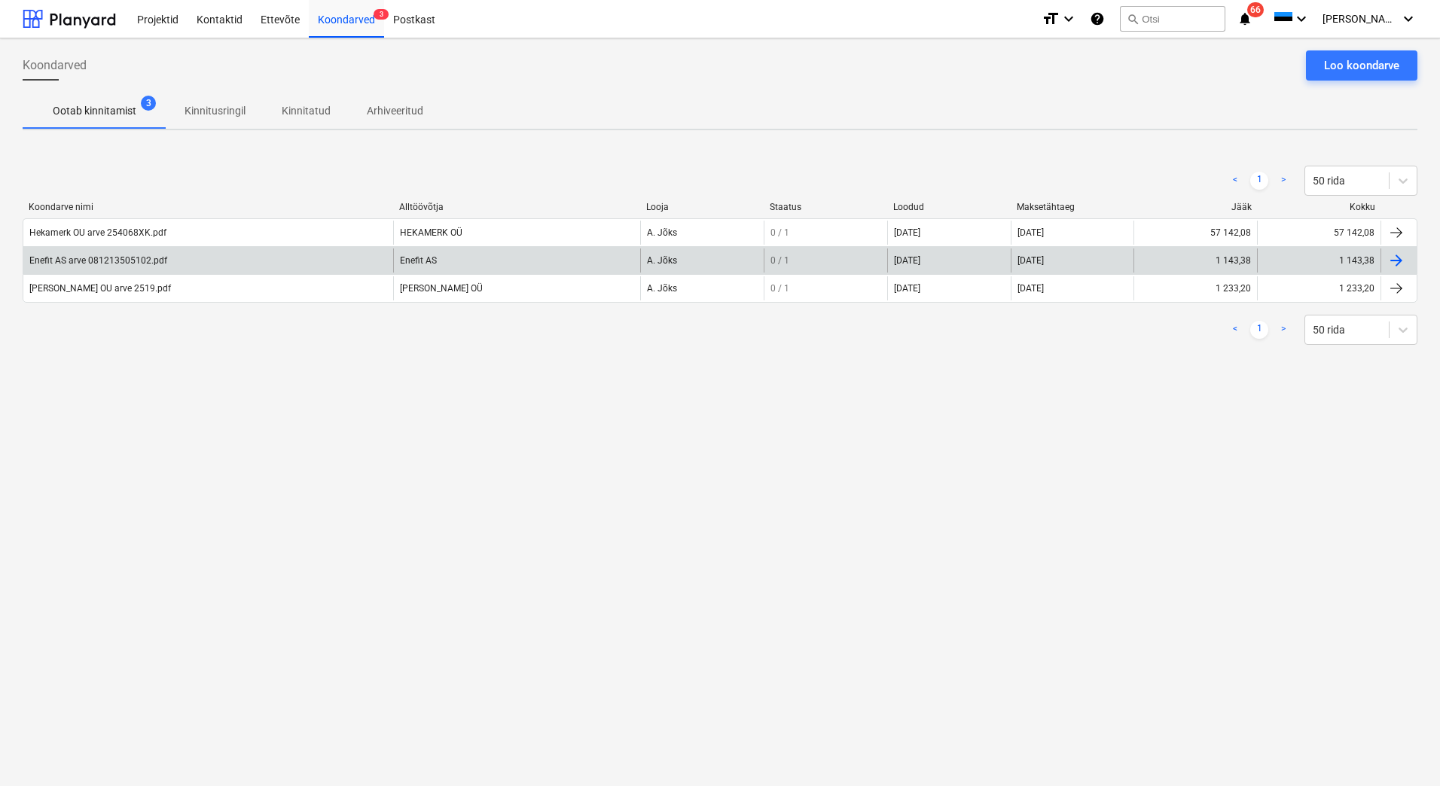
click at [270, 268] on div "Enefit AS arve 081213505102.pdf" at bounding box center [208, 261] width 370 height 24
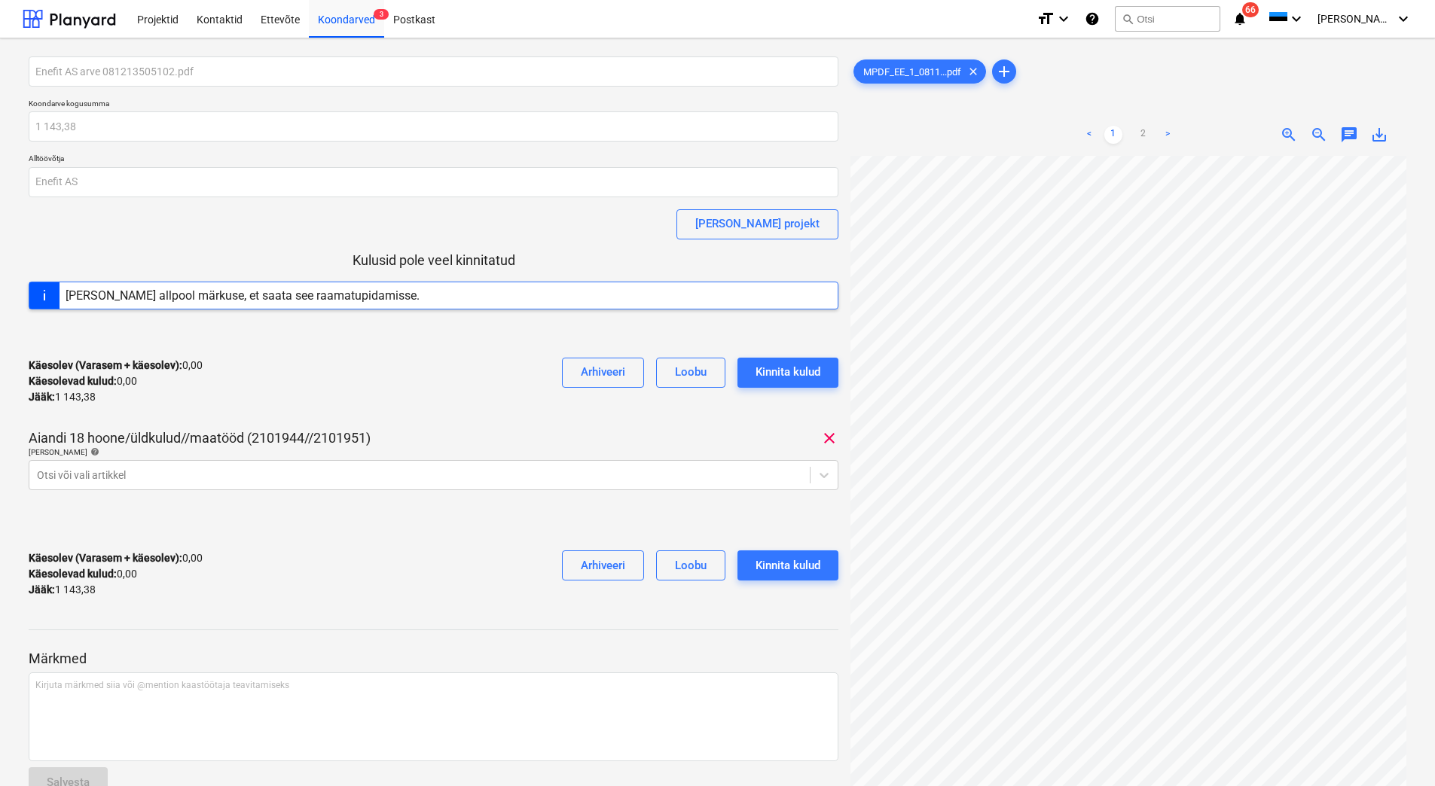
scroll to position [218, 47]
click at [72, 465] on div "Otsi või vali artikkel" at bounding box center [419, 475] width 780 height 21
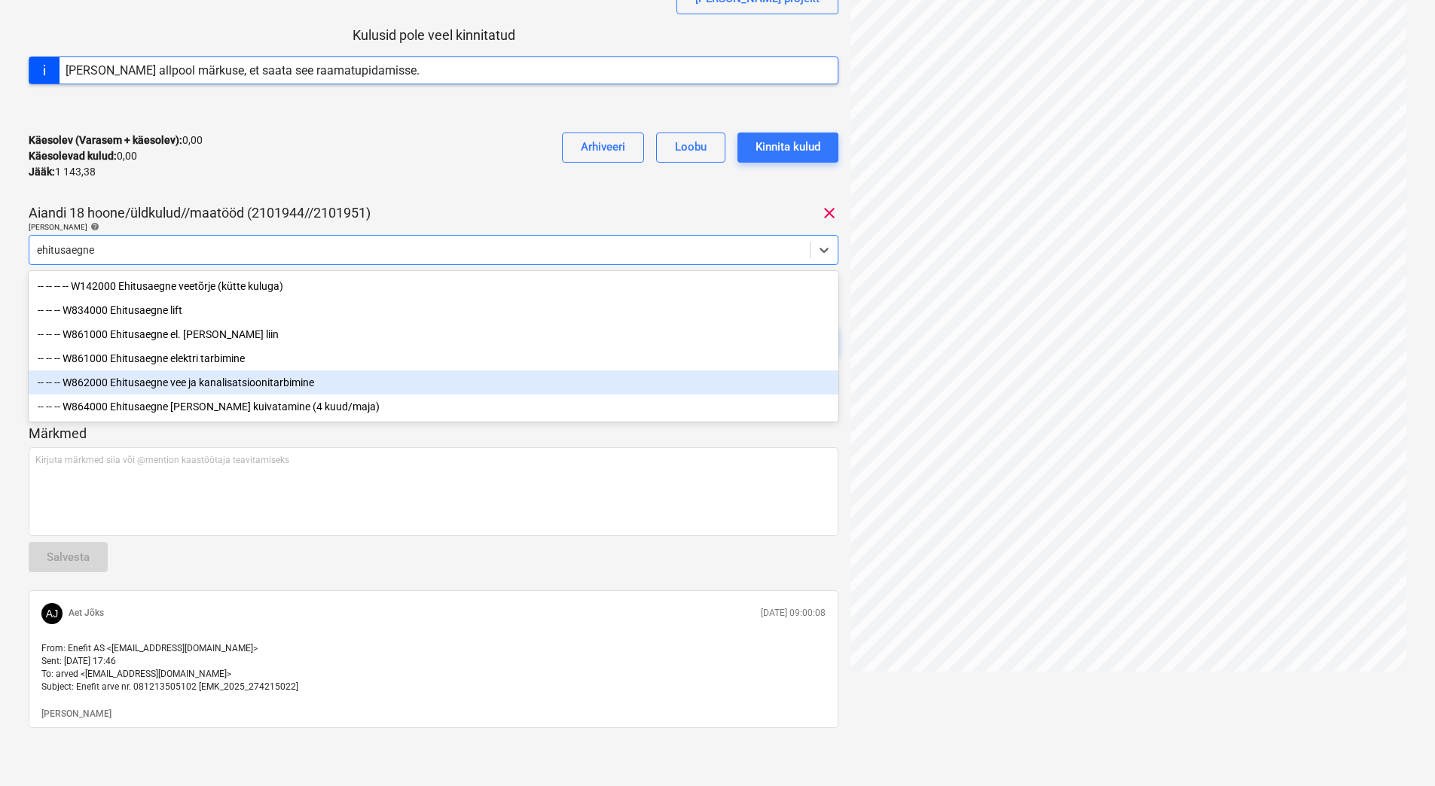
scroll to position [226, 0]
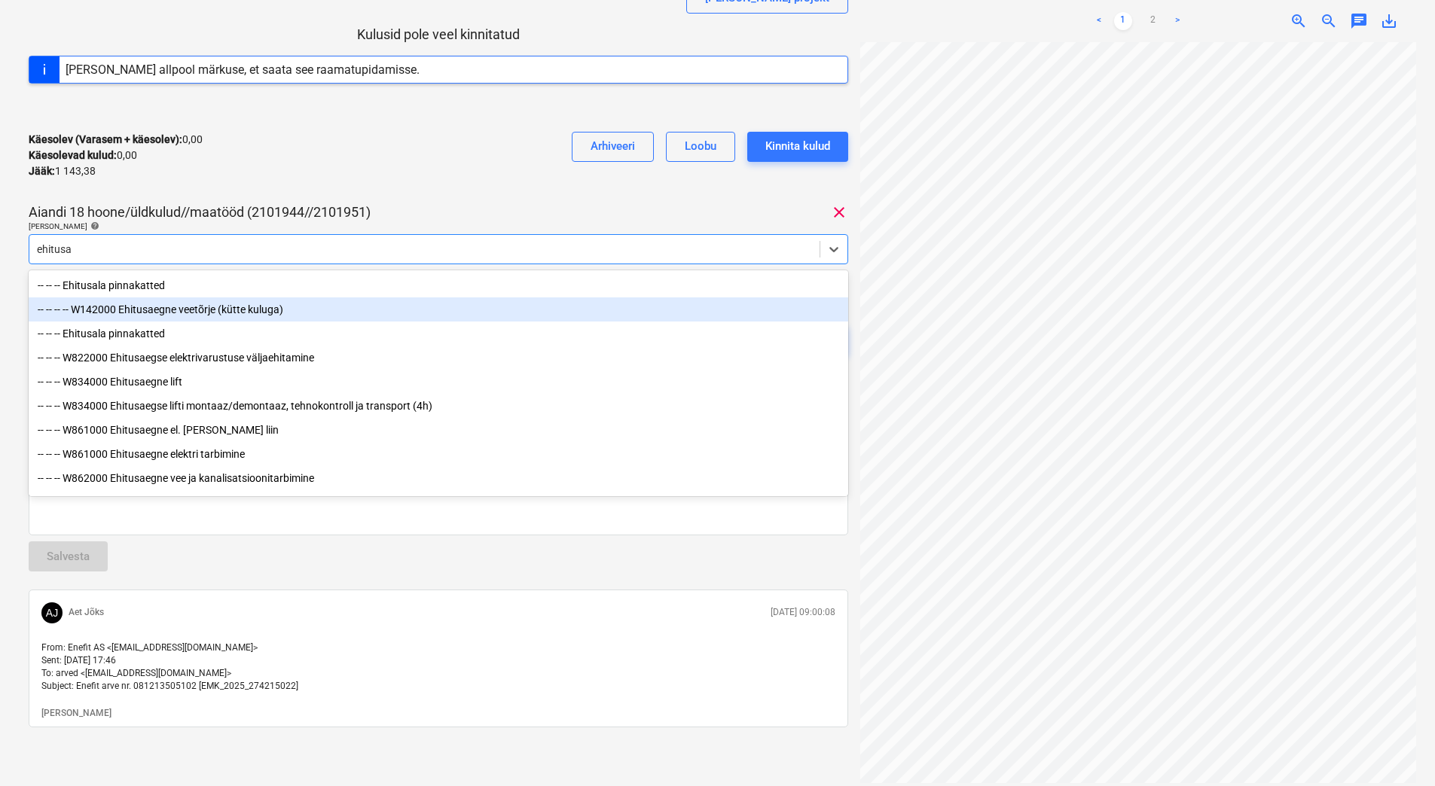
type input "ehitus"
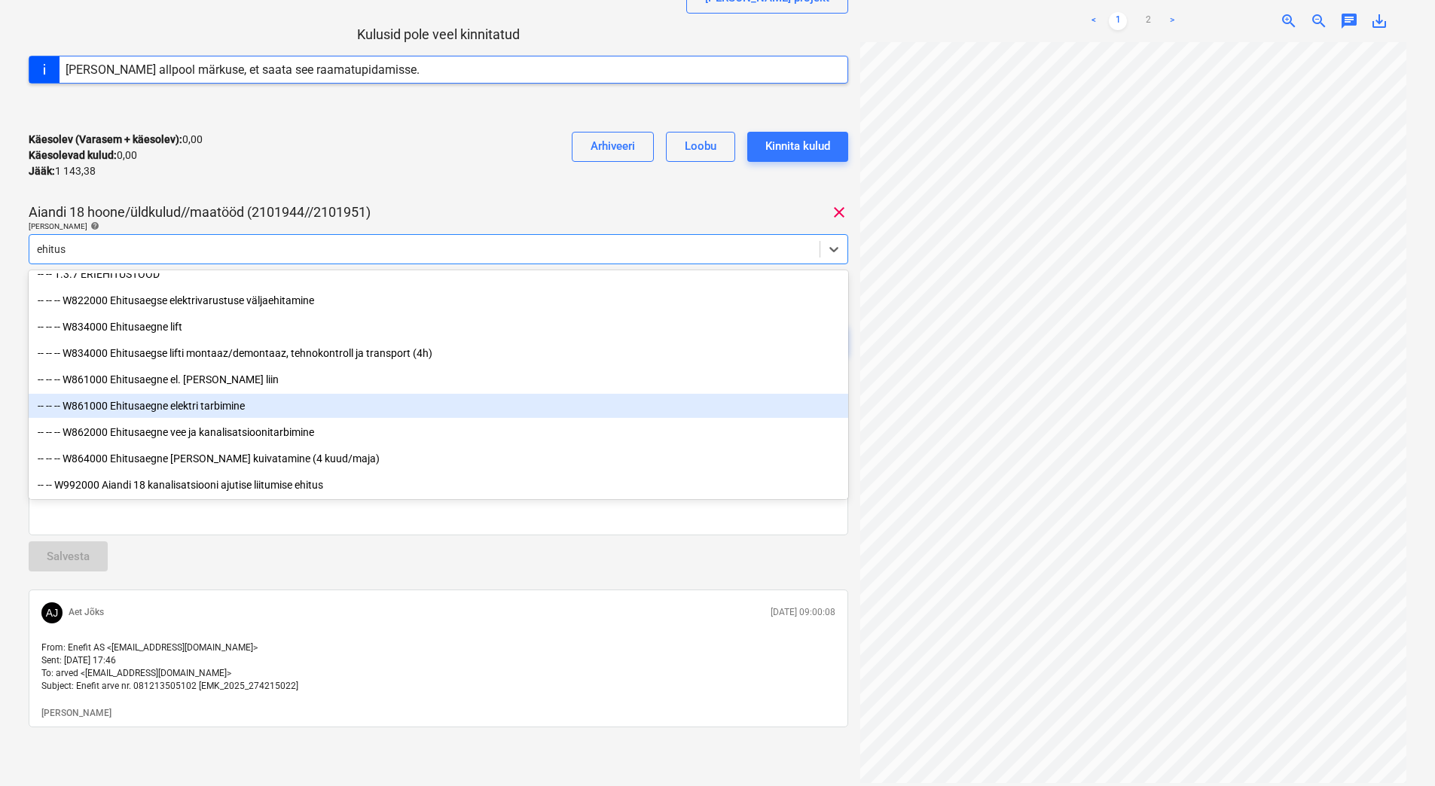
scroll to position [233, 0]
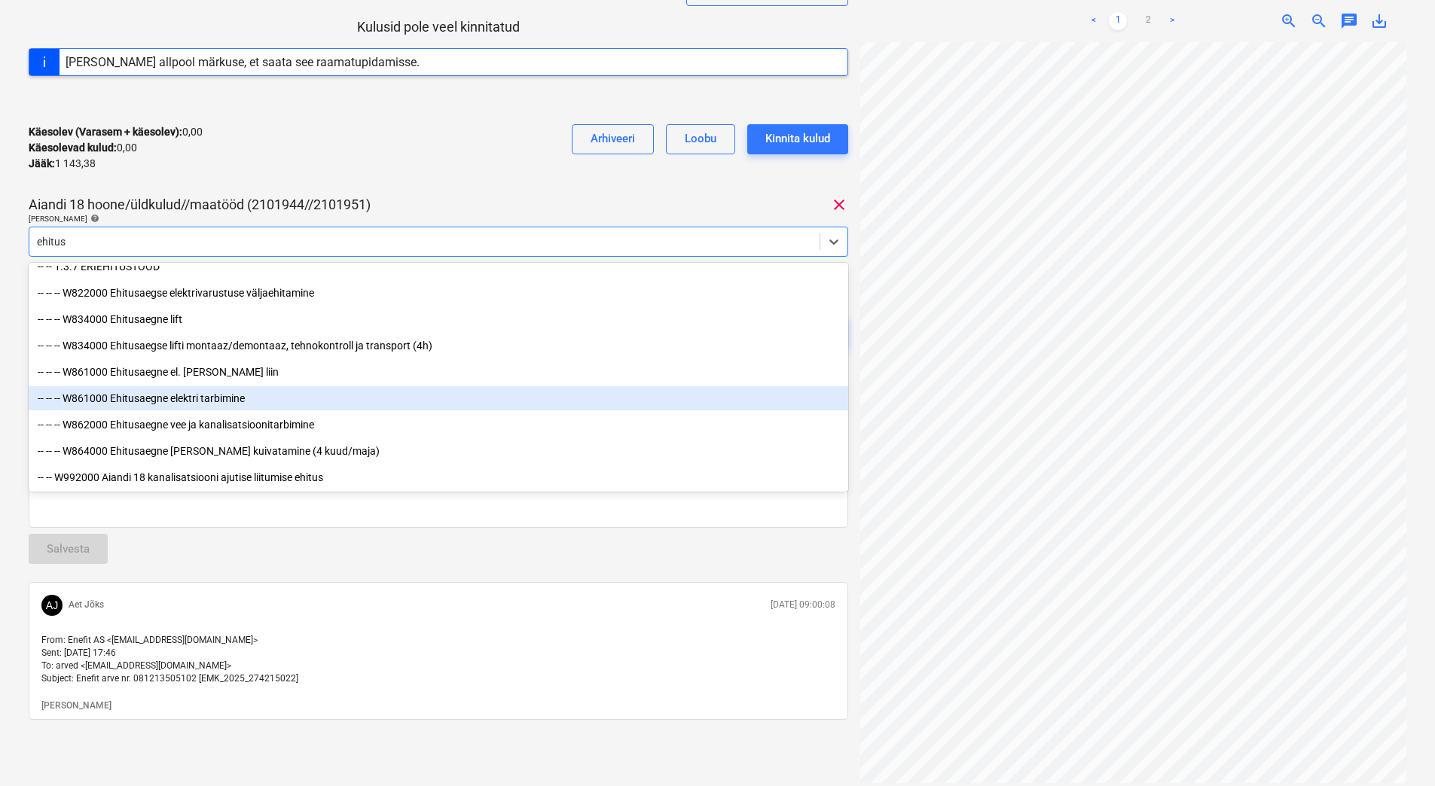
click at [219, 398] on div "-- -- -- W861000 Ehitusaegne elektri tarbimine" at bounding box center [439, 398] width 820 height 24
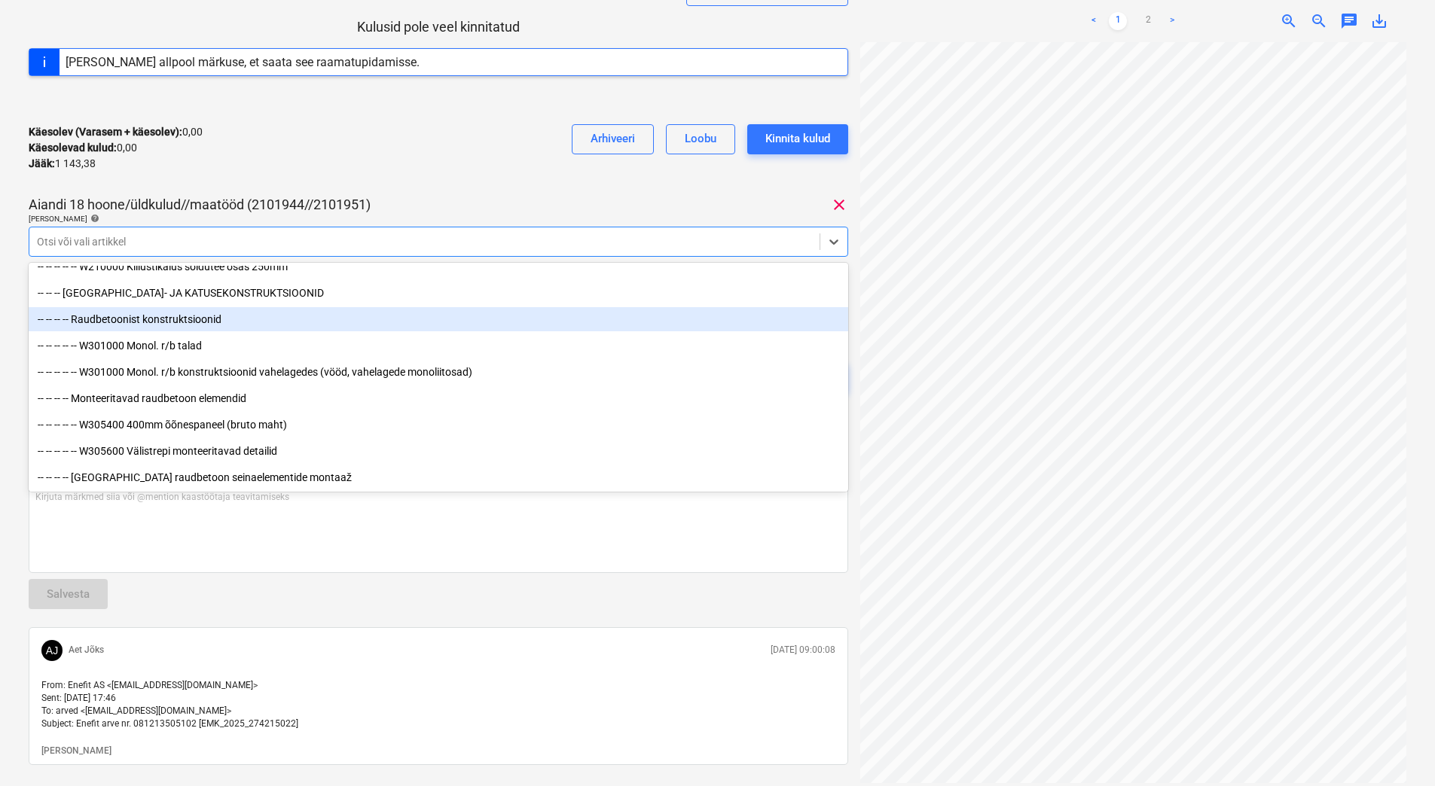
click at [429, 127] on div "Käesolev (Varasem + käesolev) : 0,00 Käesolevad kulud : 0,00 Jääk : 1 143,38 Ar…" at bounding box center [439, 148] width 820 height 72
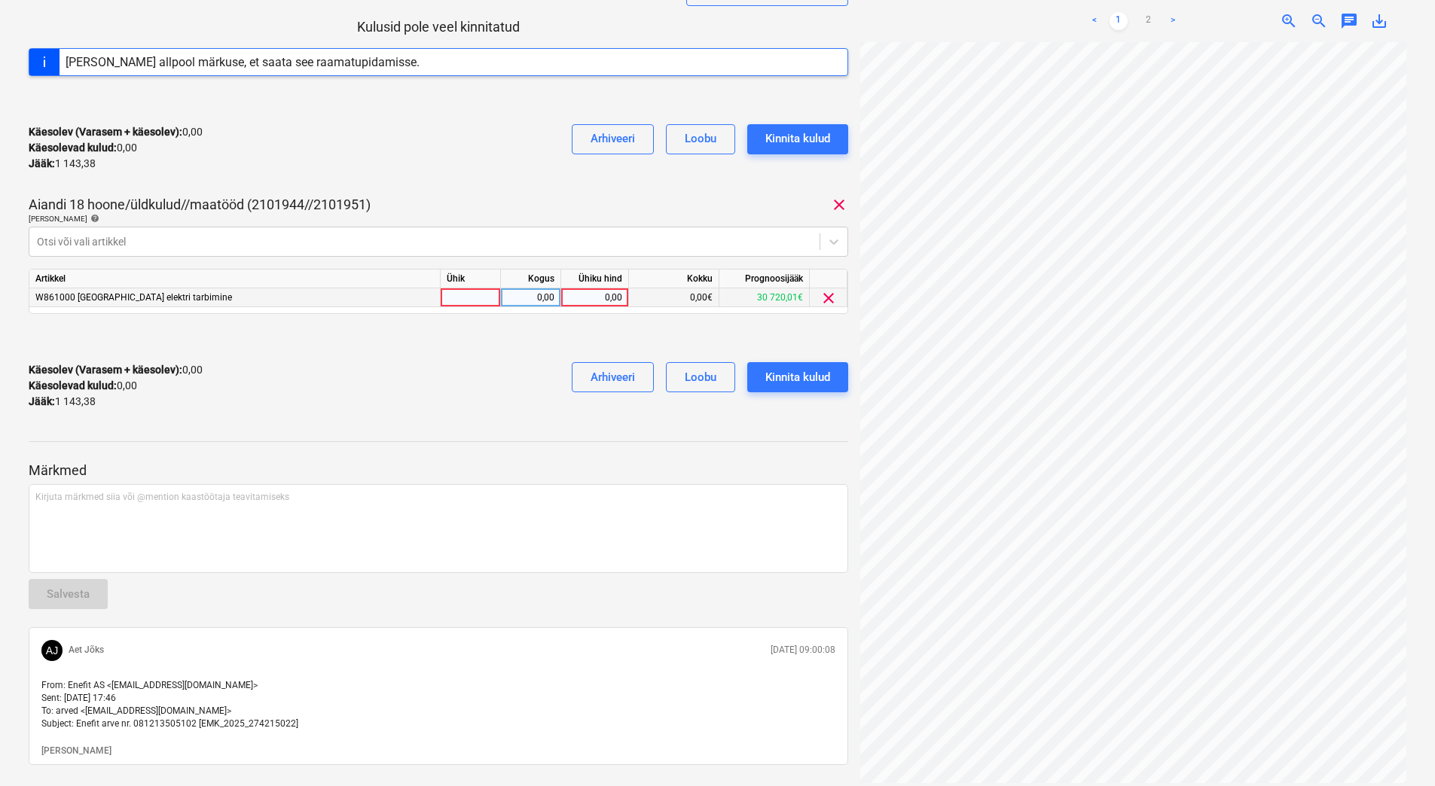
click at [599, 295] on div "0,00" at bounding box center [594, 297] width 55 height 19
type input "1143,38"
click at [526, 350] on div "Käesolev (Varasem + käesolev) : 0,00 Käesolevad kulud : 0,00 Jääk : 1 143,38 Ar…" at bounding box center [439, 386] width 820 height 72
click at [414, 411] on div "Käesolev (Varasem + käesolev) : 1 143,38 Käesolevad kulud : 1 143,38 Jääk : 0,0…" at bounding box center [439, 386] width 820 height 72
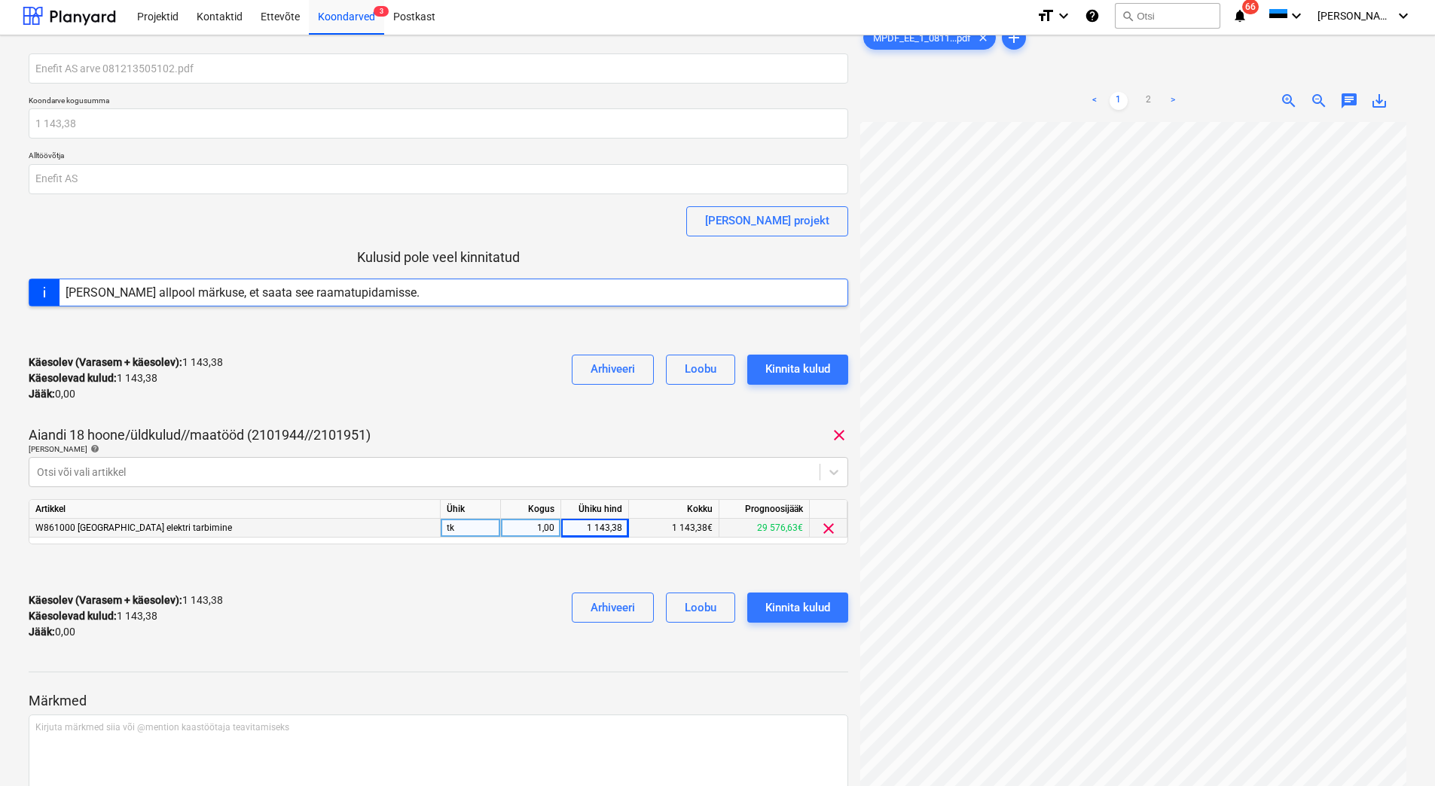
scroll to position [0, 0]
